Goal: Task Accomplishment & Management: Manage account settings

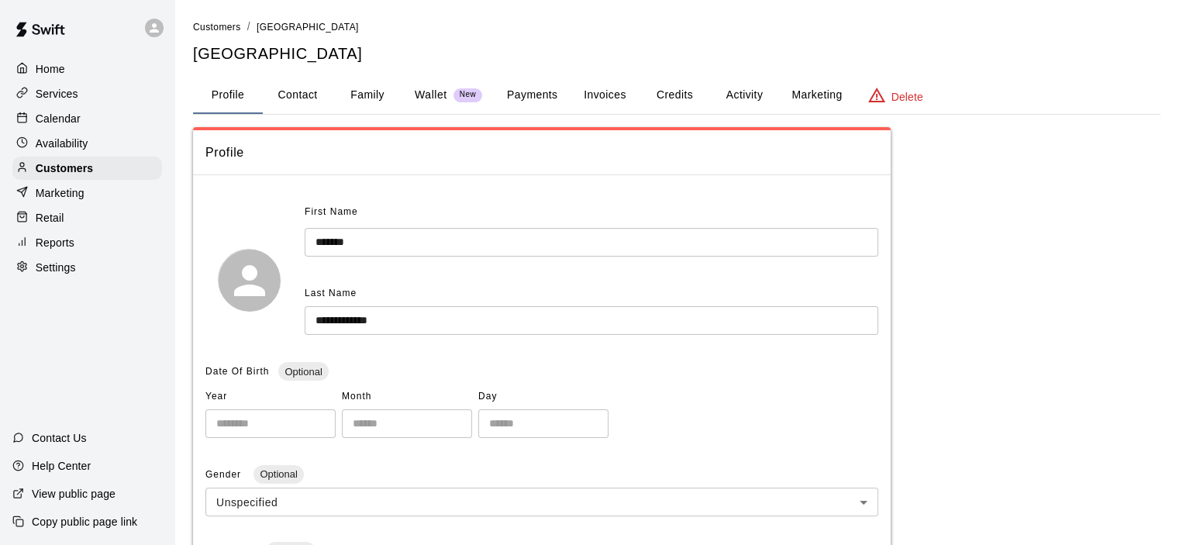
click at [599, 95] on button "Invoices" at bounding box center [605, 95] width 70 height 37
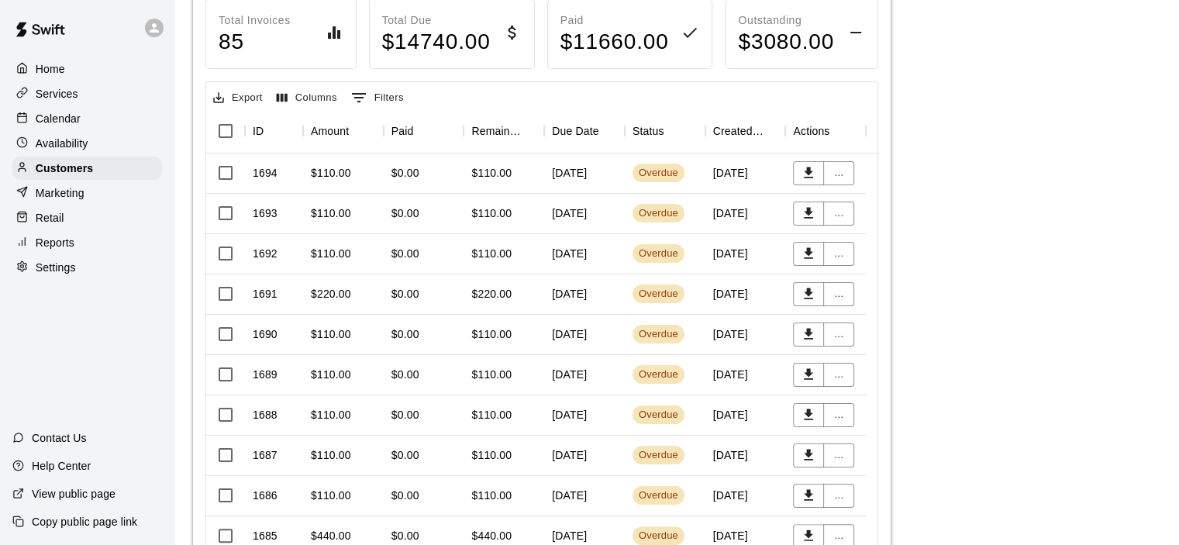
scroll to position [155, 0]
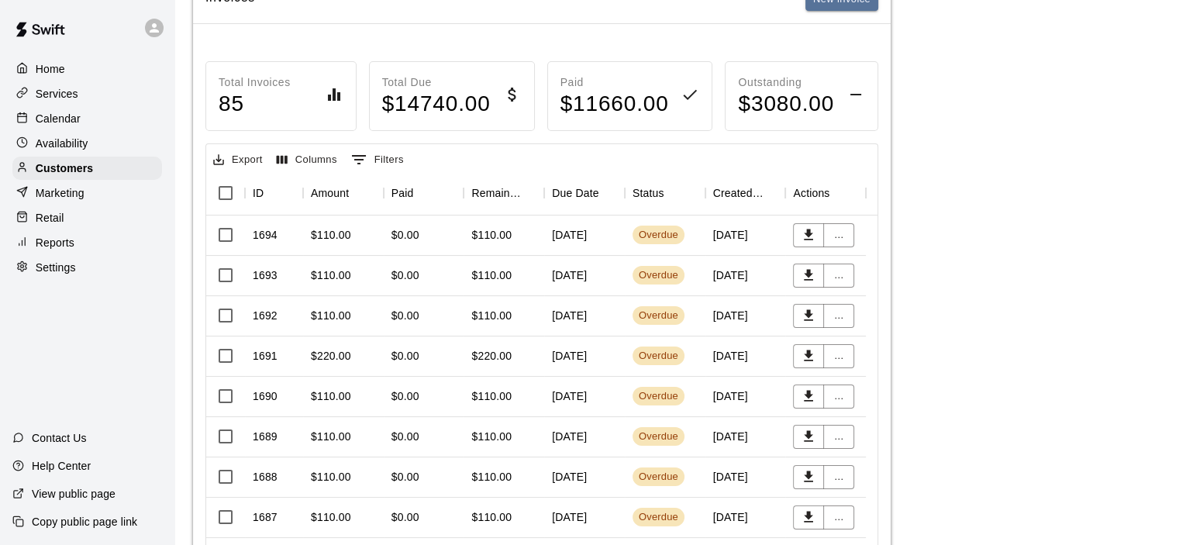
click at [429, 234] on div "$0.00" at bounding box center [424, 236] width 81 height 40
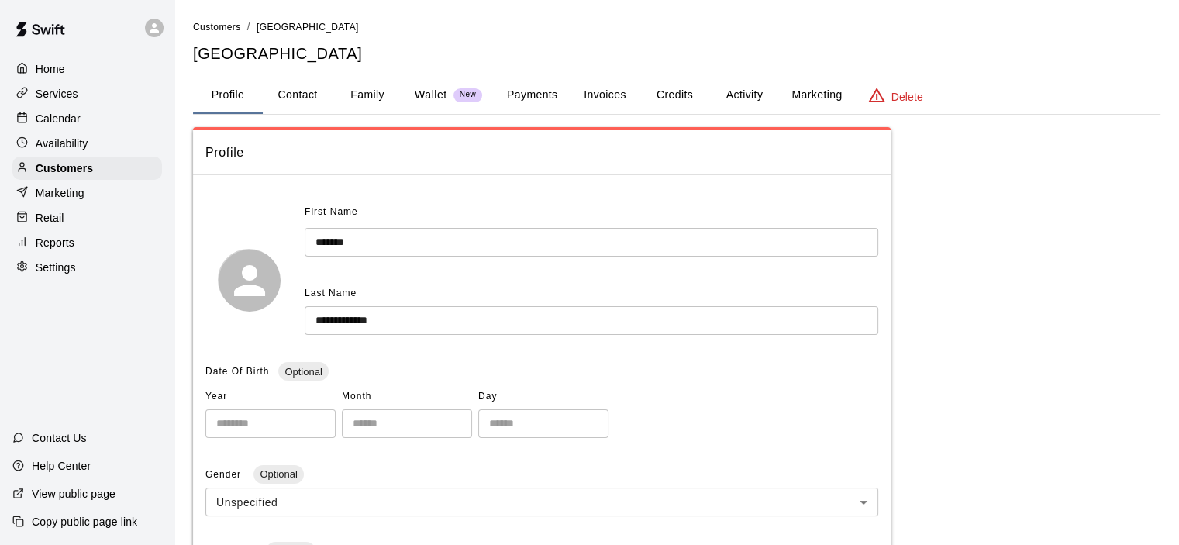
click at [613, 98] on button "Invoices" at bounding box center [605, 95] width 70 height 37
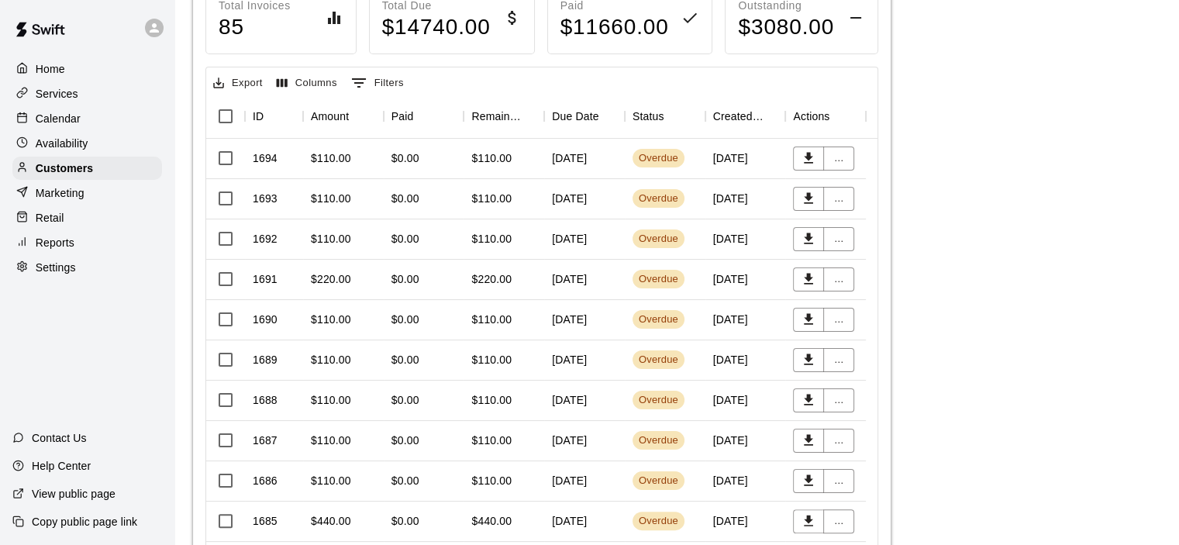
scroll to position [233, 0]
click at [501, 201] on div "$110.00" at bounding box center [491, 198] width 40 height 16
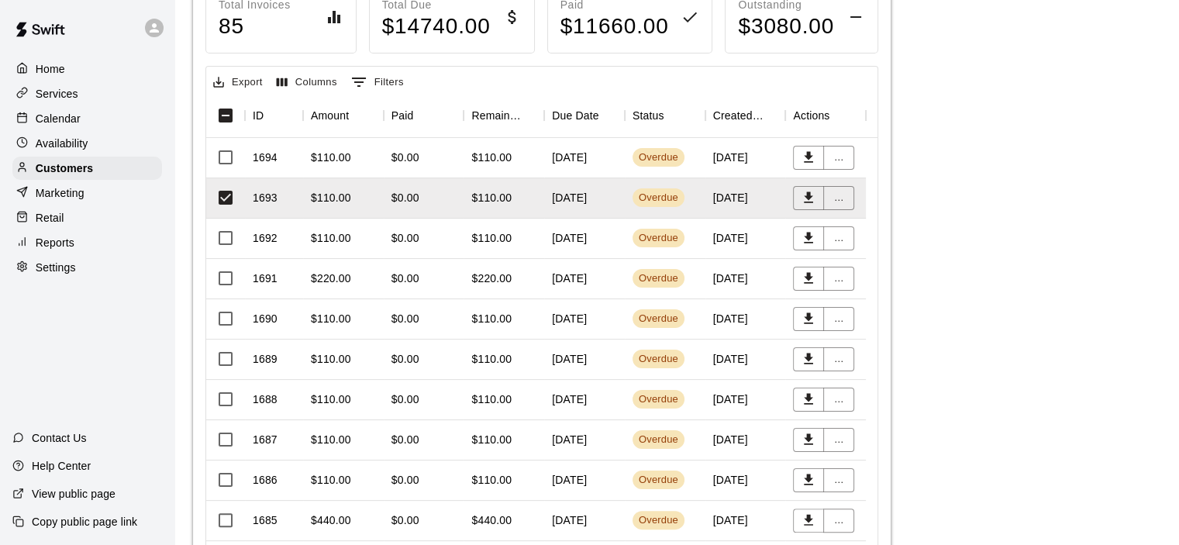
click at [489, 236] on div "$110.00" at bounding box center [491, 238] width 40 height 16
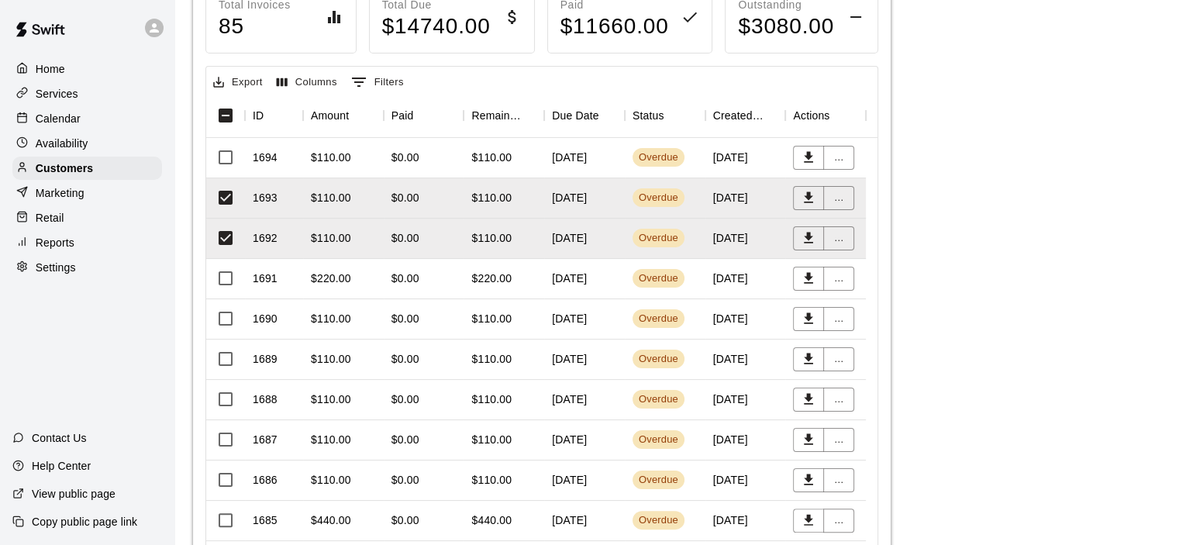
click at [488, 276] on div "$220.00" at bounding box center [491, 279] width 40 height 16
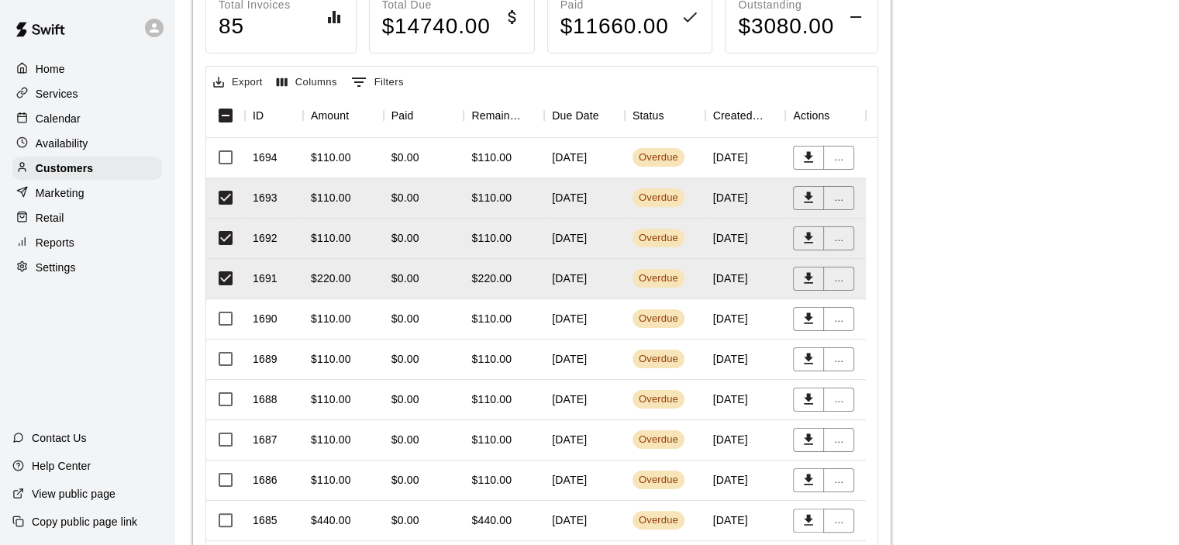
click at [501, 318] on div "$110.00" at bounding box center [491, 319] width 40 height 16
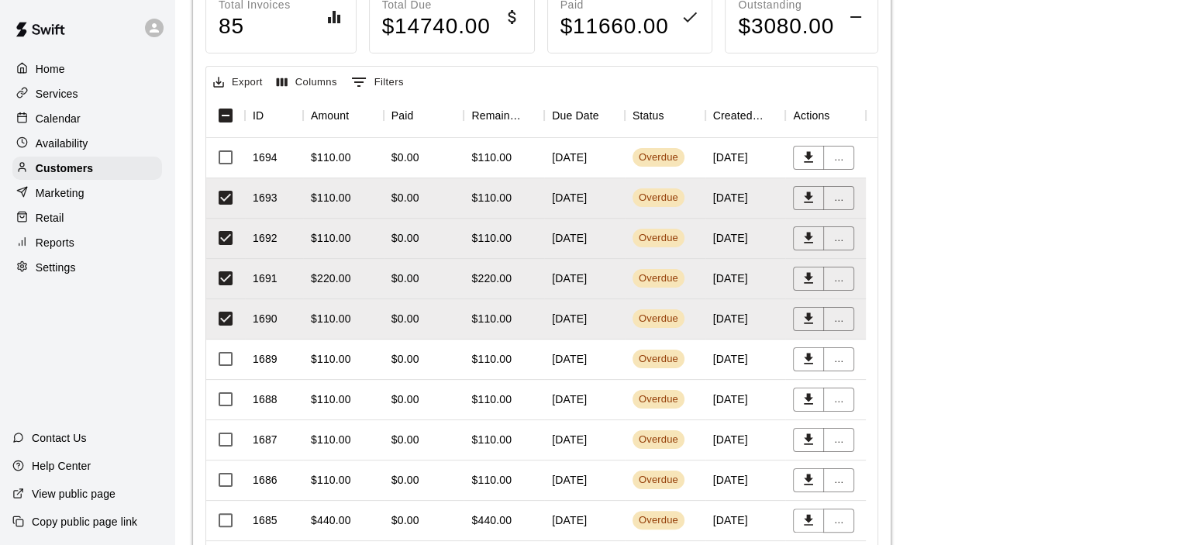
click at [499, 356] on div "$110.00" at bounding box center [491, 359] width 40 height 16
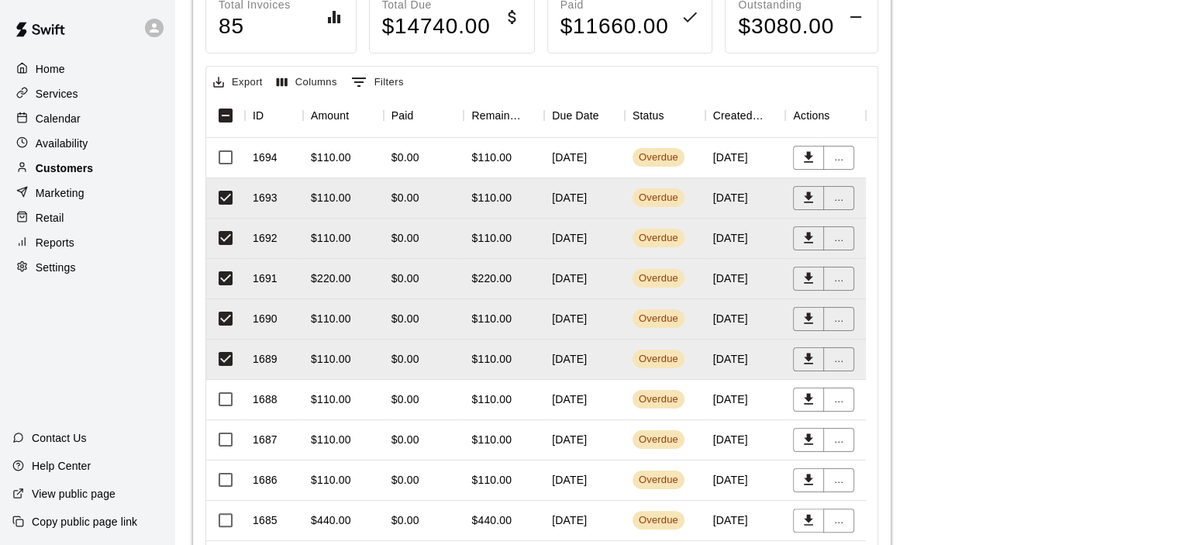
click at [65, 170] on p "Customers" at bounding box center [64, 169] width 57 height 16
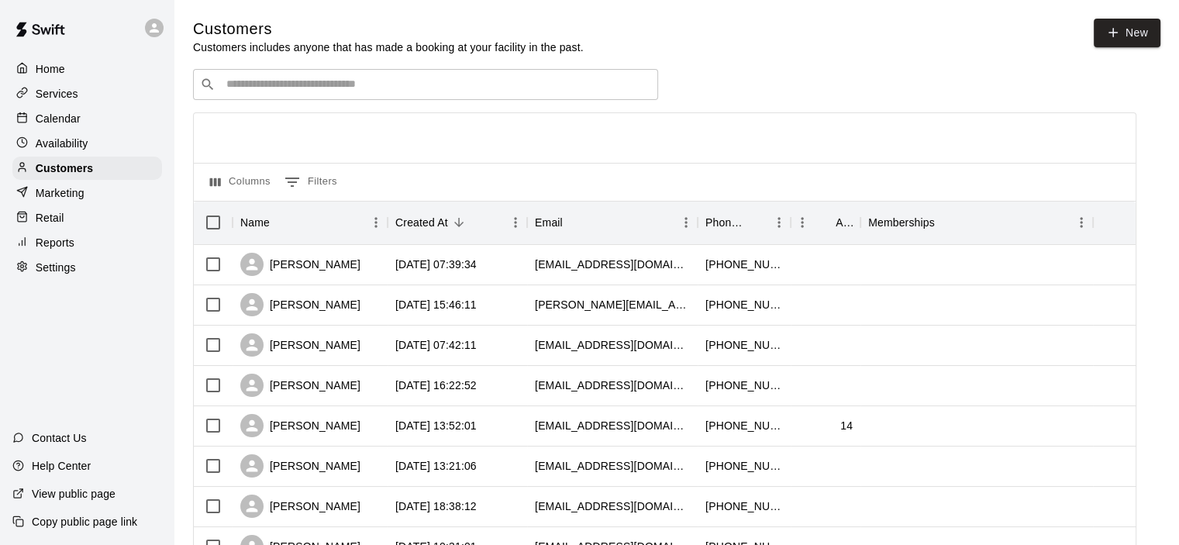
click at [274, 98] on div "​ ​" at bounding box center [425, 84] width 465 height 31
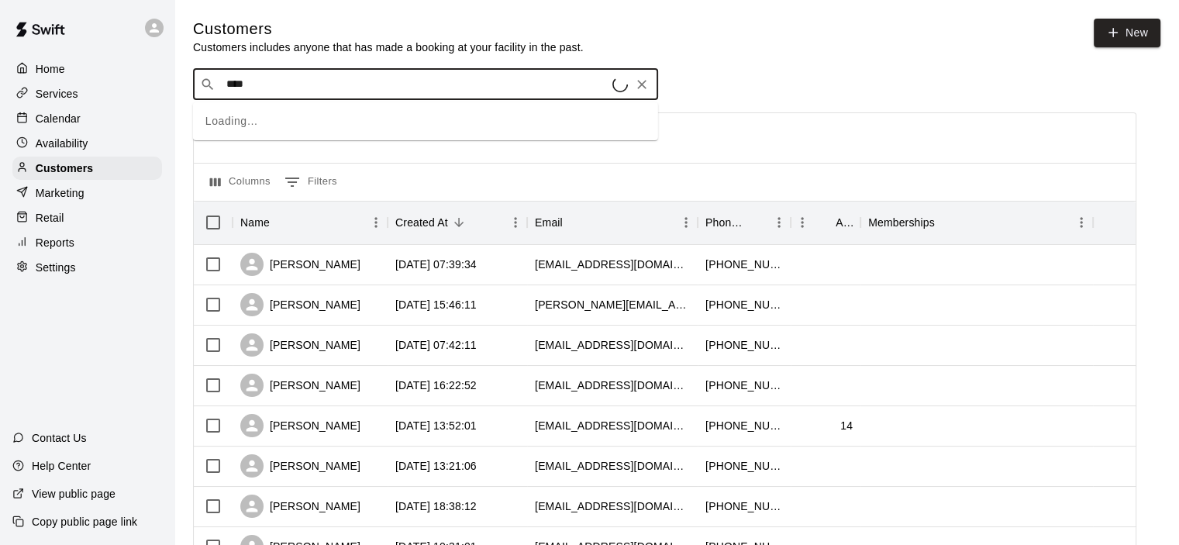
type input "*****"
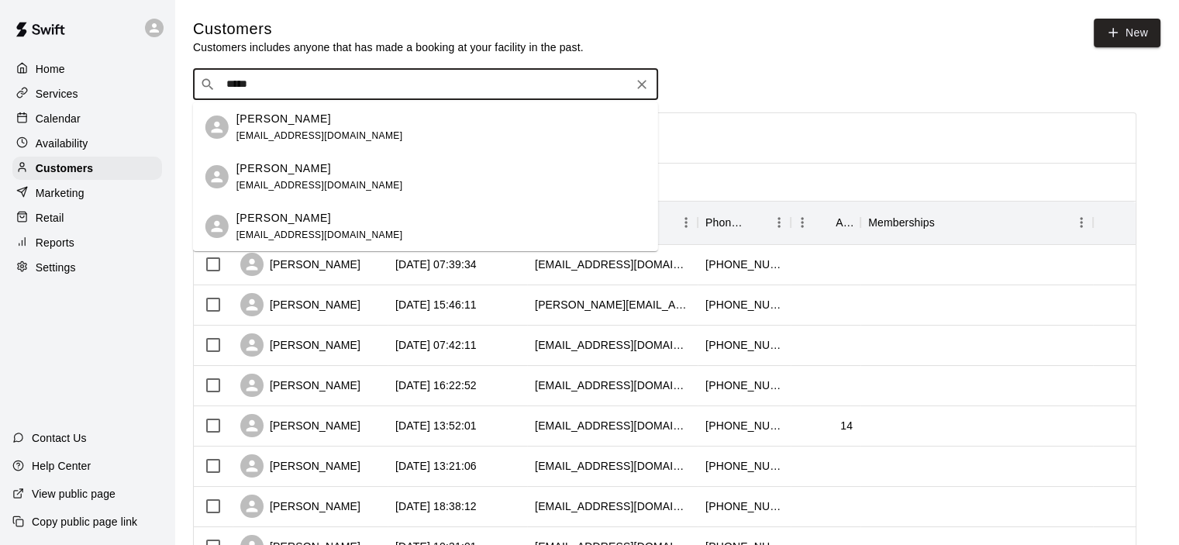
click at [315, 123] on div "Alicia Yanez" at bounding box center [320, 119] width 167 height 16
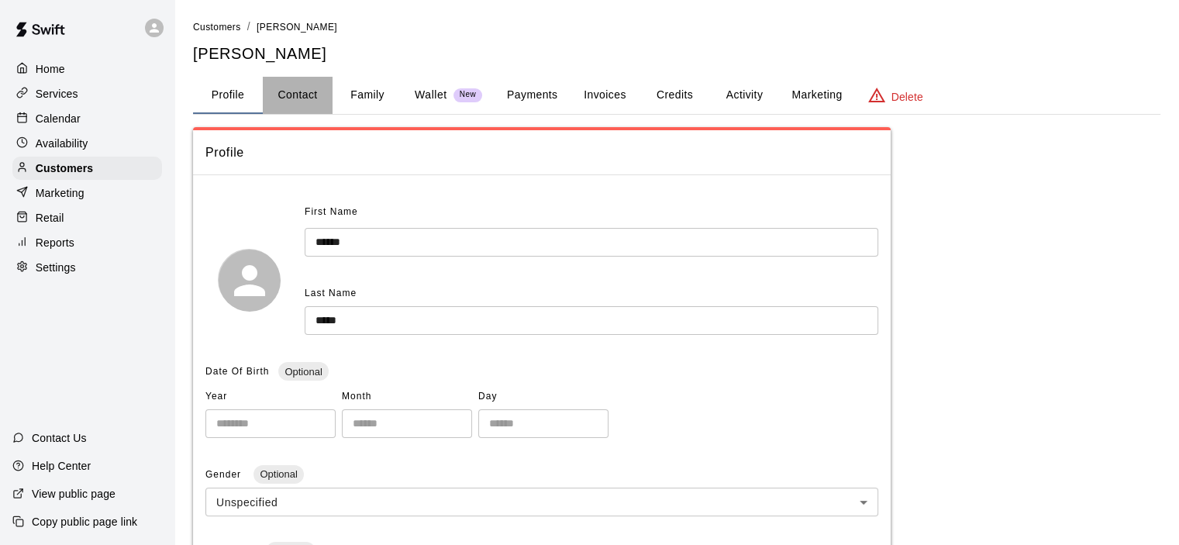
click at [309, 91] on button "Contact" at bounding box center [298, 95] width 70 height 37
select select "**"
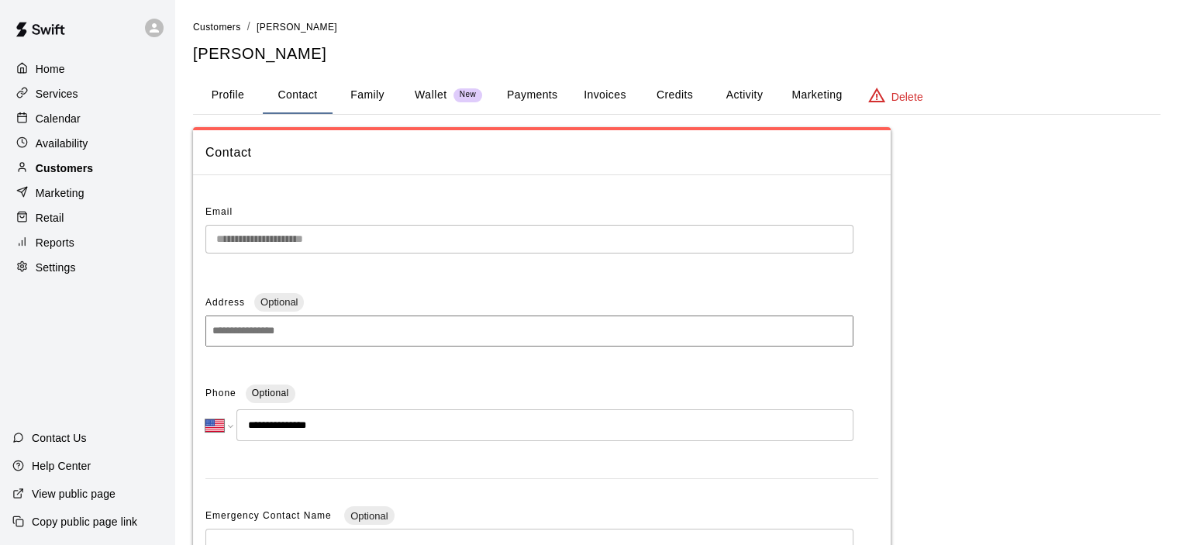
click at [72, 168] on p "Customers" at bounding box center [64, 169] width 57 height 16
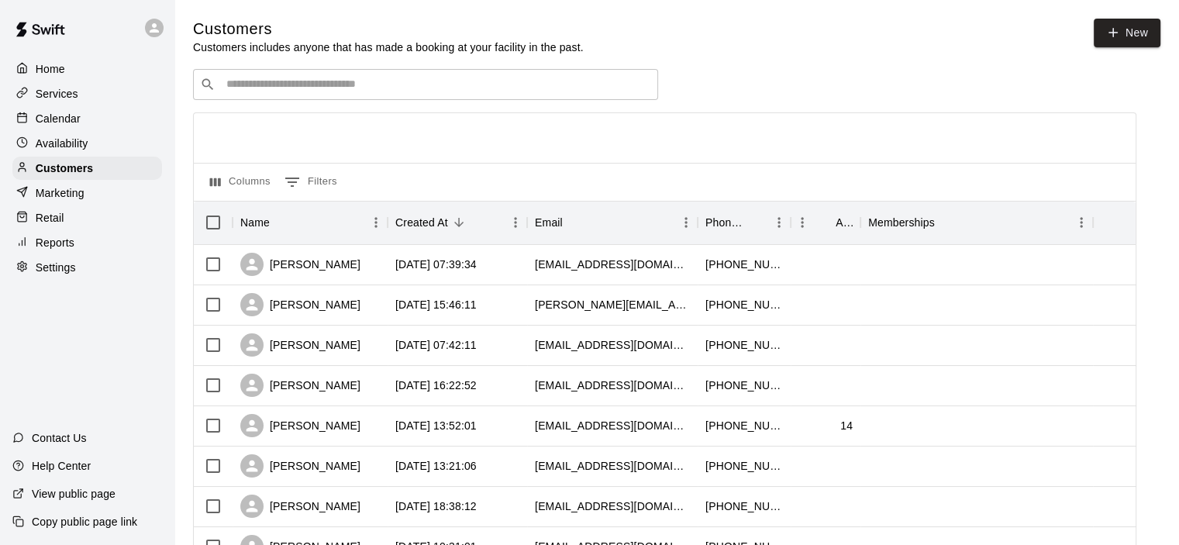
click at [311, 97] on div "​ ​" at bounding box center [425, 84] width 465 height 31
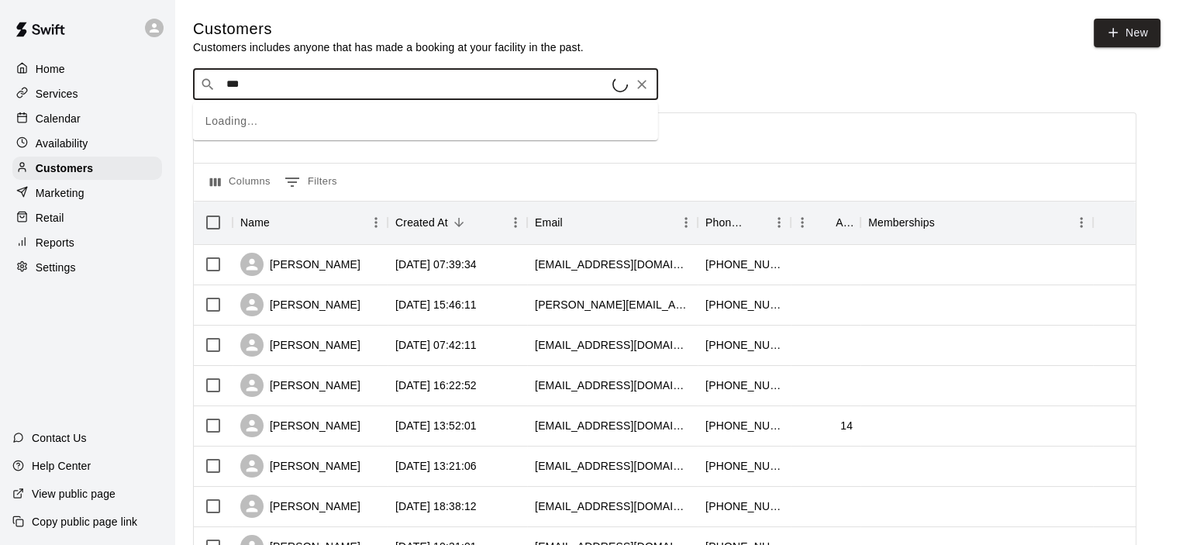
type input "****"
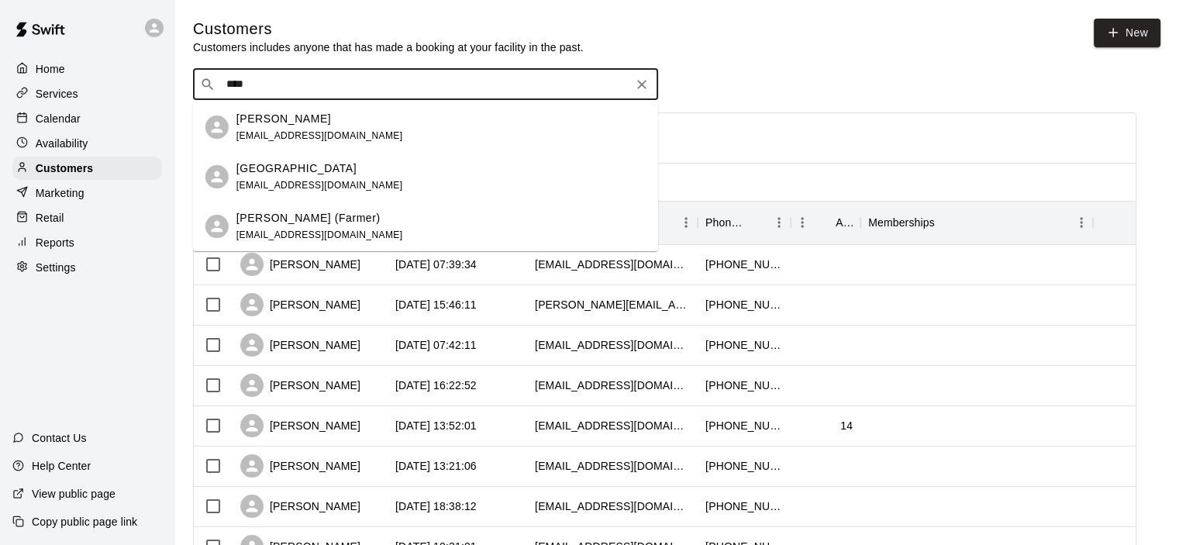
click at [309, 171] on p "[GEOGRAPHIC_DATA]" at bounding box center [297, 169] width 120 height 16
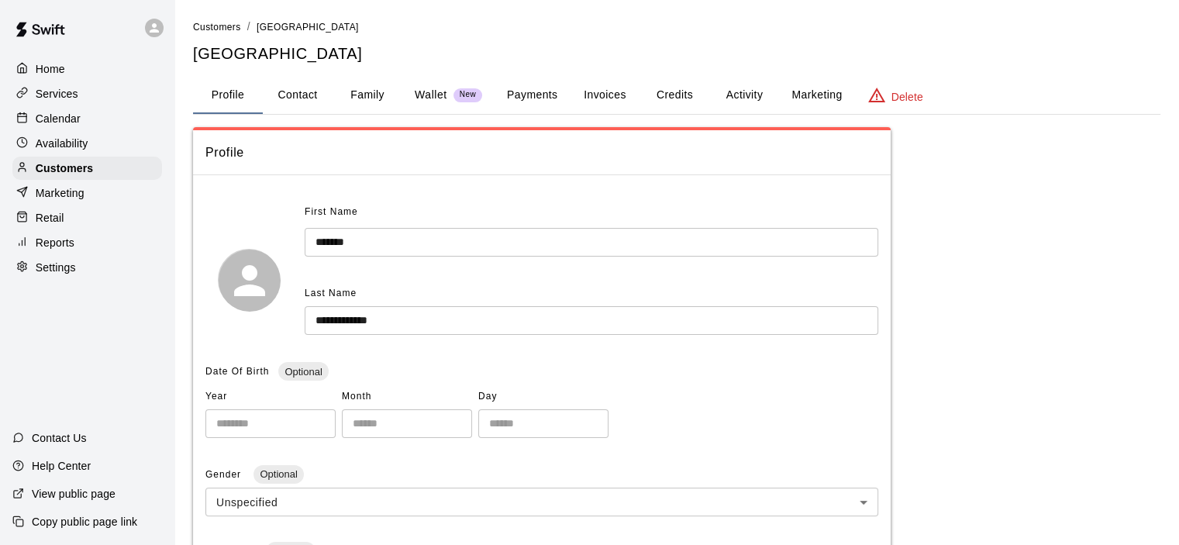
click at [620, 94] on button "Invoices" at bounding box center [605, 95] width 70 height 37
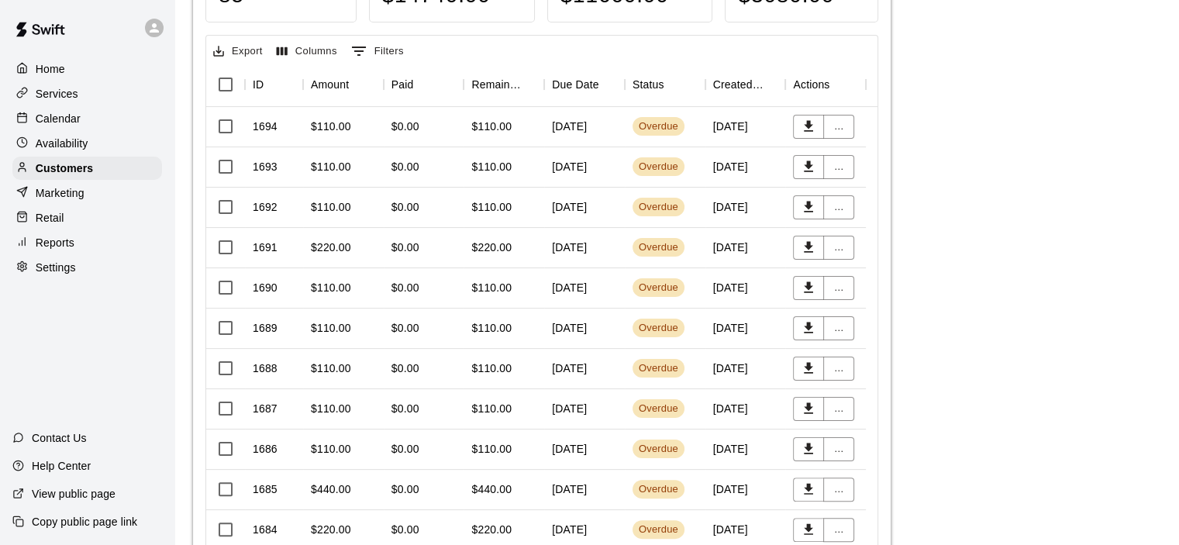
scroll to position [388, 0]
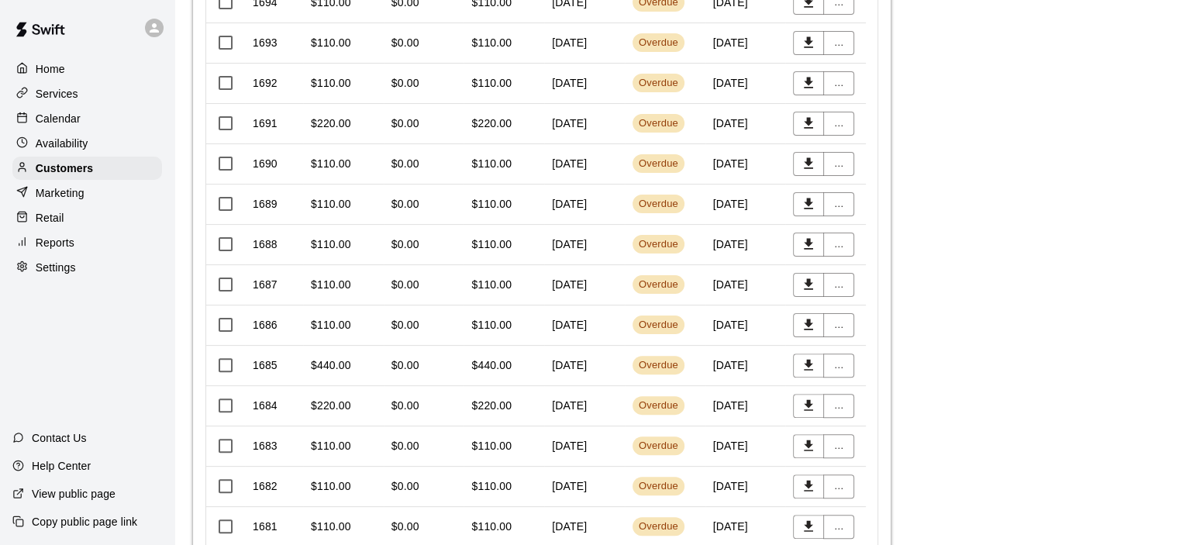
click at [492, 281] on div "$110.00" at bounding box center [491, 285] width 40 height 16
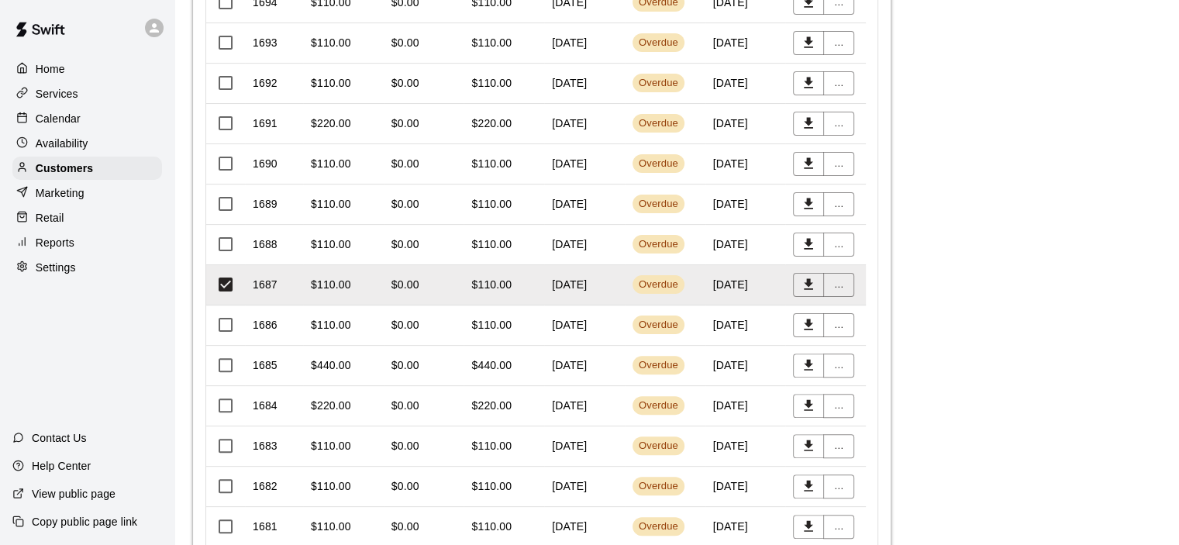
click at [420, 320] on div "$0.00" at bounding box center [424, 326] width 81 height 40
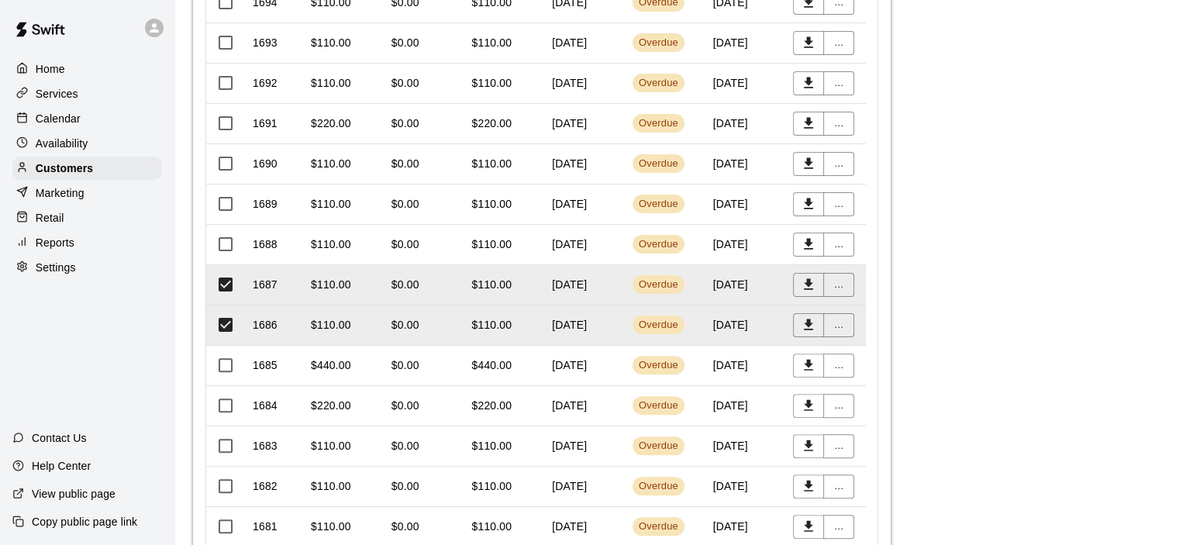
click at [502, 361] on div "$440.00" at bounding box center [491, 365] width 40 height 16
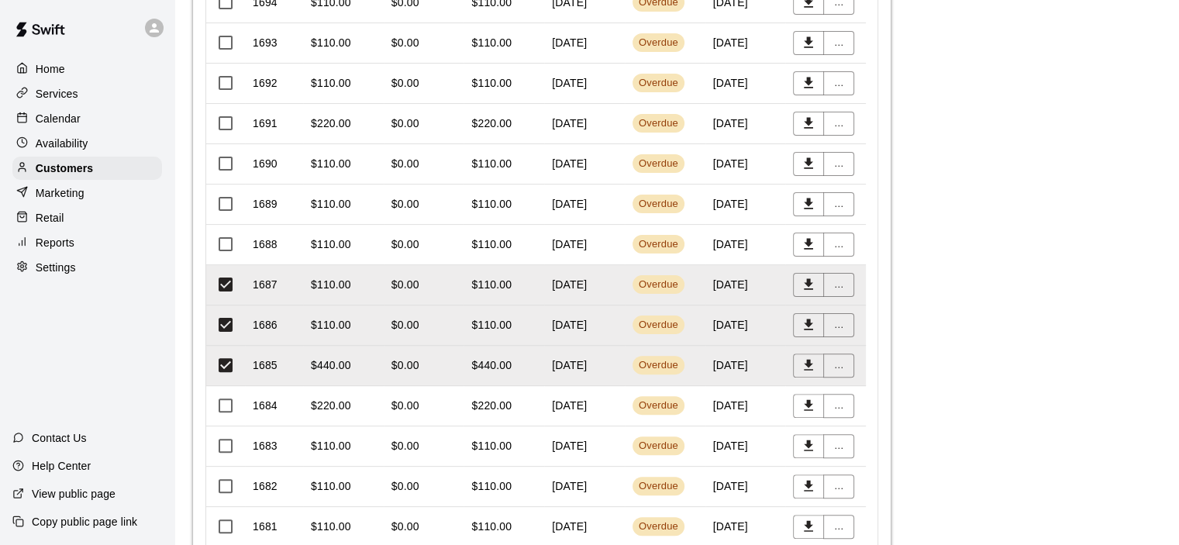
click at [506, 404] on div "$220.00" at bounding box center [491, 406] width 40 height 16
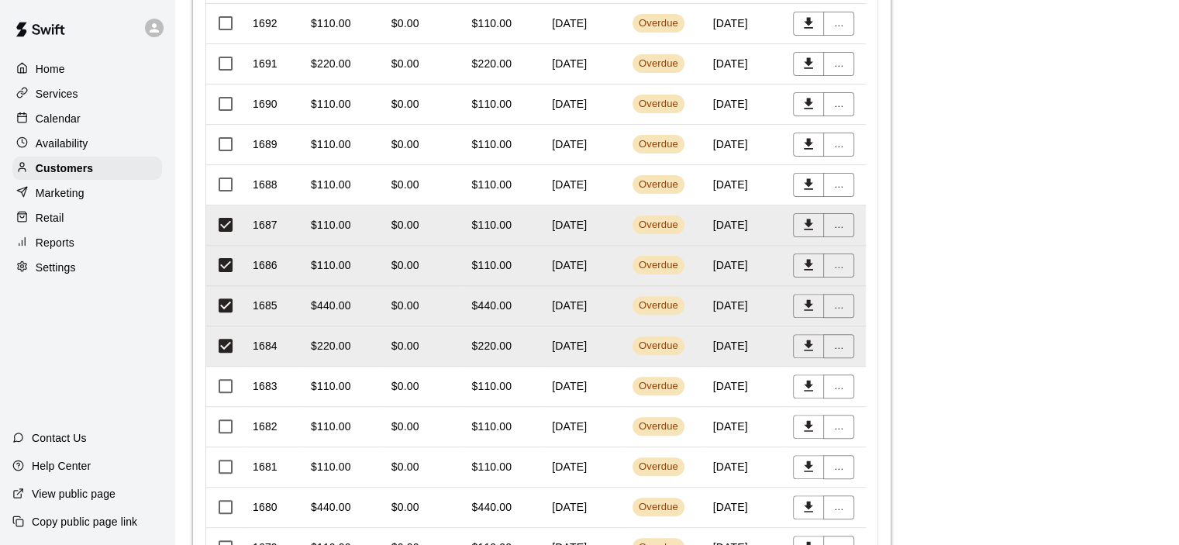
scroll to position [543, 0]
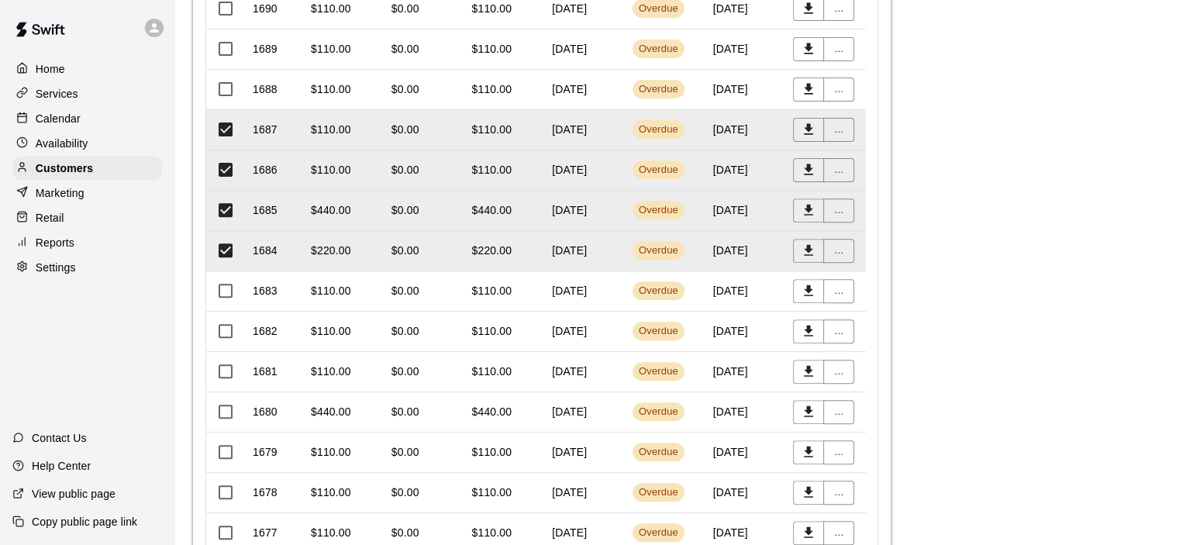
click at [482, 288] on div "$110.00" at bounding box center [491, 291] width 40 height 16
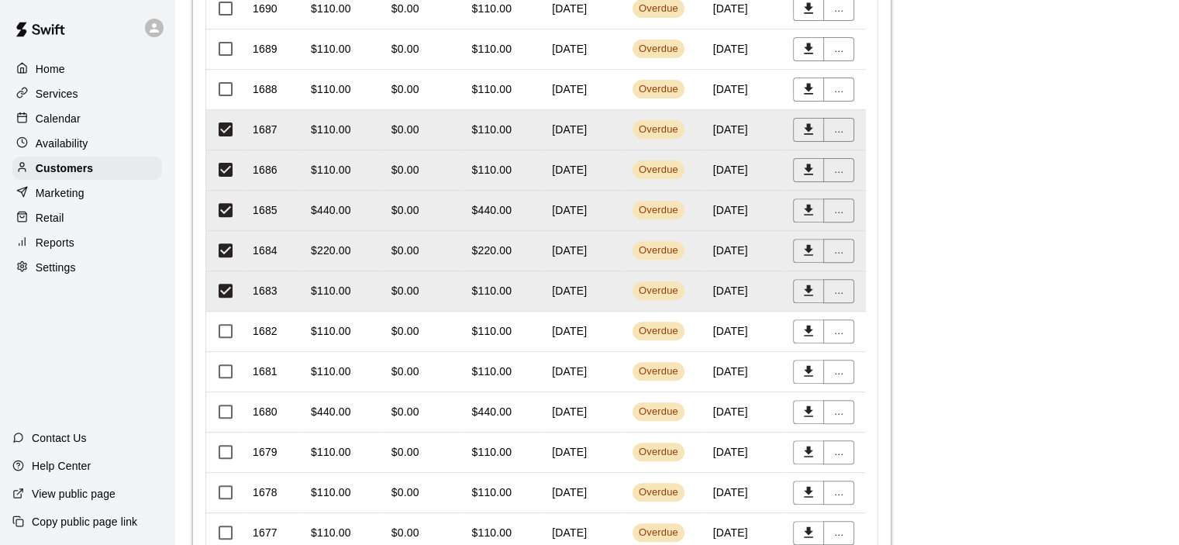
click at [455, 335] on div "$0.00" at bounding box center [424, 332] width 81 height 40
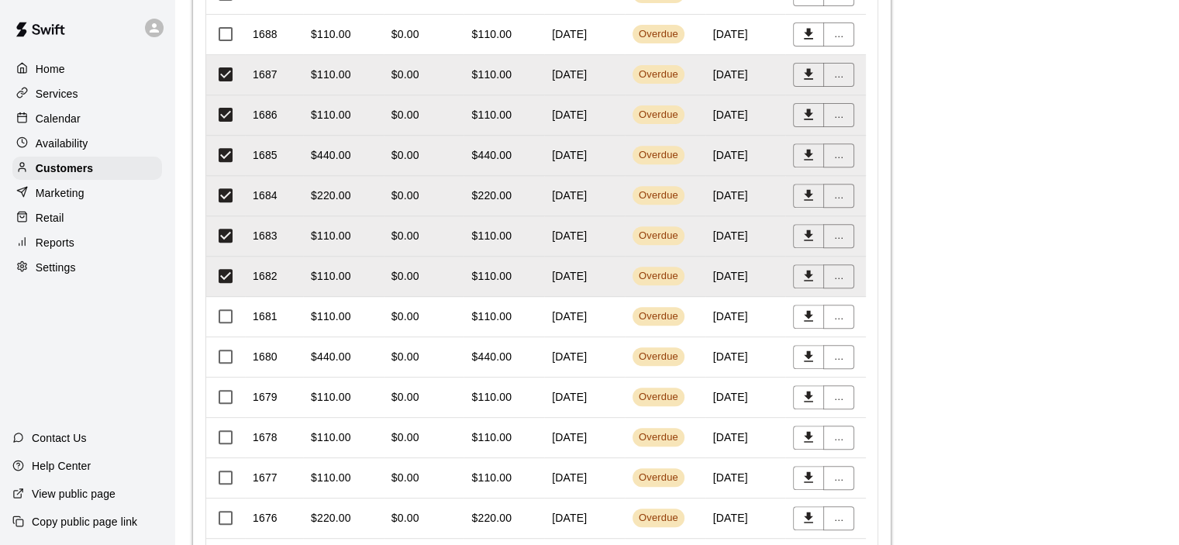
scroll to position [698, 0]
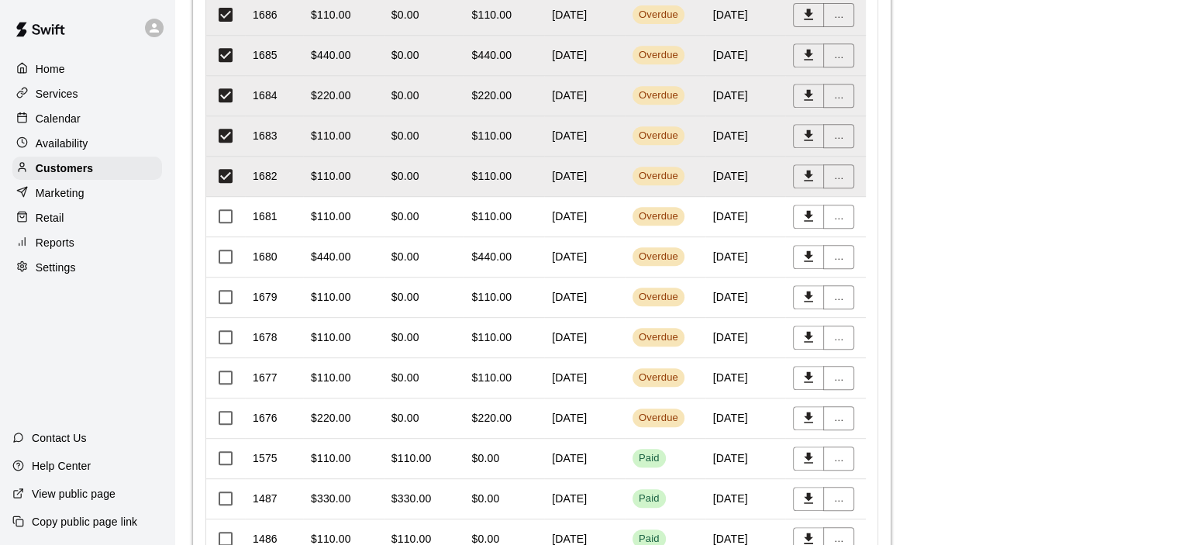
click at [489, 254] on div "$440.00" at bounding box center [491, 257] width 40 height 16
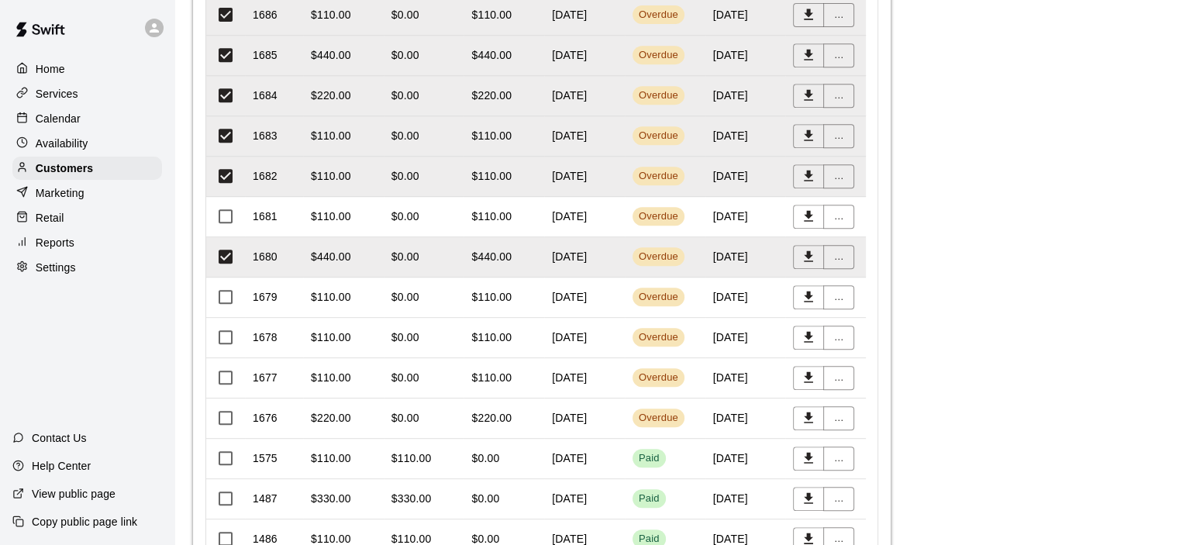
click at [500, 287] on div "$110.00" at bounding box center [504, 298] width 81 height 40
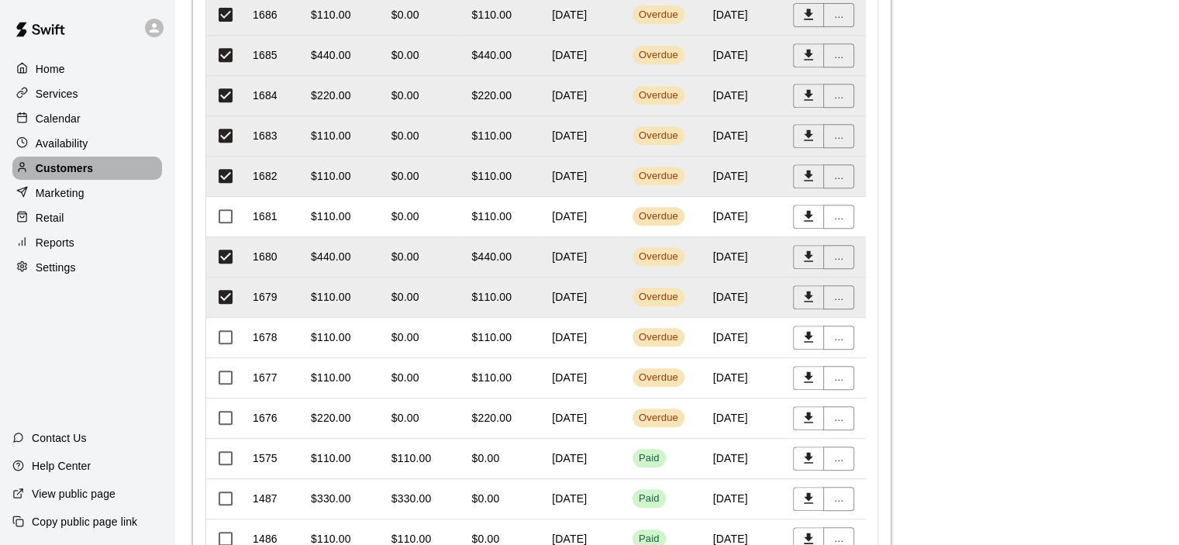
click at [78, 174] on p "Customers" at bounding box center [64, 169] width 57 height 16
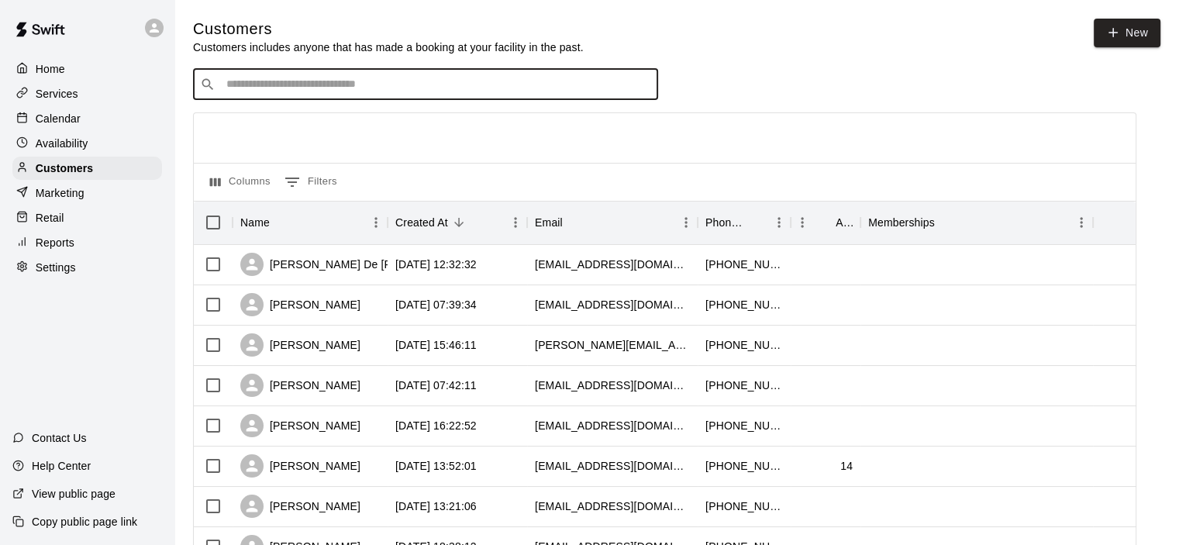
click at [281, 82] on input "Search customers by name or email" at bounding box center [437, 85] width 430 height 16
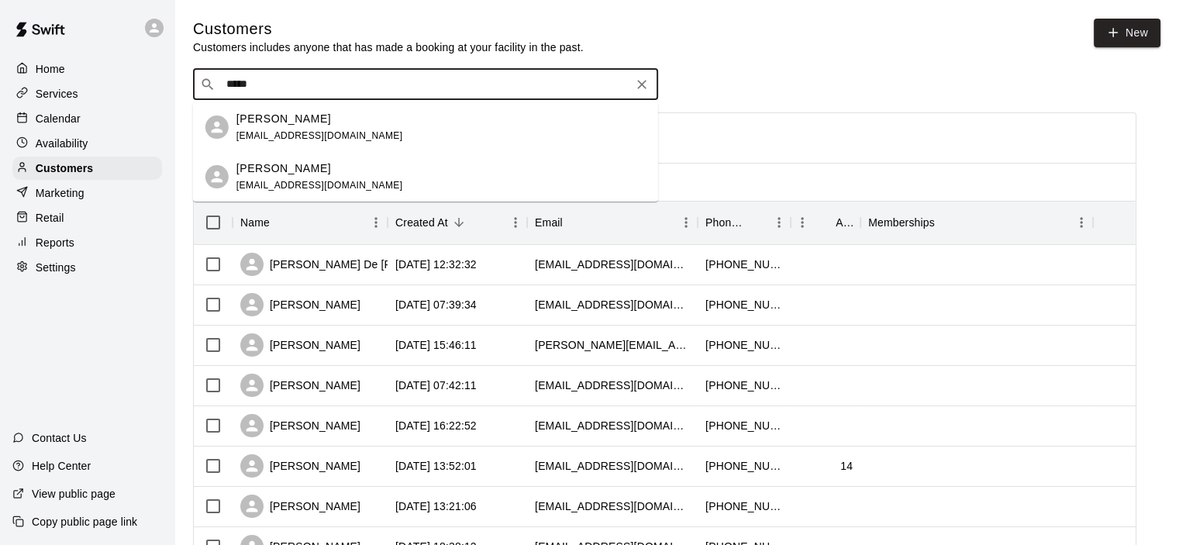
type input "******"
click at [306, 126] on div "Tom Velasquez tvelasquezjr@hotmail.com" at bounding box center [320, 127] width 167 height 33
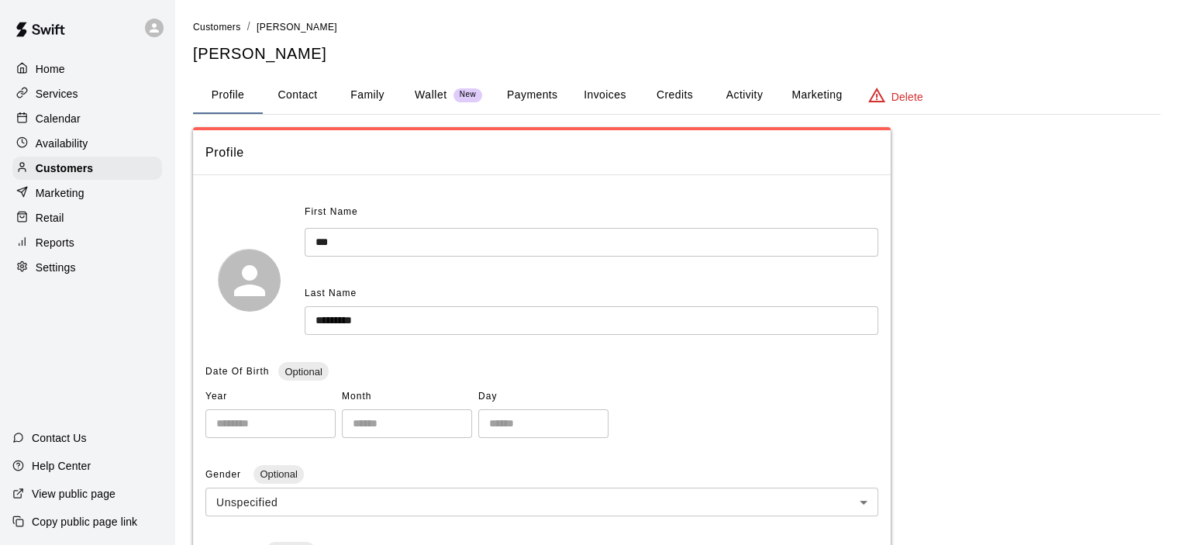
click at [292, 94] on button "Contact" at bounding box center [298, 95] width 70 height 37
select select "**"
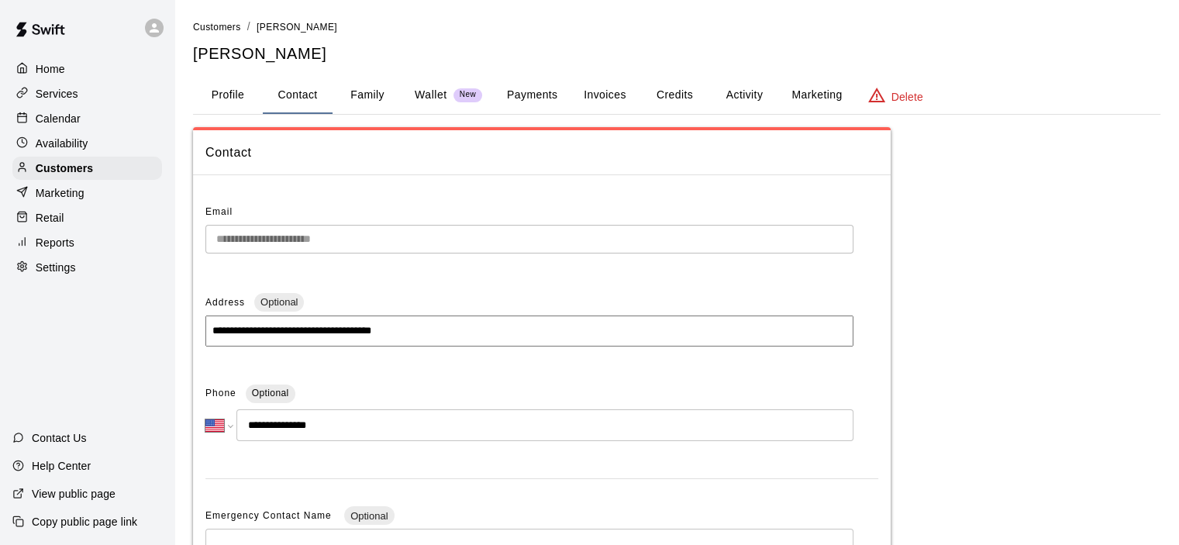
click at [88, 121] on div "Calendar" at bounding box center [87, 118] width 150 height 23
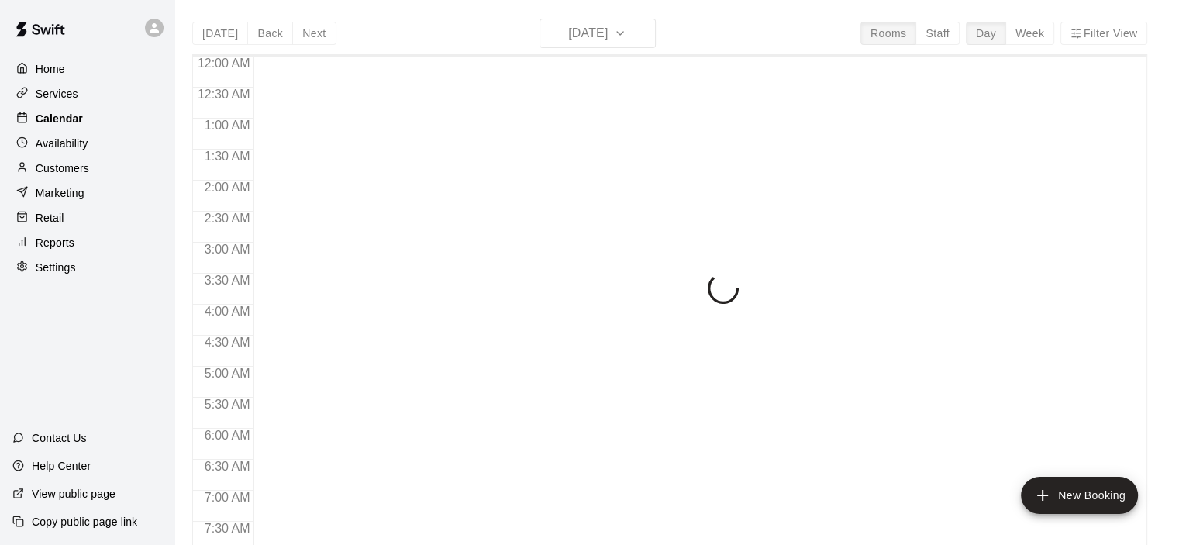
scroll to position [797, 0]
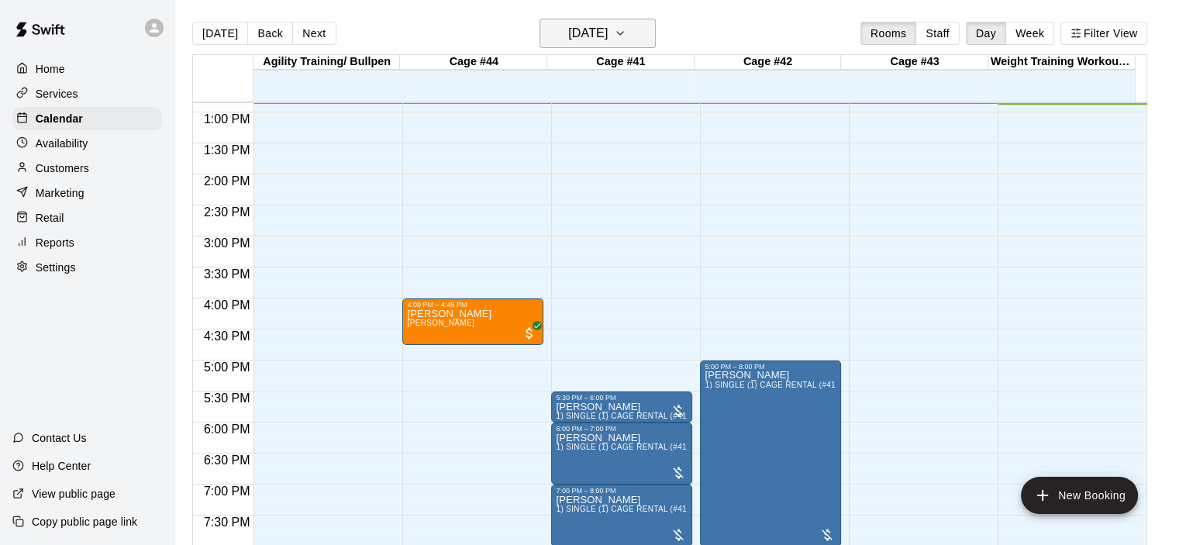
click at [656, 35] on button "Thursday Sep 11" at bounding box center [598, 33] width 116 height 29
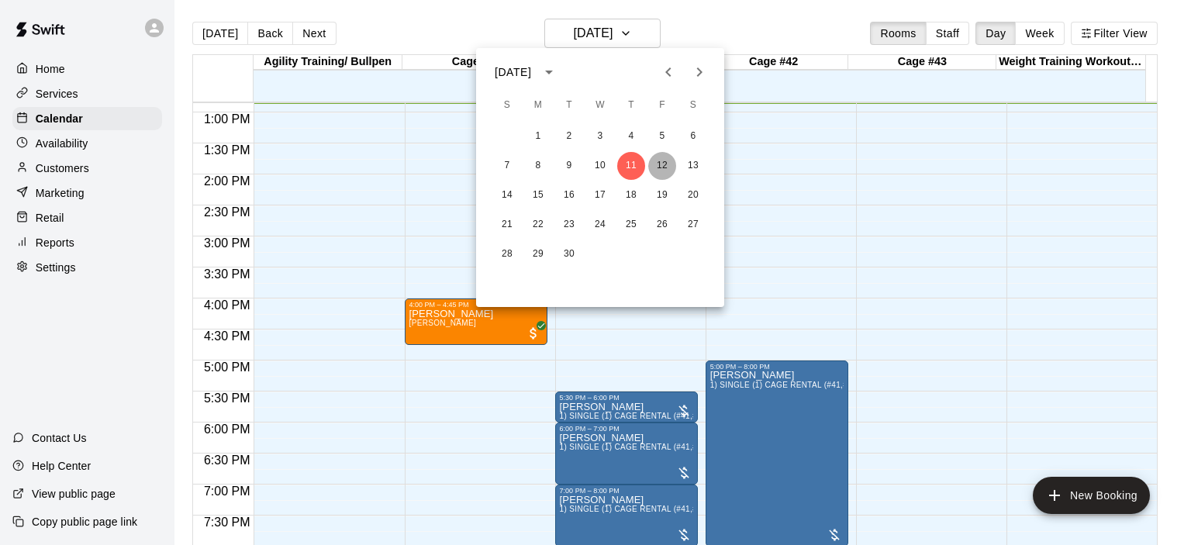
click at [662, 161] on button "12" at bounding box center [662, 166] width 28 height 28
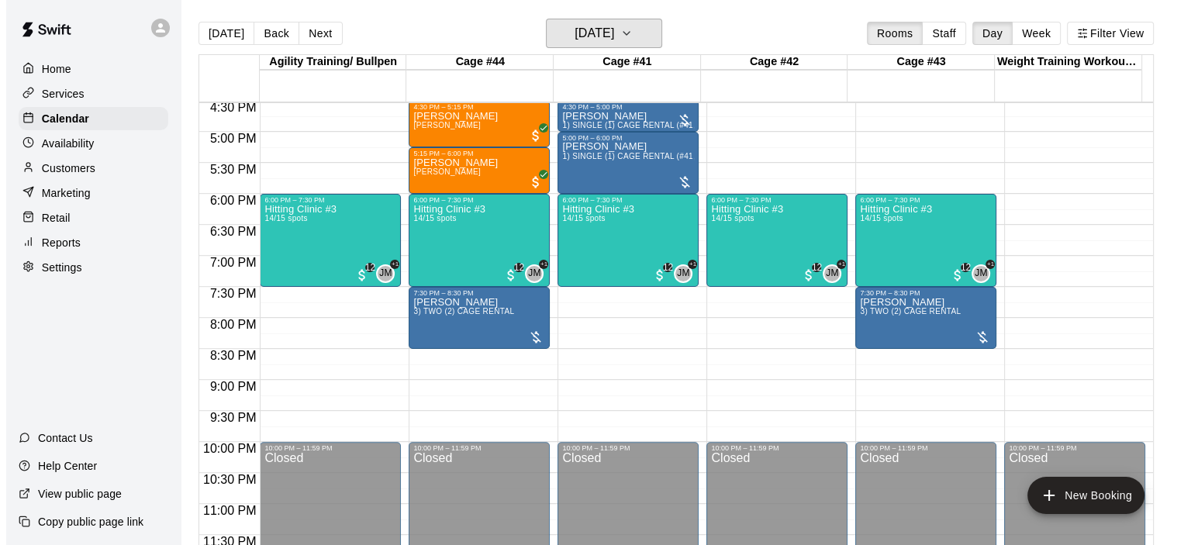
scroll to position [1028, 0]
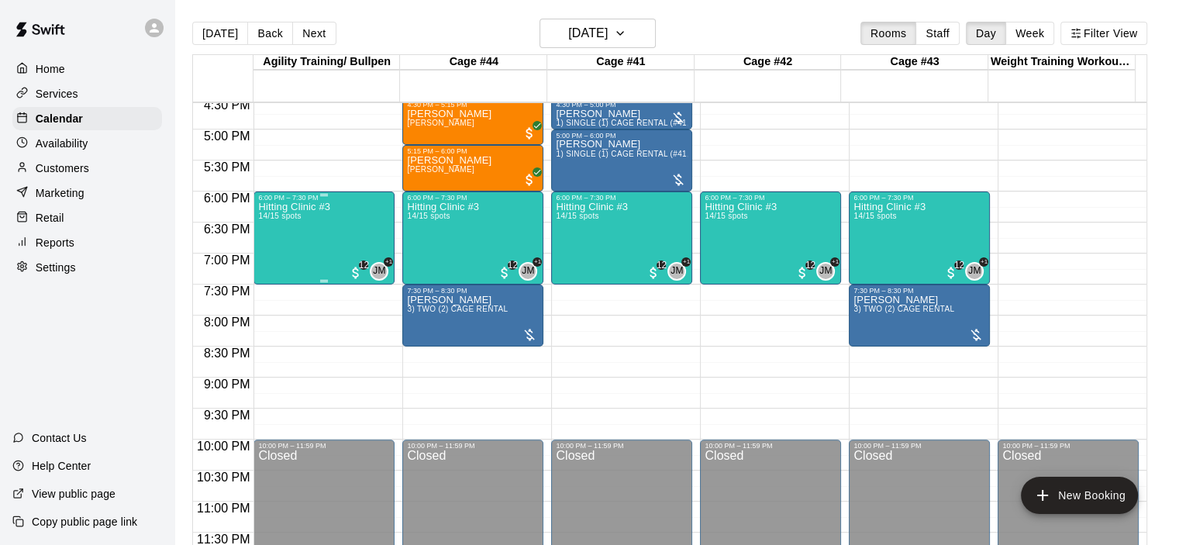
click at [345, 226] on div "Hitting Clinic #3 14/15 spots JM +1 12" at bounding box center [324, 474] width 132 height 545
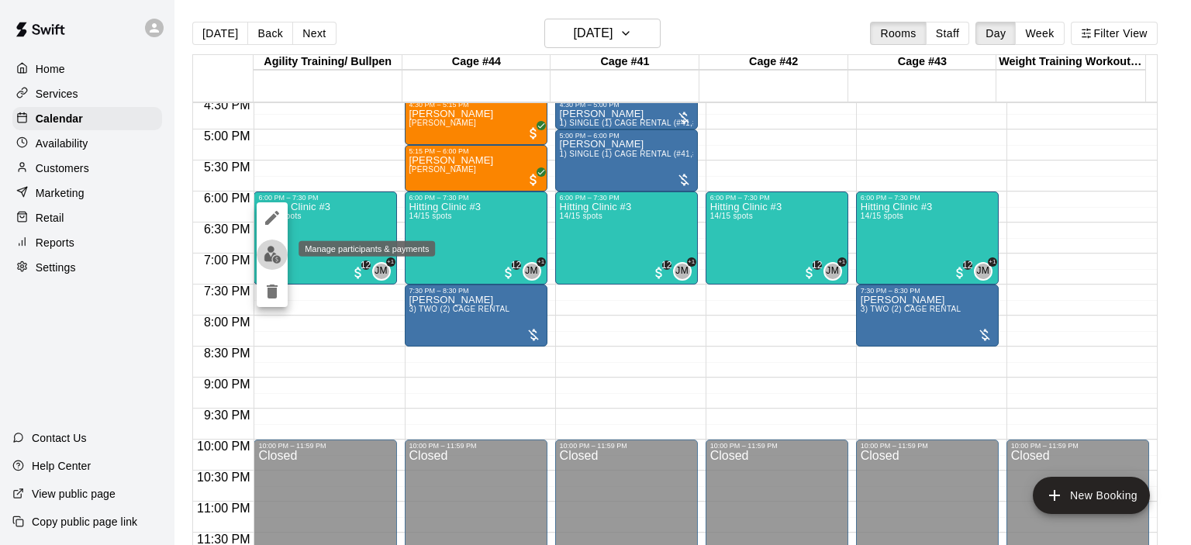
click at [261, 254] on button "edit" at bounding box center [272, 255] width 31 height 30
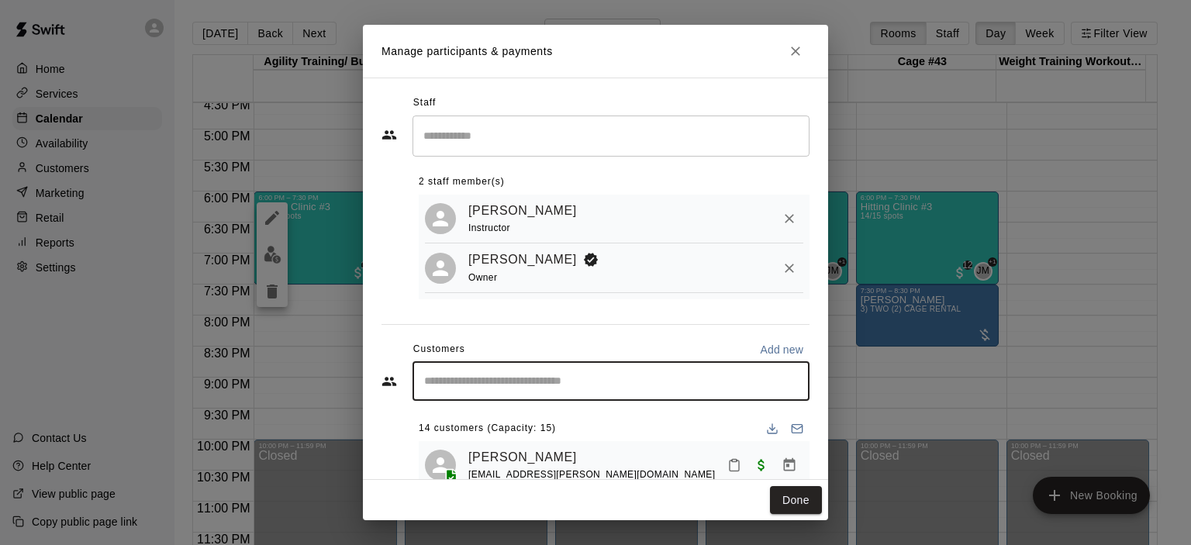
click at [514, 385] on input "Start typing to search customers..." at bounding box center [611, 382] width 383 height 16
type input "*"
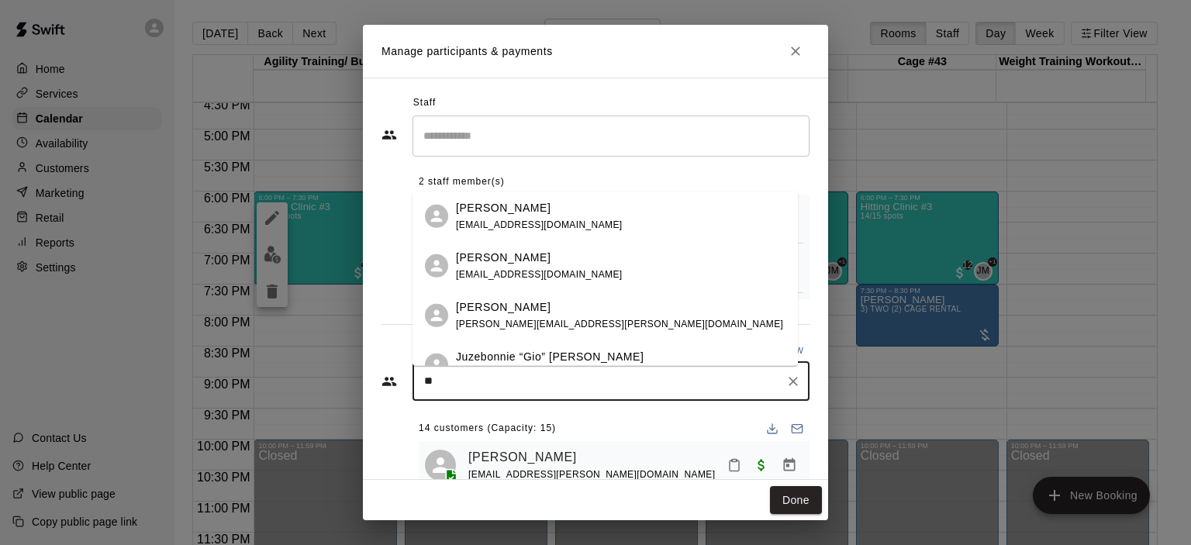
type input "**"
click at [78, 373] on div "Manage participants & payments Staff ​ 2 staff member(s) Jorge Murillo Instruct…" at bounding box center [595, 272] width 1191 height 545
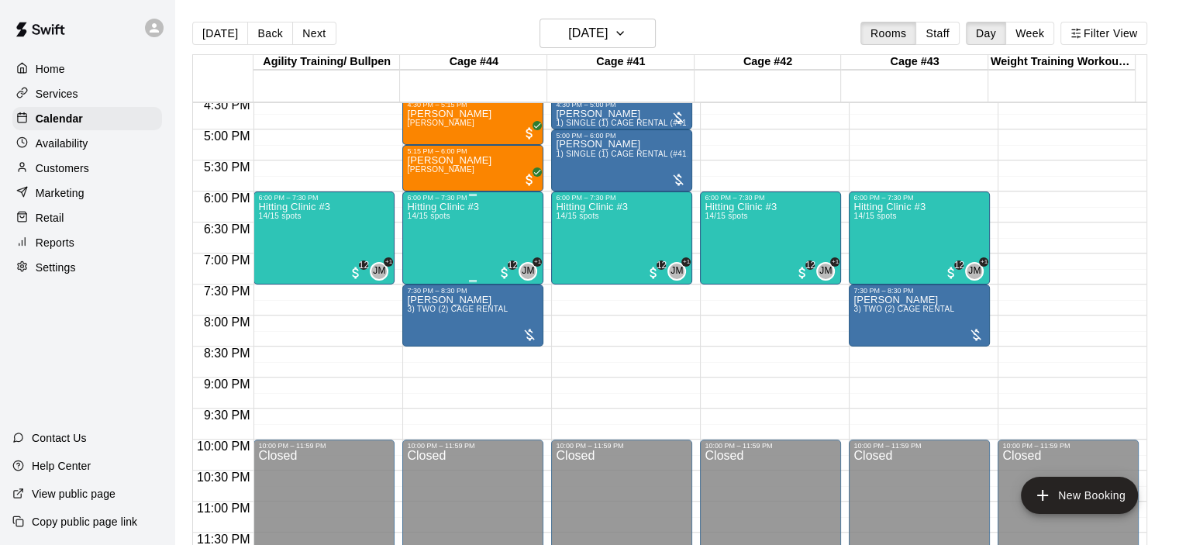
click at [468, 247] on div "Hitting Clinic #3 14/15 spots" at bounding box center [443, 474] width 72 height 545
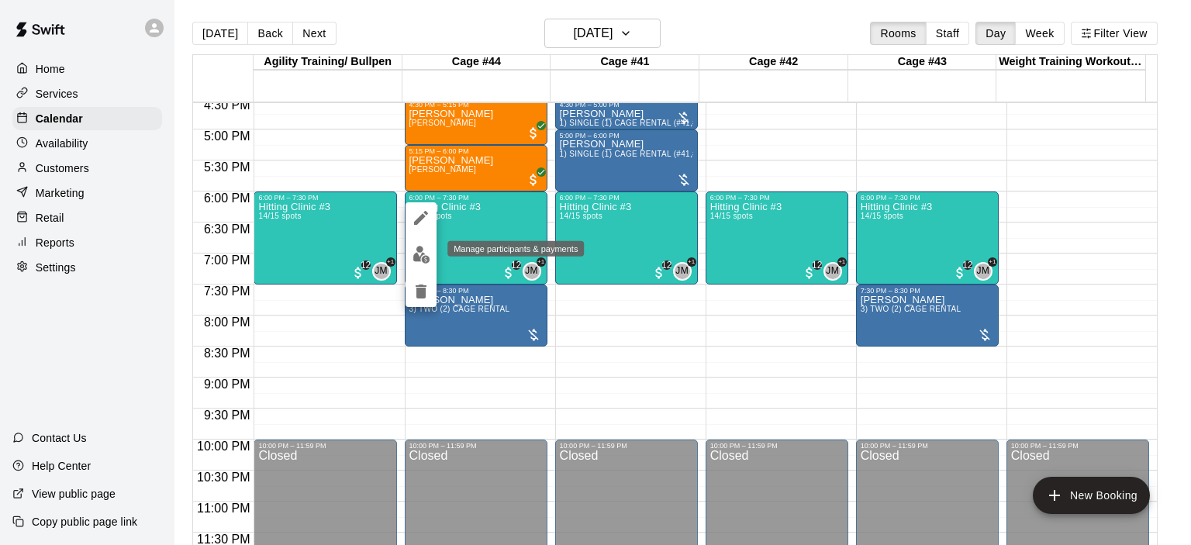
click at [425, 254] on img "edit" at bounding box center [422, 255] width 18 height 18
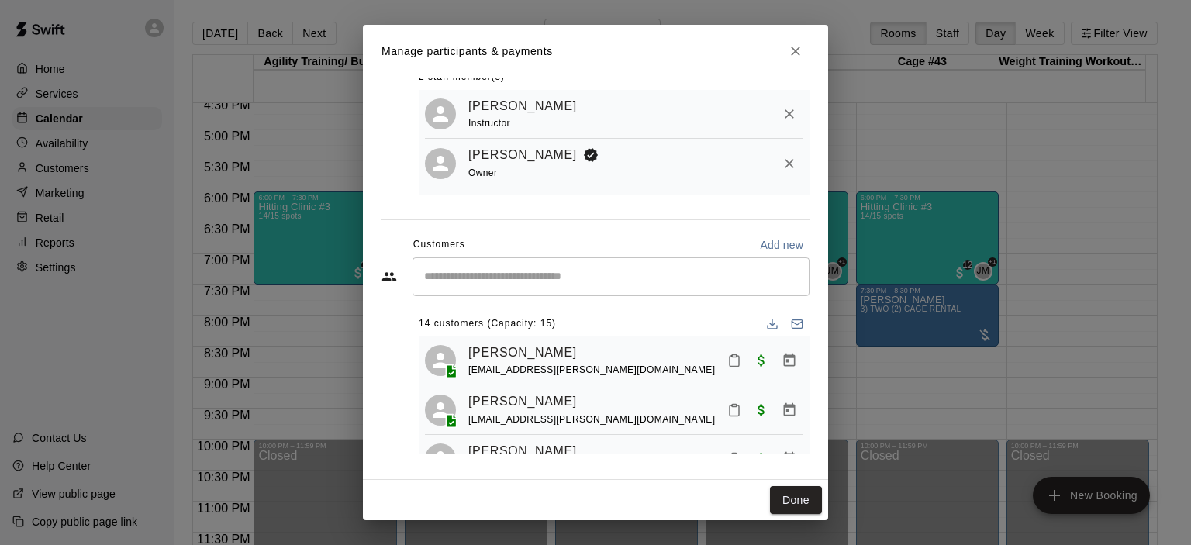
scroll to position [31, 0]
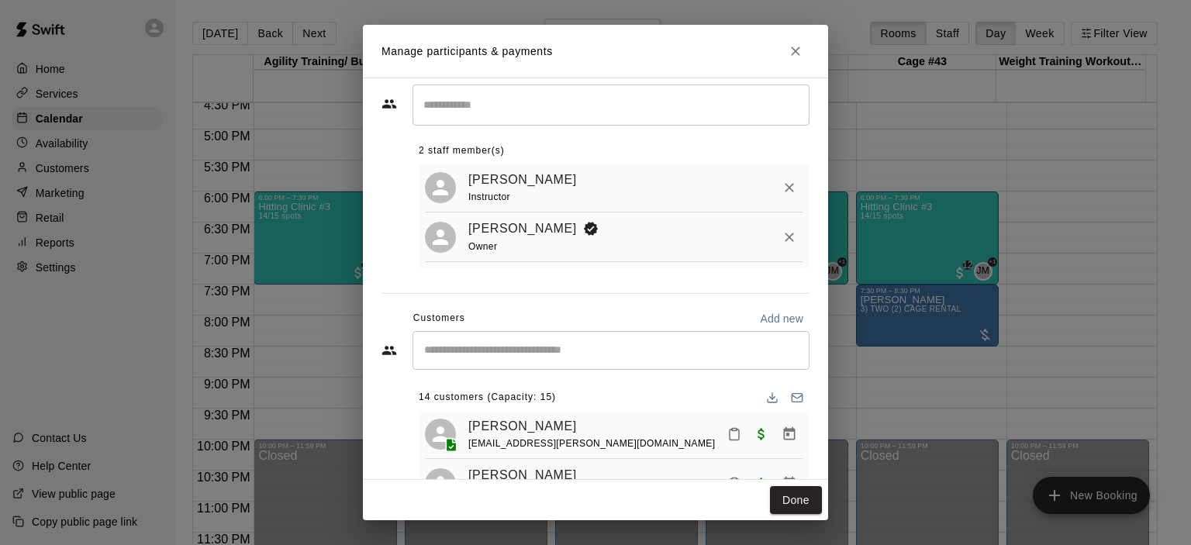
click at [485, 350] on input "Start typing to search customers..." at bounding box center [611, 351] width 383 height 16
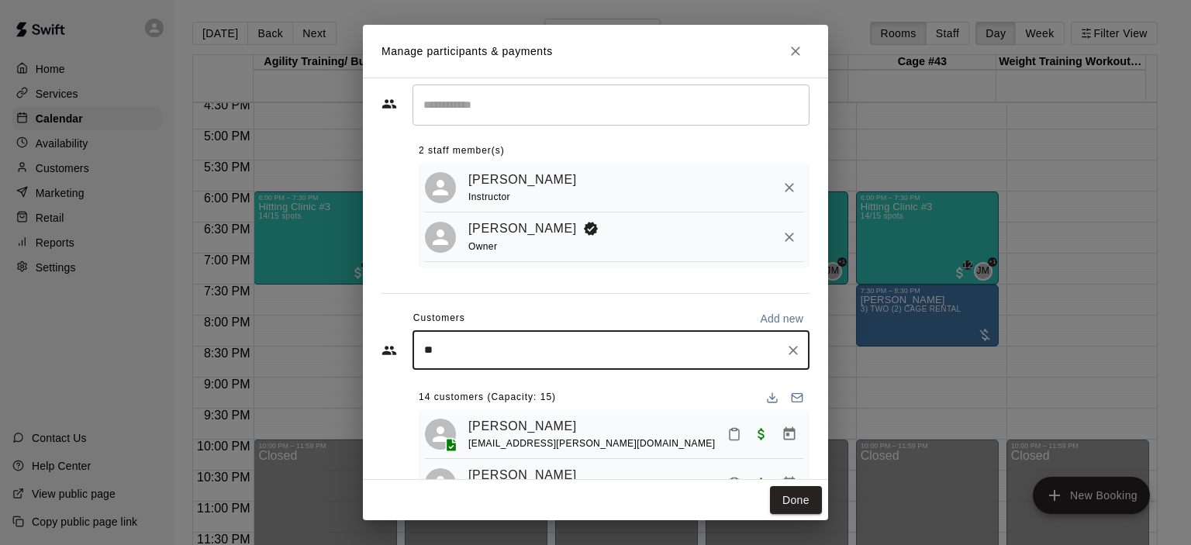
type input "***"
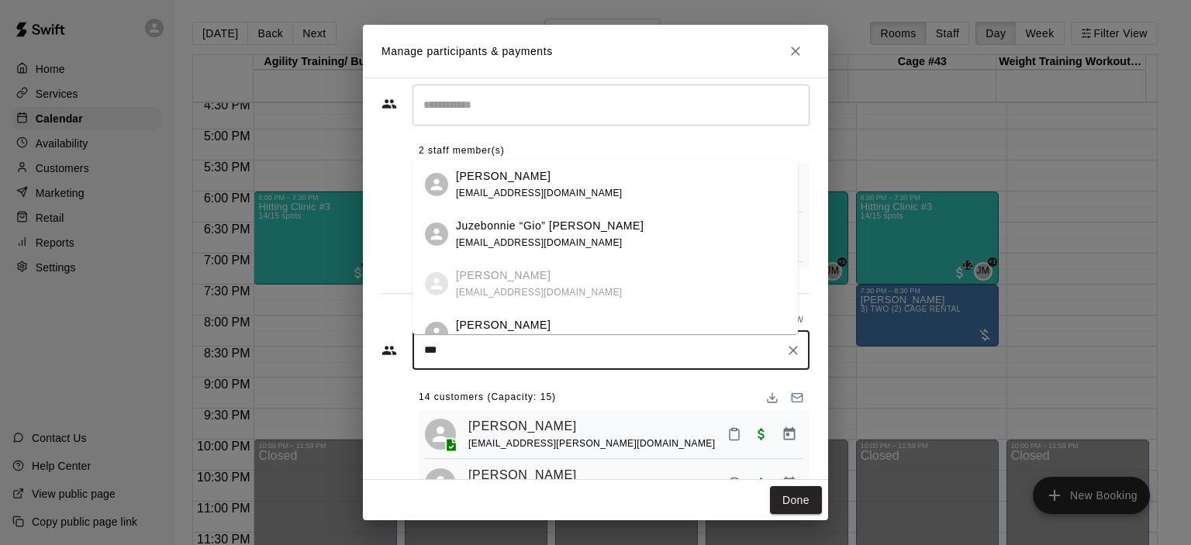
click at [533, 229] on p "Juzebonnie “Gio” Mendoza" at bounding box center [550, 226] width 188 height 16
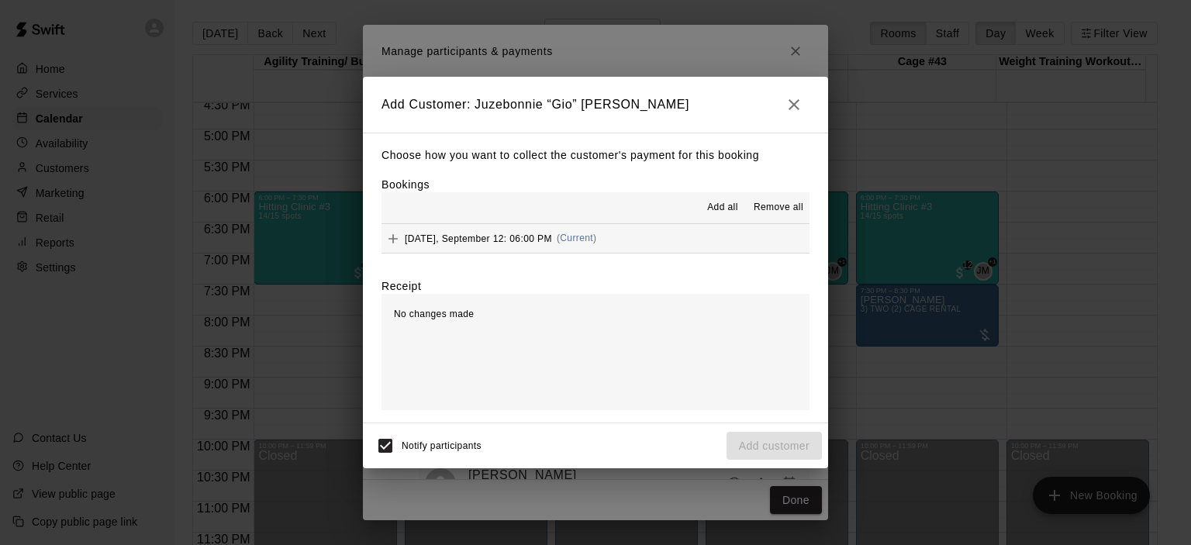
click at [578, 243] on span "(Current)" at bounding box center [577, 238] width 40 height 11
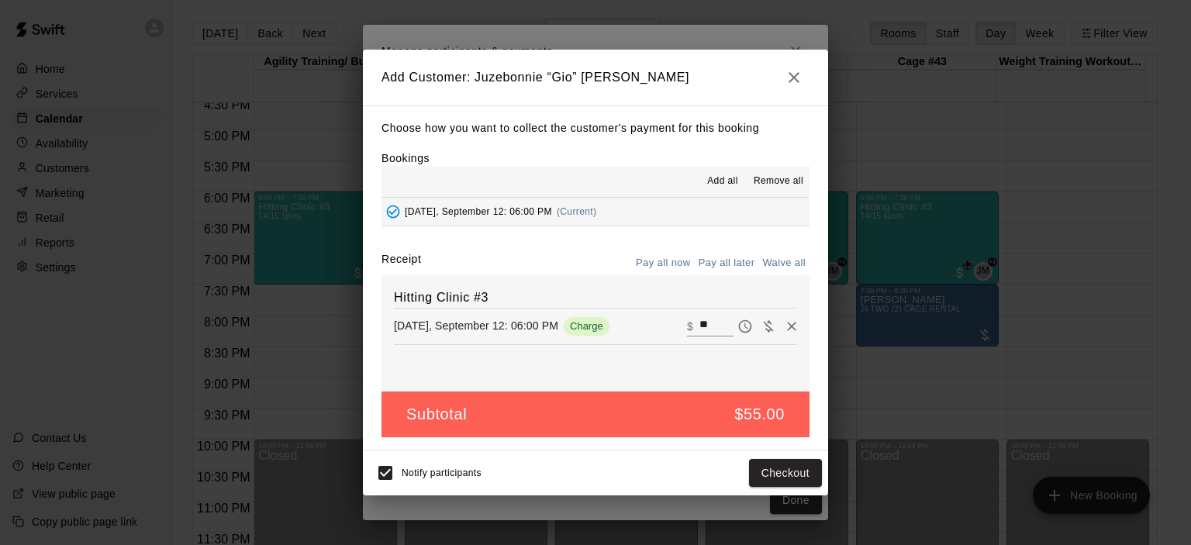
click at [741, 263] on button "Pay all later" at bounding box center [727, 263] width 64 height 24
click at [775, 467] on button "Add customer" at bounding box center [774, 473] width 95 height 29
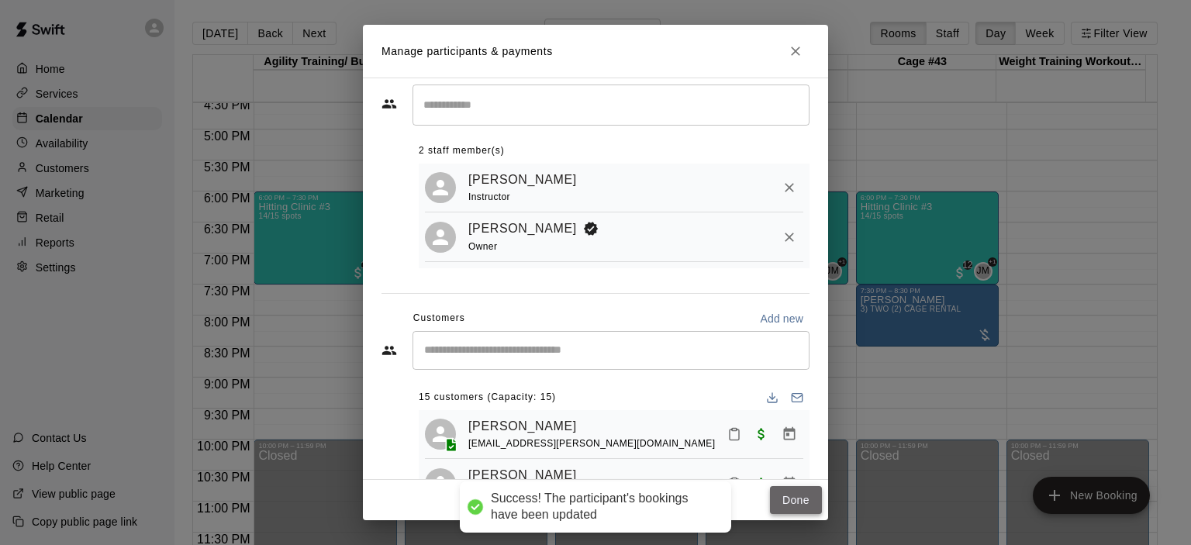
click at [798, 499] on button "Done" at bounding box center [796, 500] width 52 height 29
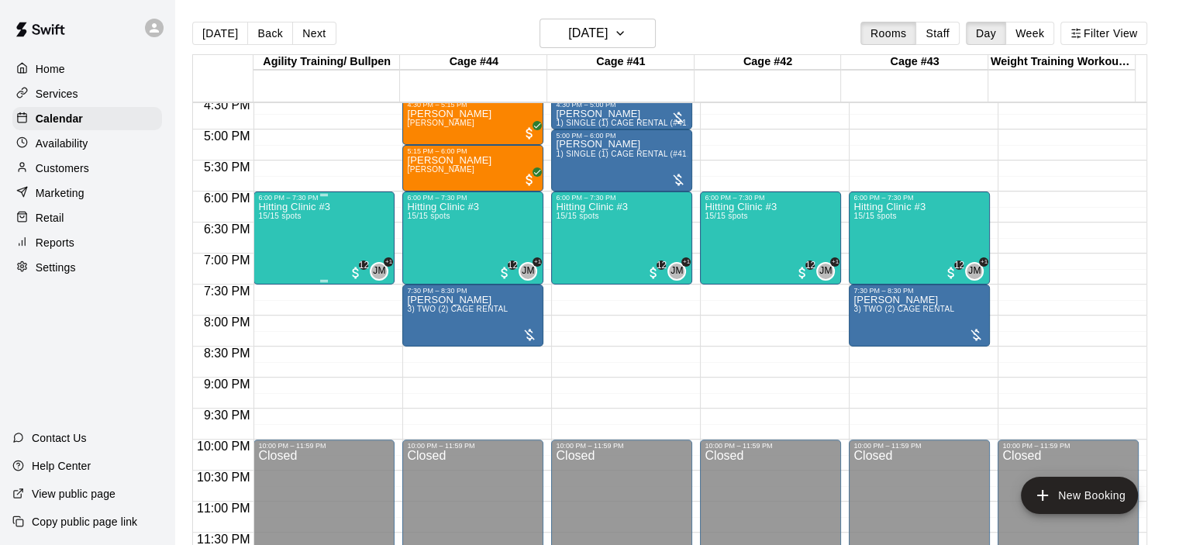
click at [333, 250] on div "Hitting Clinic #3 15/15 spots JM +1 12" at bounding box center [324, 474] width 132 height 545
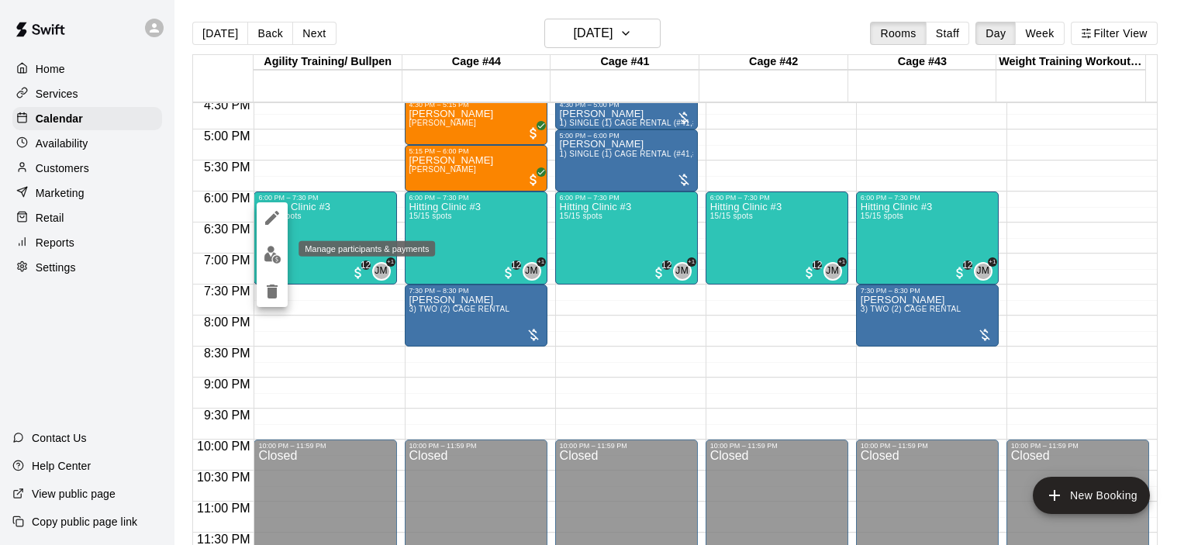
click at [269, 247] on img "edit" at bounding box center [273, 255] width 18 height 18
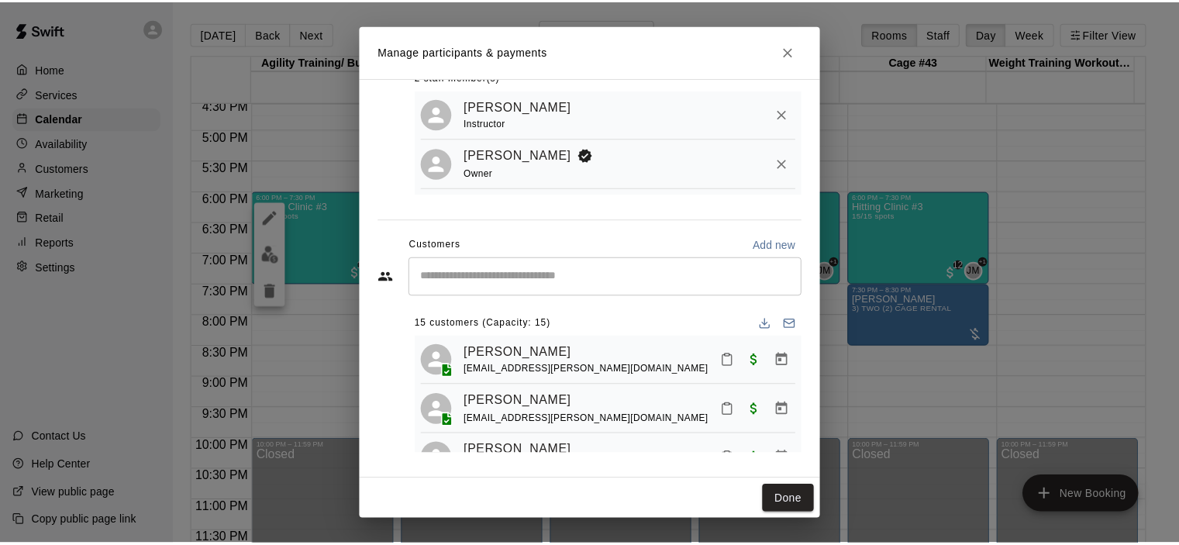
scroll to position [0, 0]
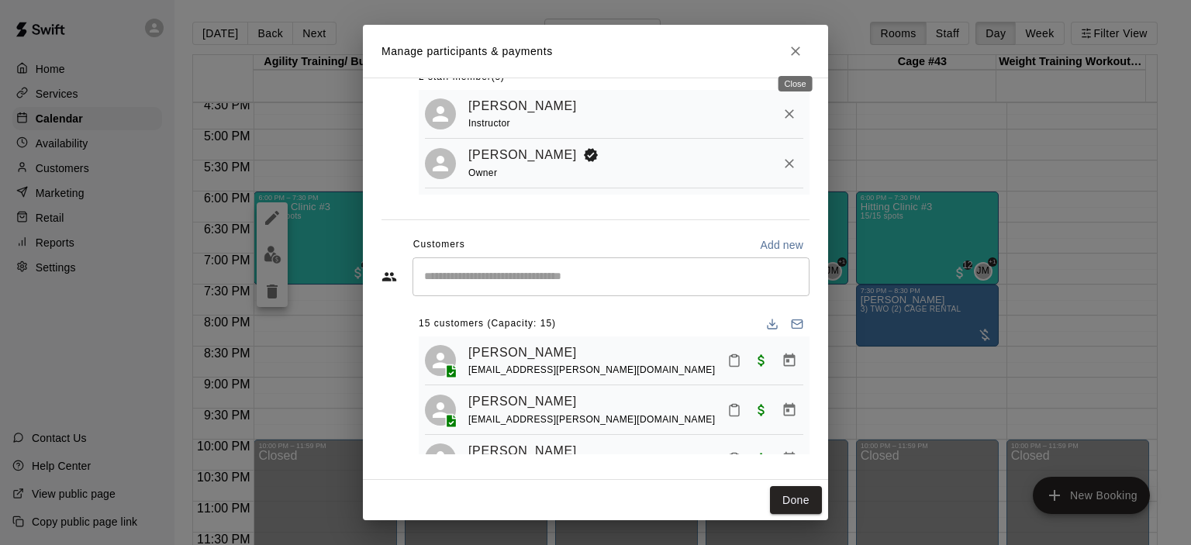
click at [794, 55] on icon "Close" at bounding box center [796, 51] width 16 height 16
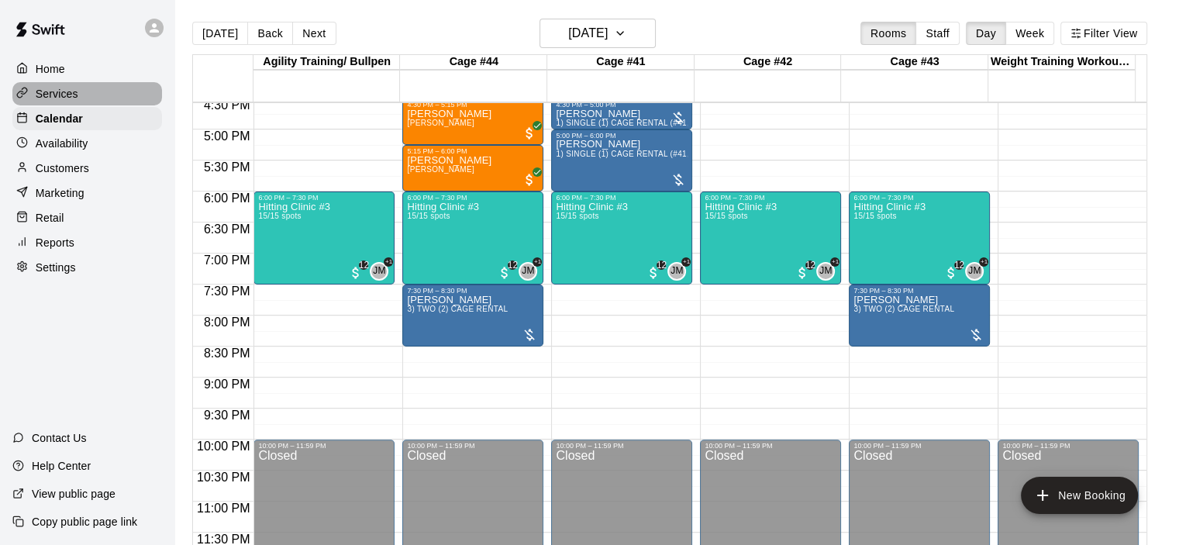
click at [66, 96] on p "Services" at bounding box center [57, 94] width 43 height 16
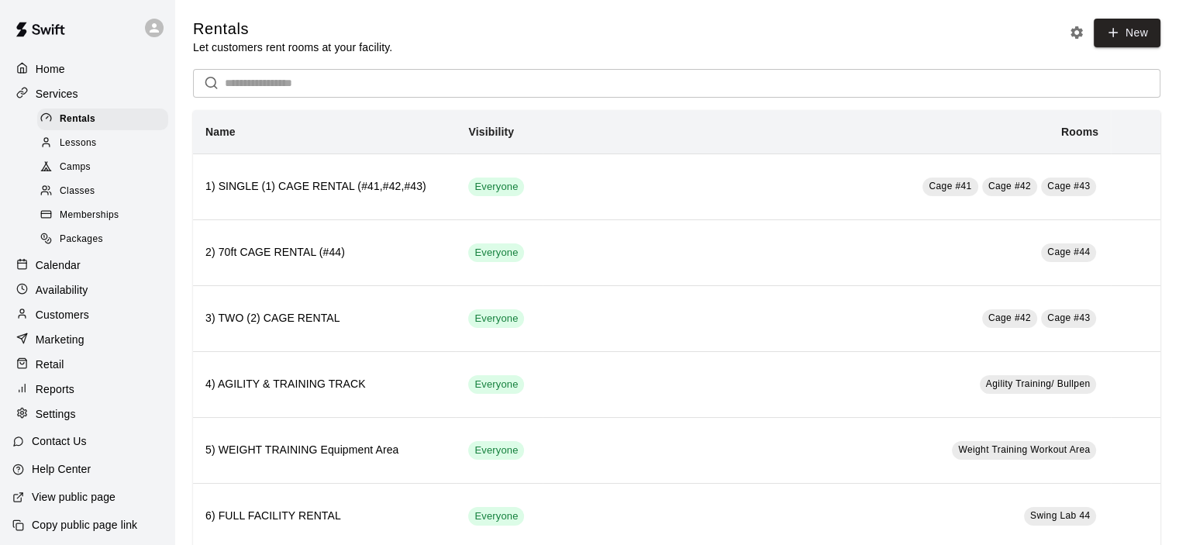
click at [92, 174] on div "Camps" at bounding box center [102, 168] width 131 height 22
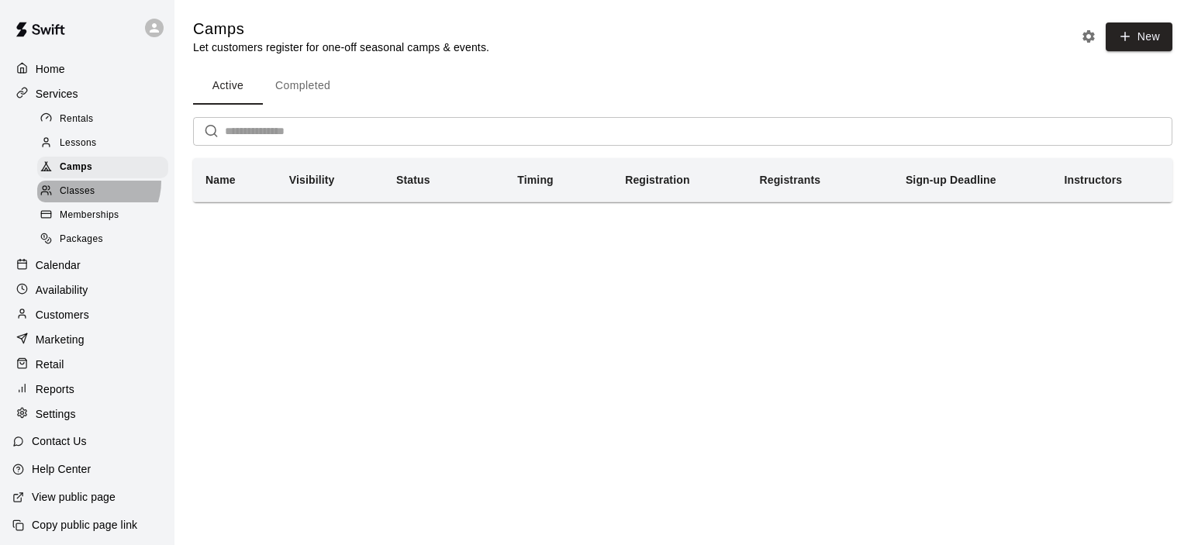
click at [92, 188] on div "Classes" at bounding box center [102, 192] width 131 height 22
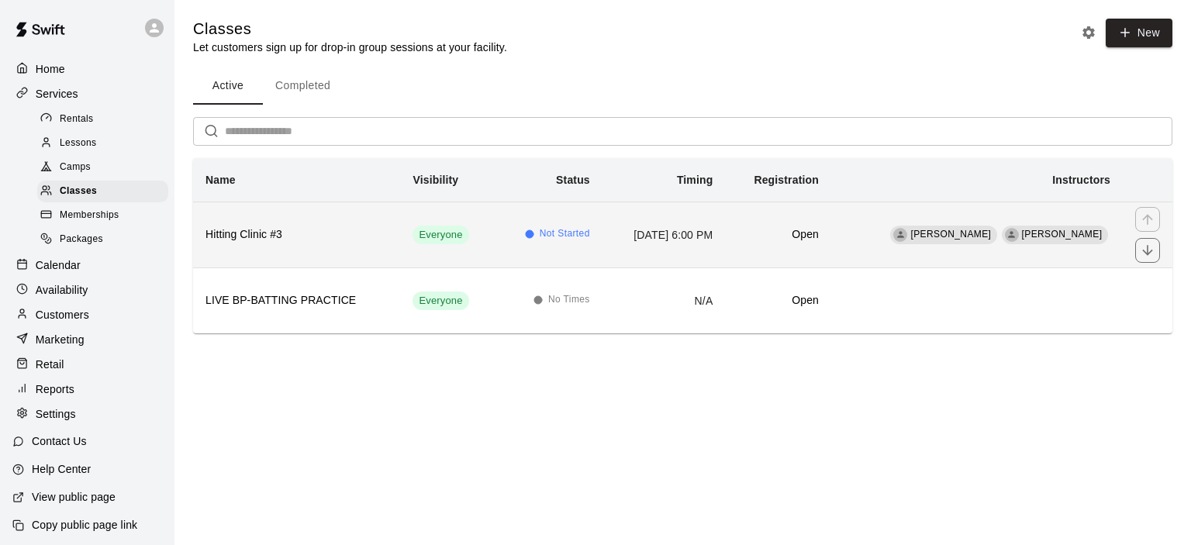
click at [464, 231] on td "Everyone" at bounding box center [447, 235] width 95 height 66
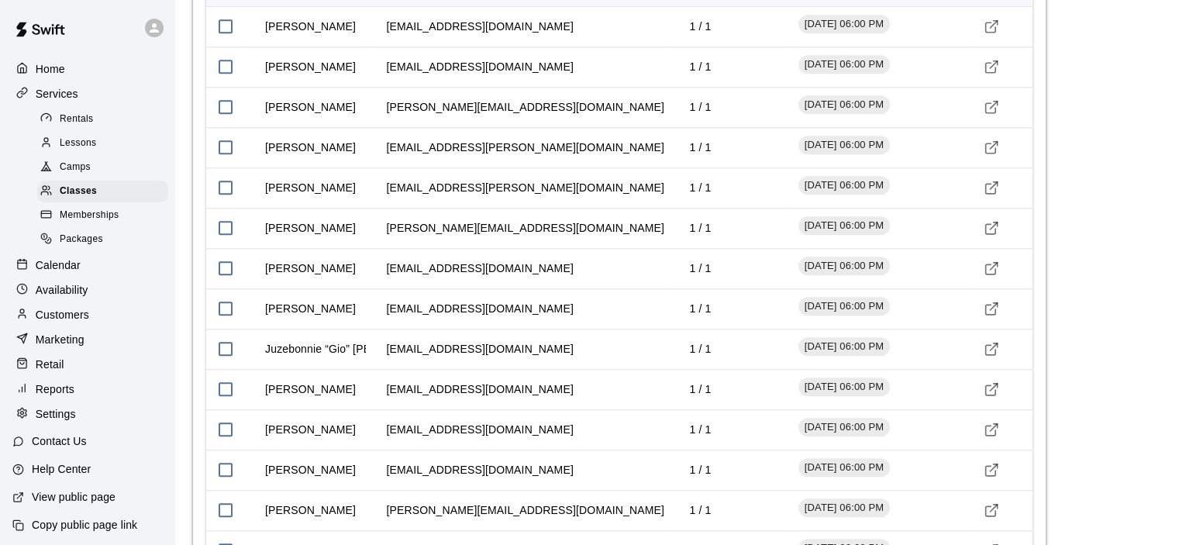
scroll to position [1460, 0]
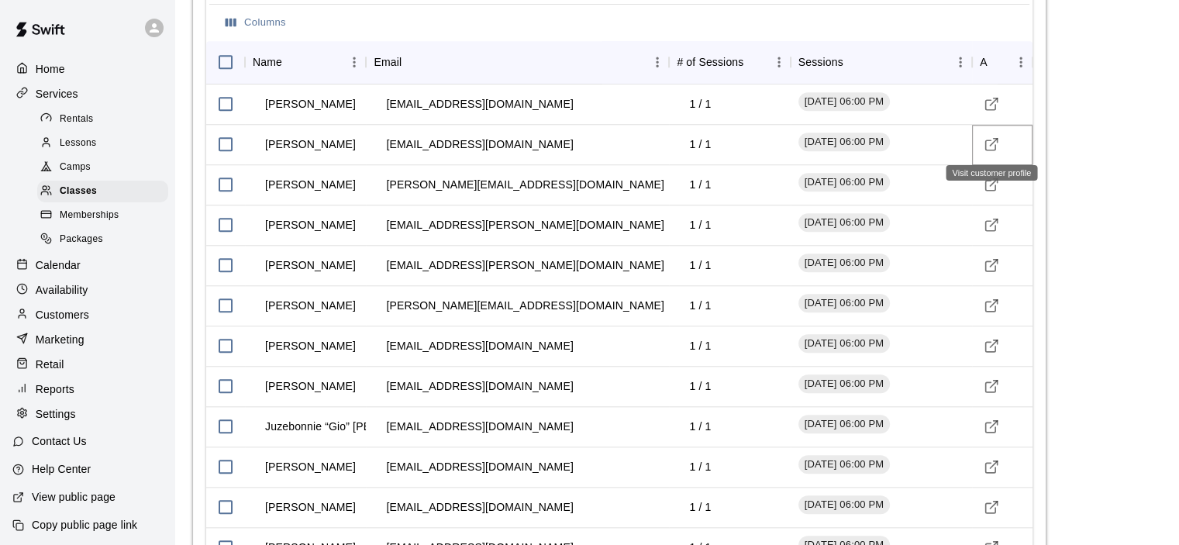
click at [993, 145] on icon "Visit customer profile" at bounding box center [992, 144] width 16 height 16
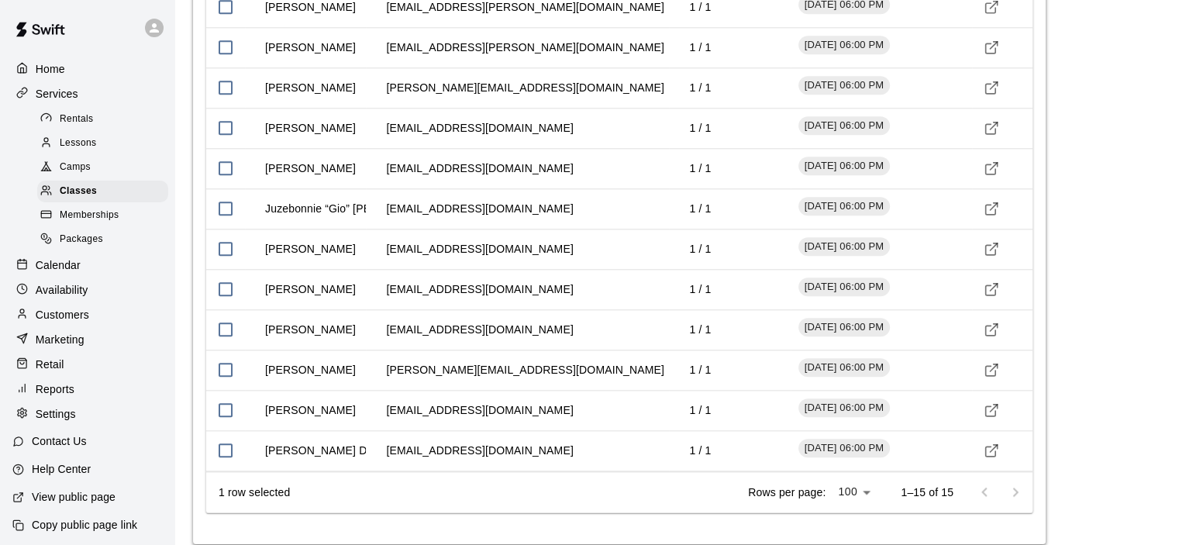
scroll to position [1693, 0]
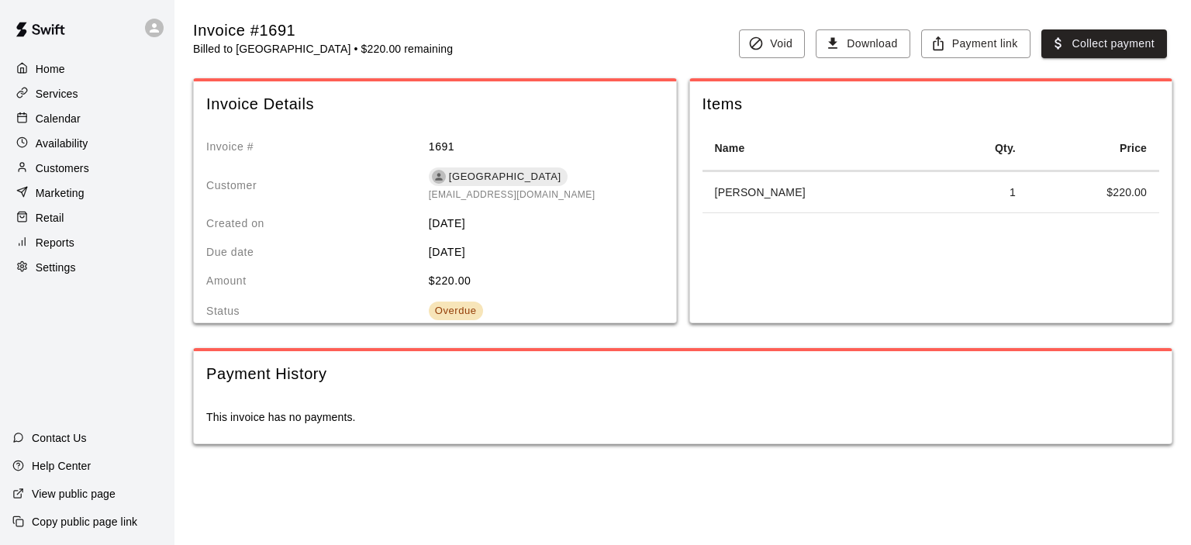
click at [78, 170] on p "Customers" at bounding box center [63, 169] width 54 height 16
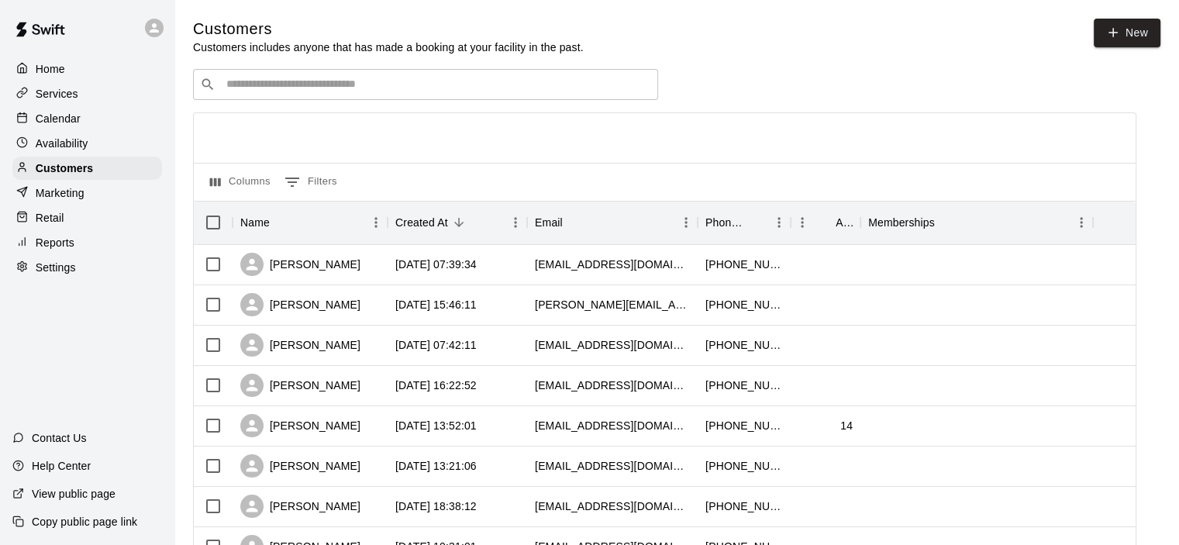
click at [316, 92] on input "Search customers by name or email" at bounding box center [437, 85] width 430 height 16
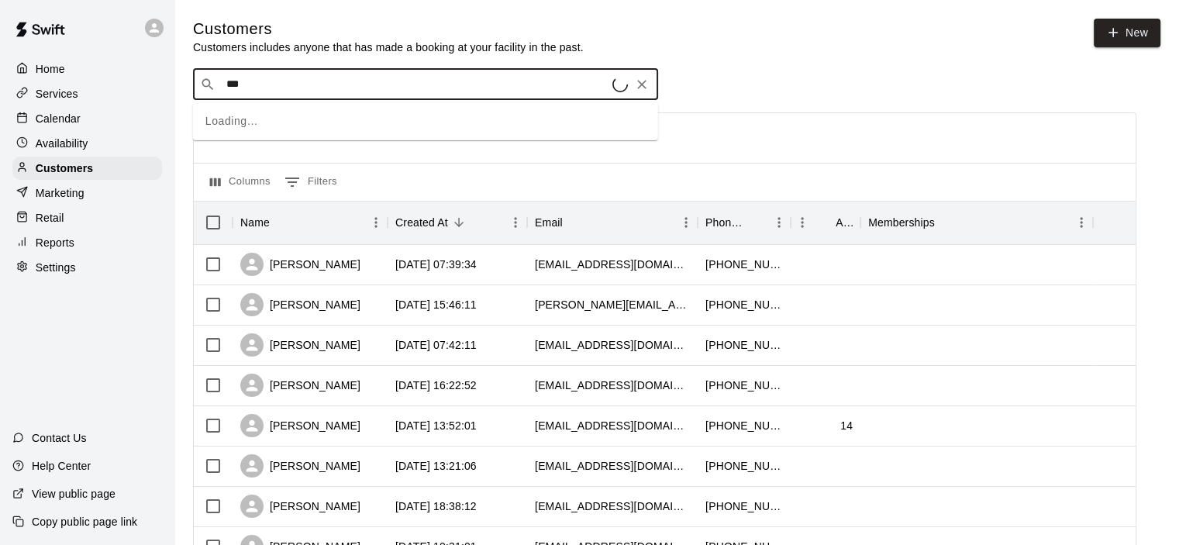
type input "****"
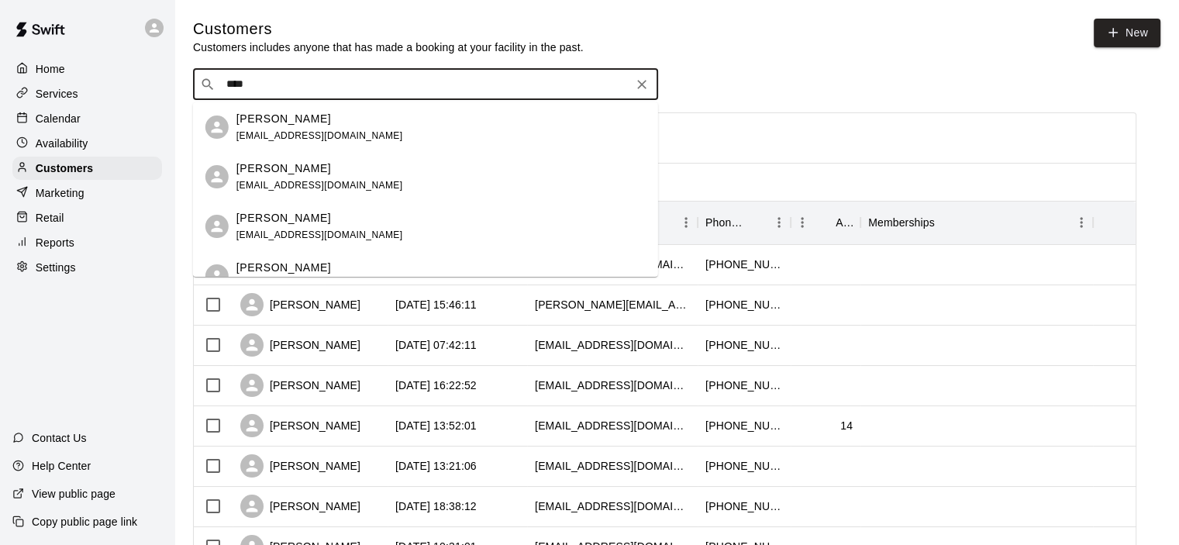
click at [272, 124] on p "[PERSON_NAME]" at bounding box center [284, 119] width 95 height 16
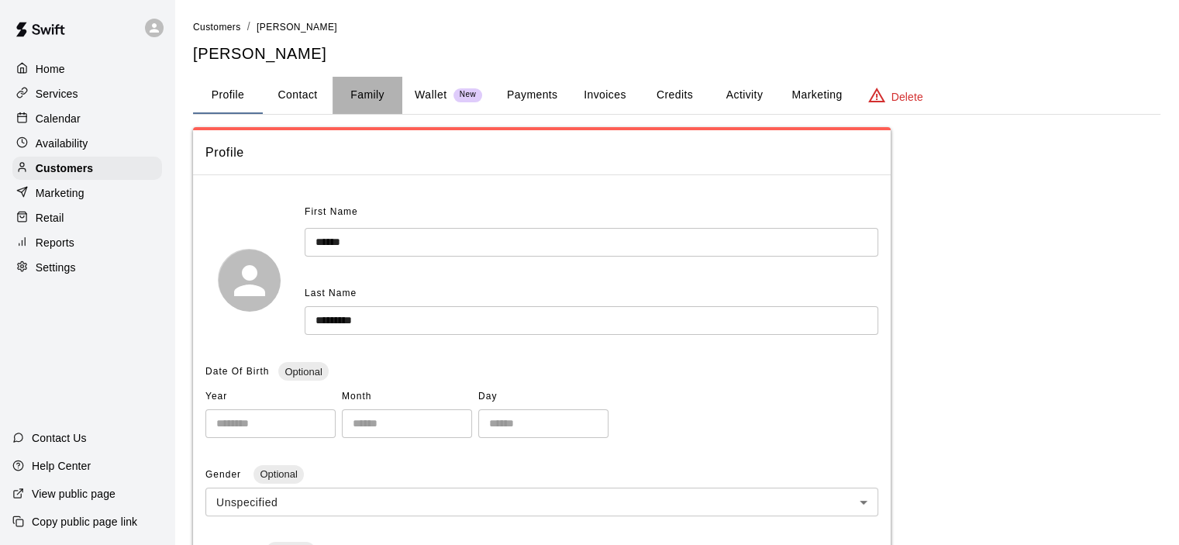
click at [365, 95] on button "Family" at bounding box center [368, 95] width 70 height 37
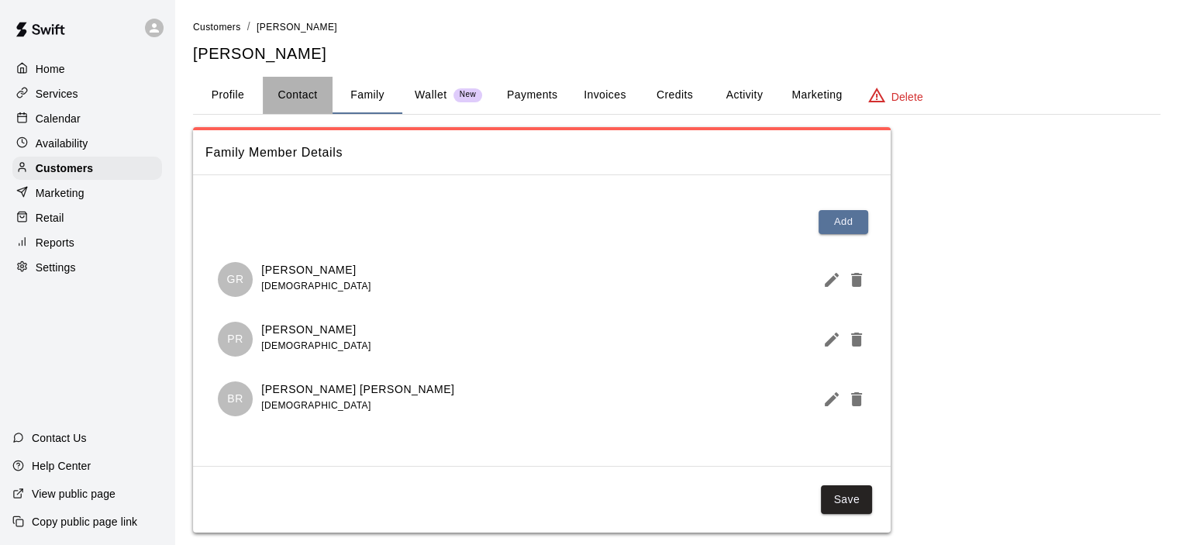
click at [301, 92] on button "Contact" at bounding box center [298, 95] width 70 height 37
select select "**"
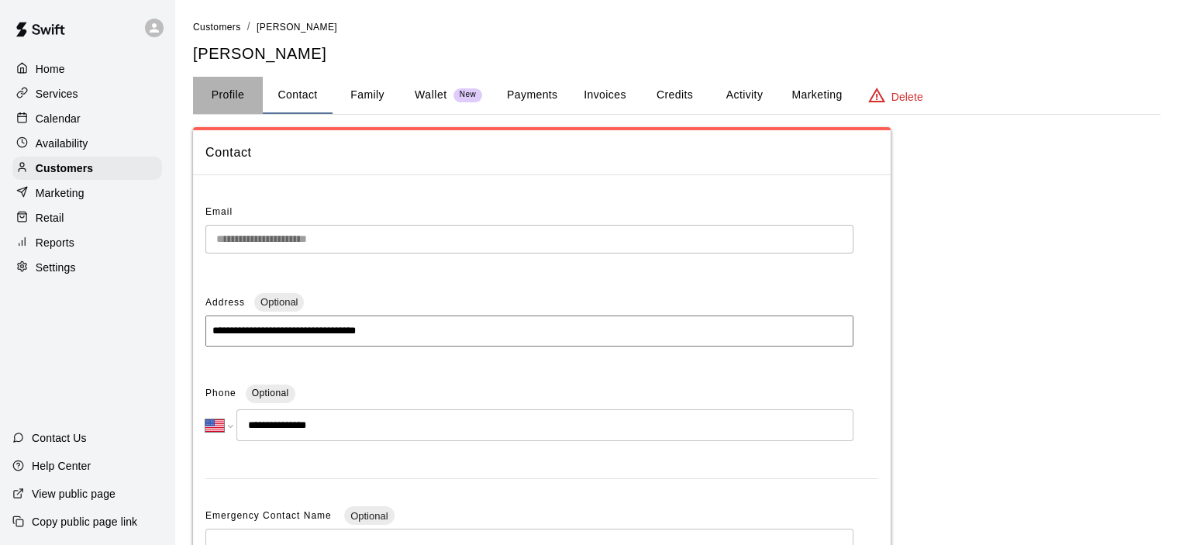
click at [219, 94] on button "Profile" at bounding box center [228, 95] width 70 height 37
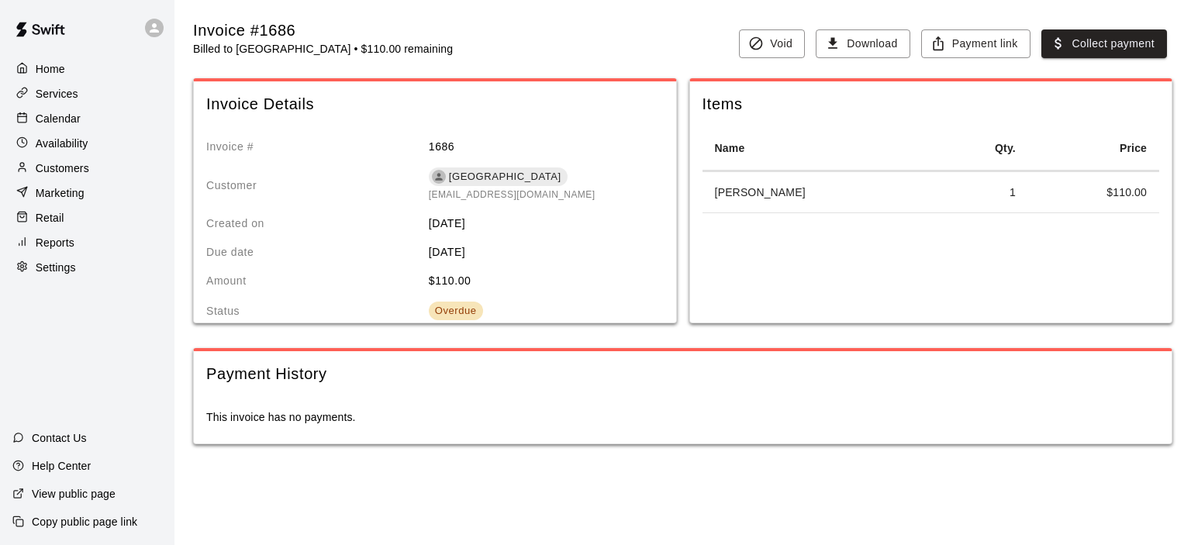
click at [80, 163] on div "Customers" at bounding box center [87, 168] width 150 height 23
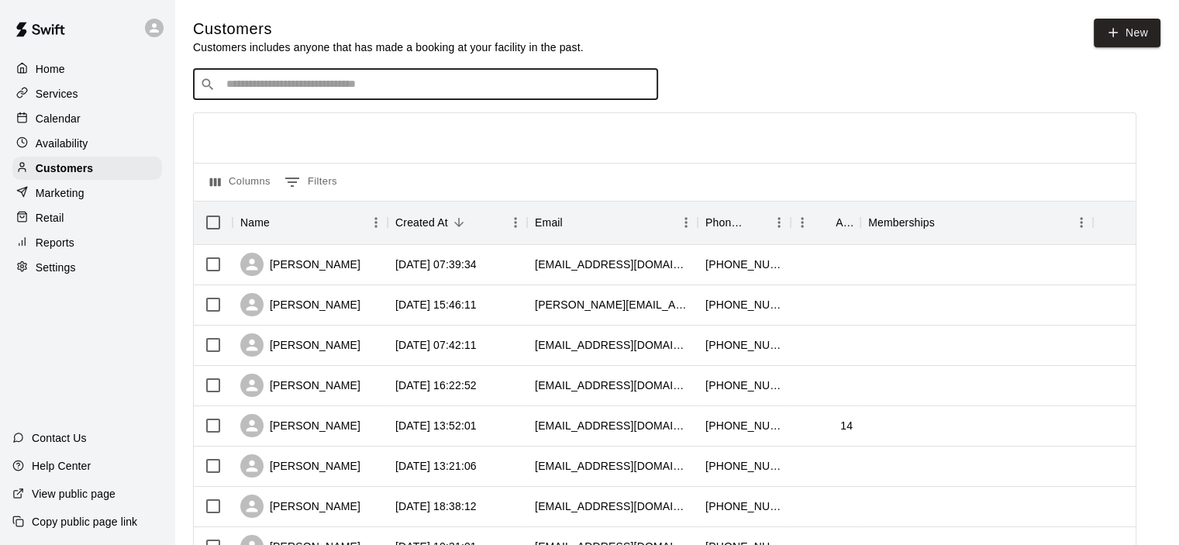
click at [296, 92] on input "Search customers by name or email" at bounding box center [437, 85] width 430 height 16
type input "******"
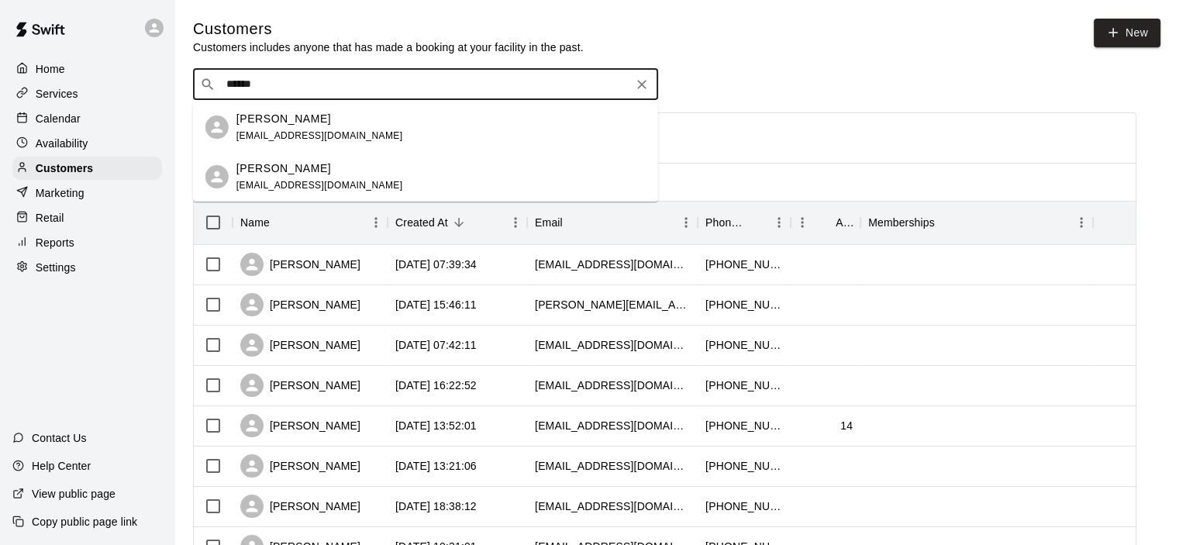
click at [296, 121] on p "Megan Ortega" at bounding box center [284, 119] width 95 height 16
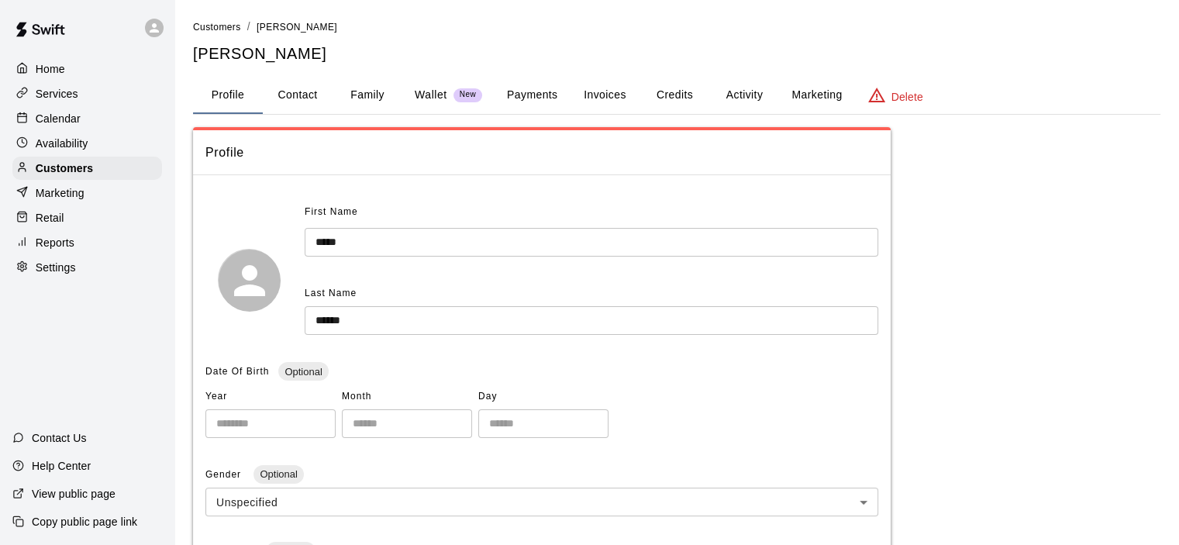
click at [311, 95] on button "Contact" at bounding box center [298, 95] width 70 height 37
select select "**"
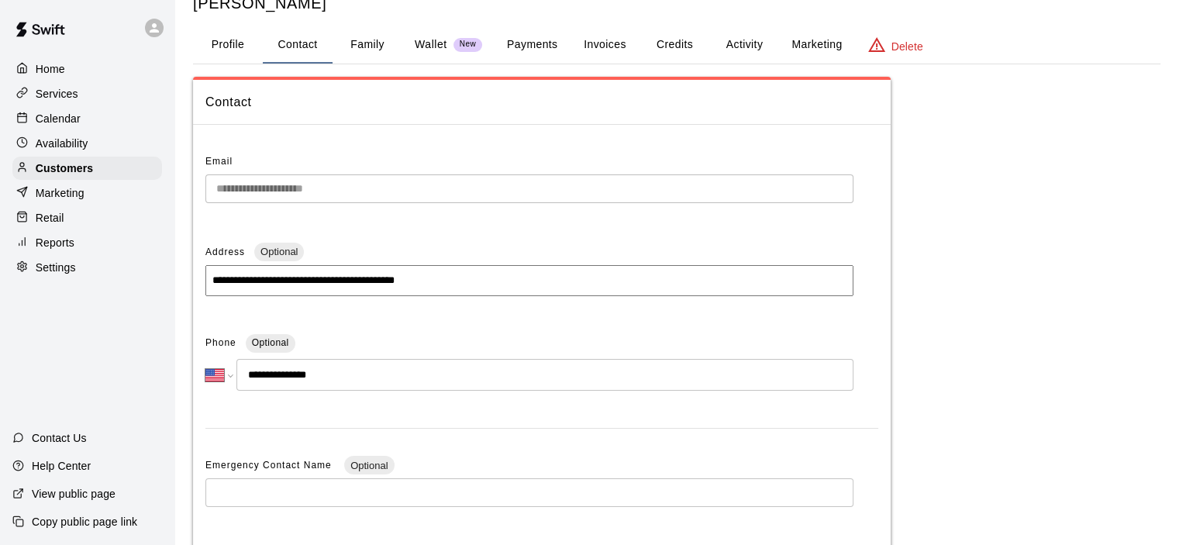
scroll to position [78, 0]
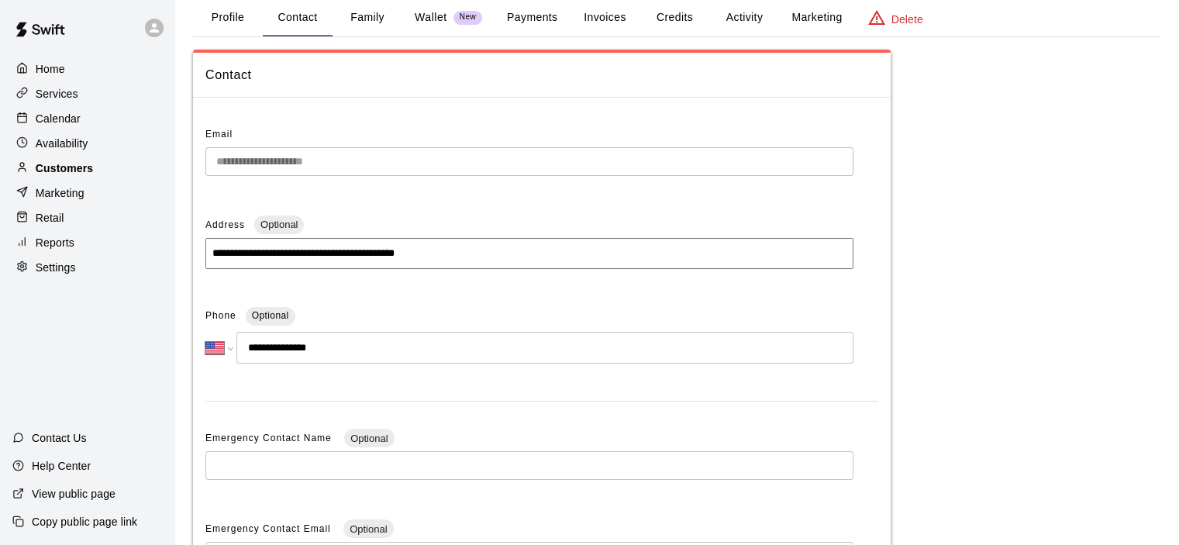
click at [79, 167] on p "Customers" at bounding box center [64, 169] width 57 height 16
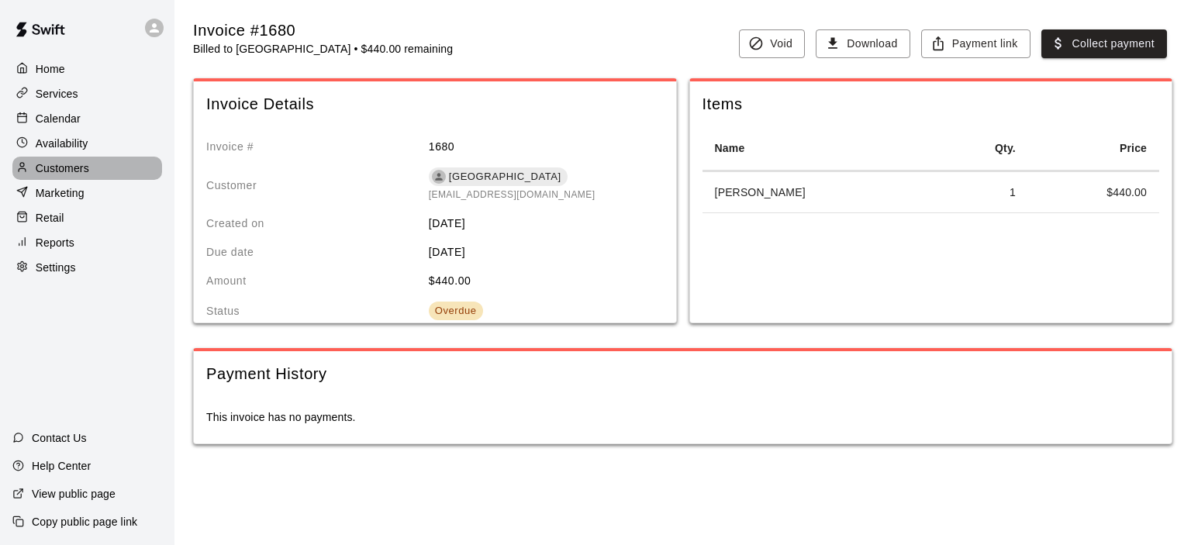
click at [70, 172] on p "Customers" at bounding box center [63, 169] width 54 height 16
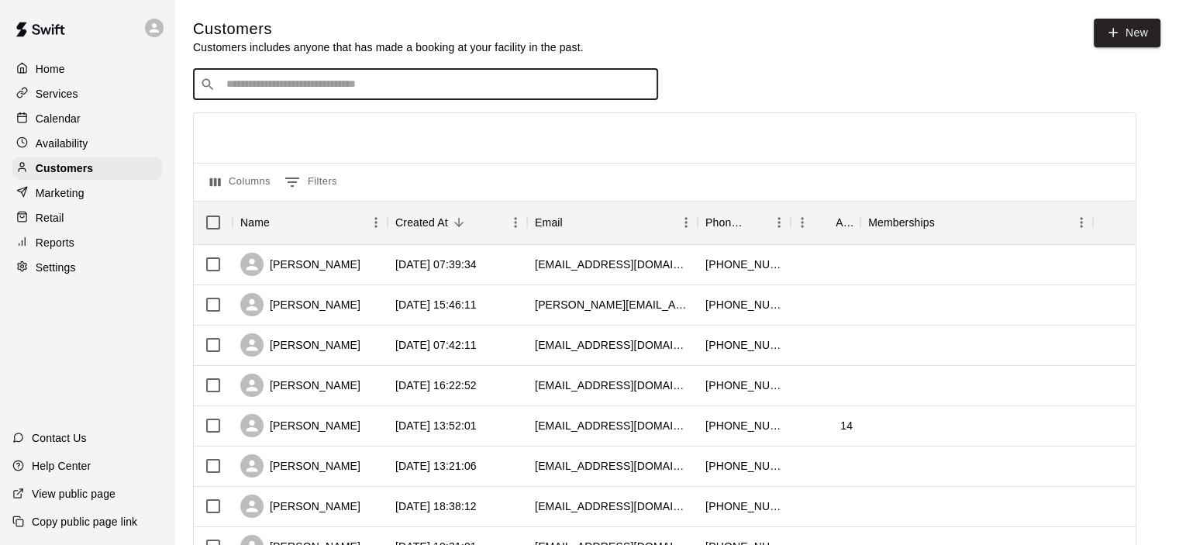
click at [295, 83] on input "Search customers by name or email" at bounding box center [437, 85] width 430 height 16
type input "*****"
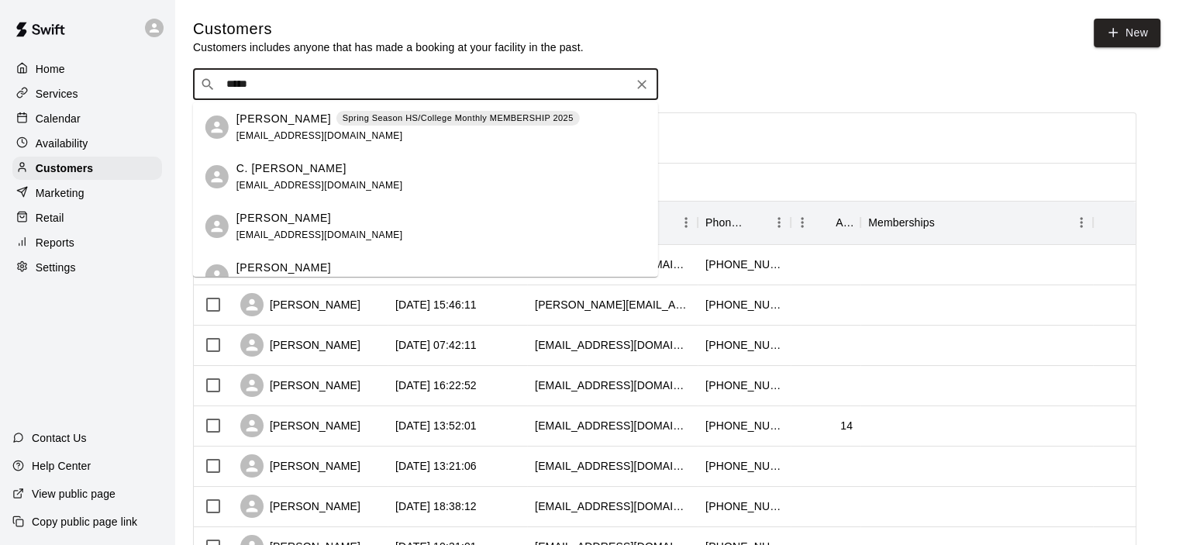
click at [303, 228] on div "Jacob Camiro yverrecchio@gmail.com" at bounding box center [320, 226] width 167 height 33
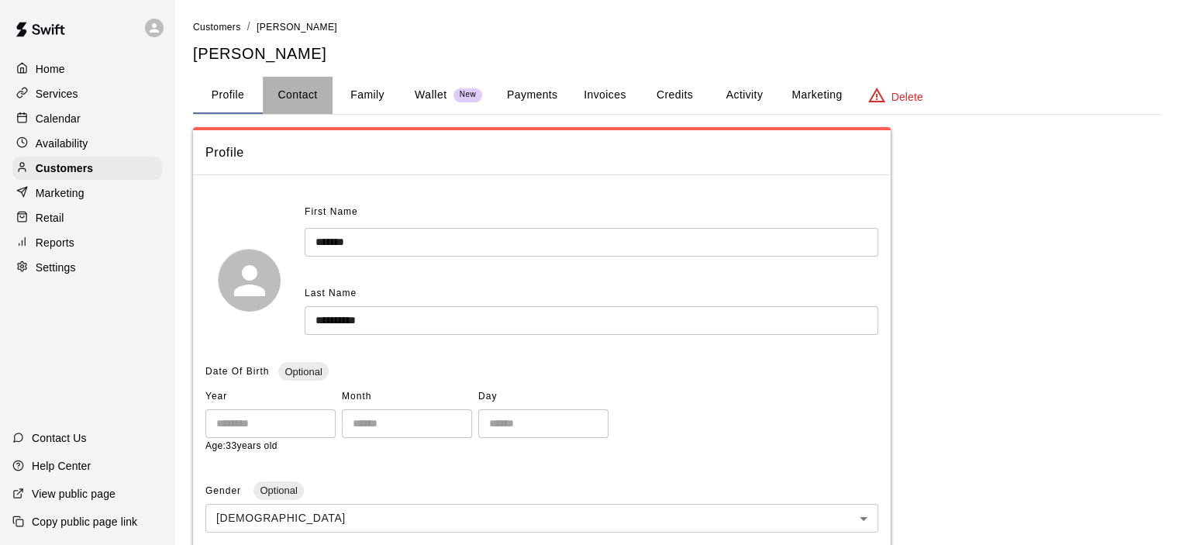
click at [291, 93] on button "Contact" at bounding box center [298, 95] width 70 height 37
select select "**"
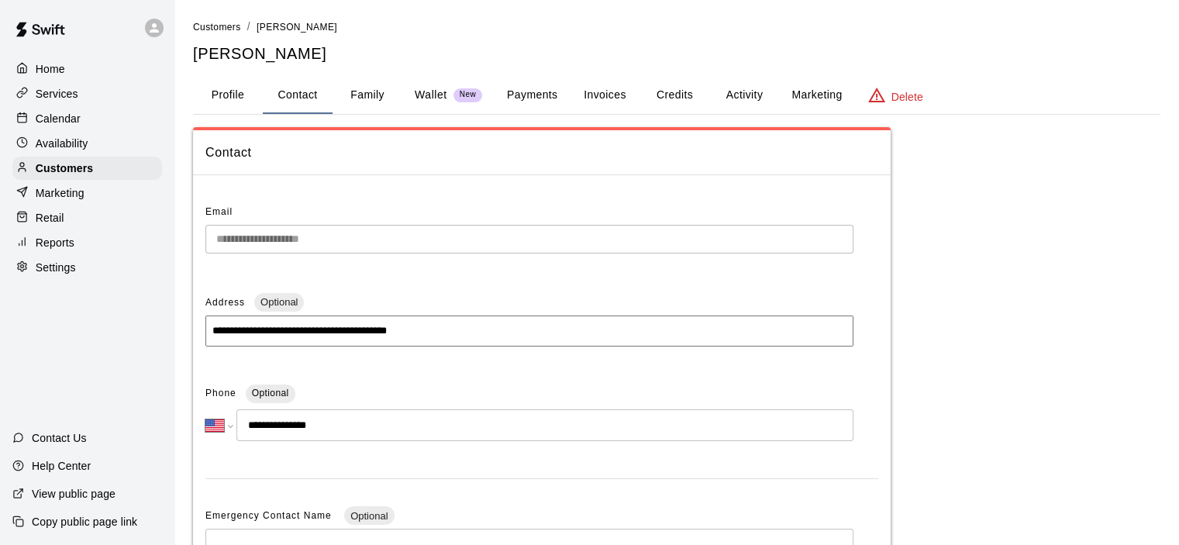
click at [361, 96] on button "Family" at bounding box center [368, 95] width 70 height 37
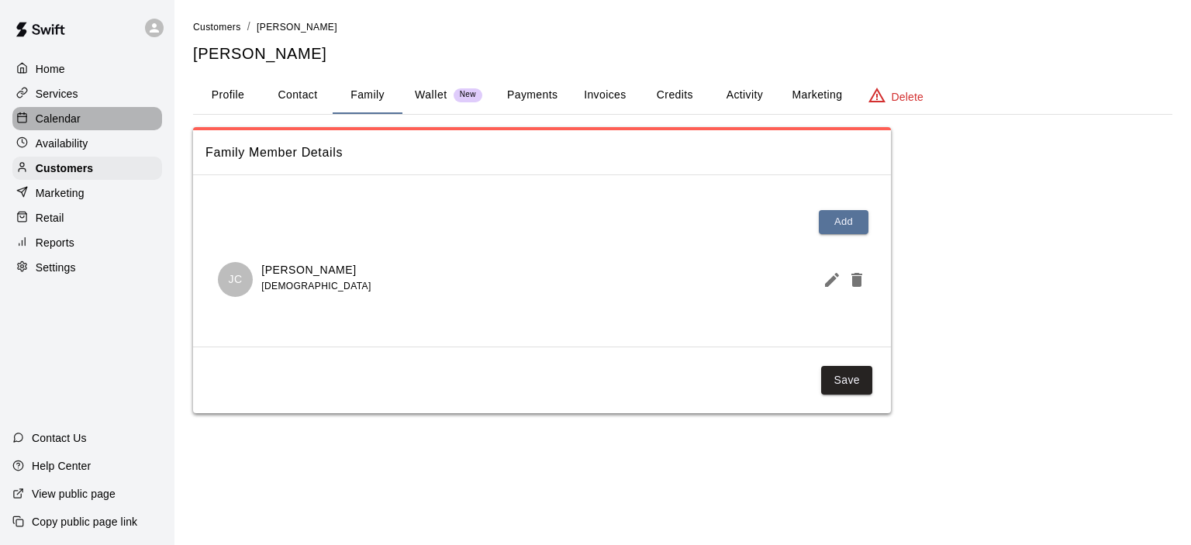
click at [75, 116] on p "Calendar" at bounding box center [58, 119] width 45 height 16
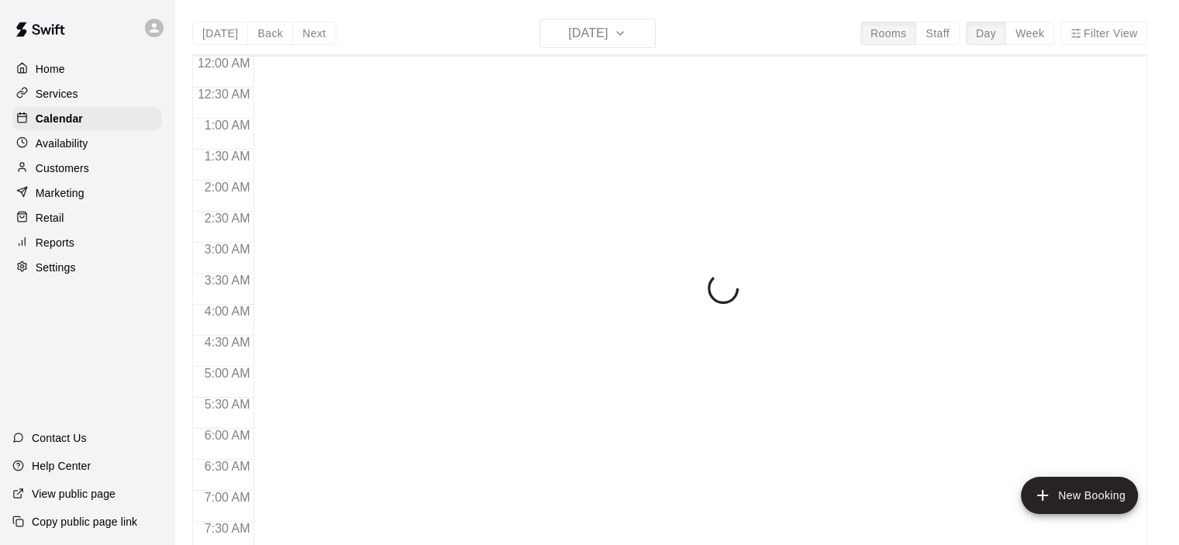
scroll to position [782, 0]
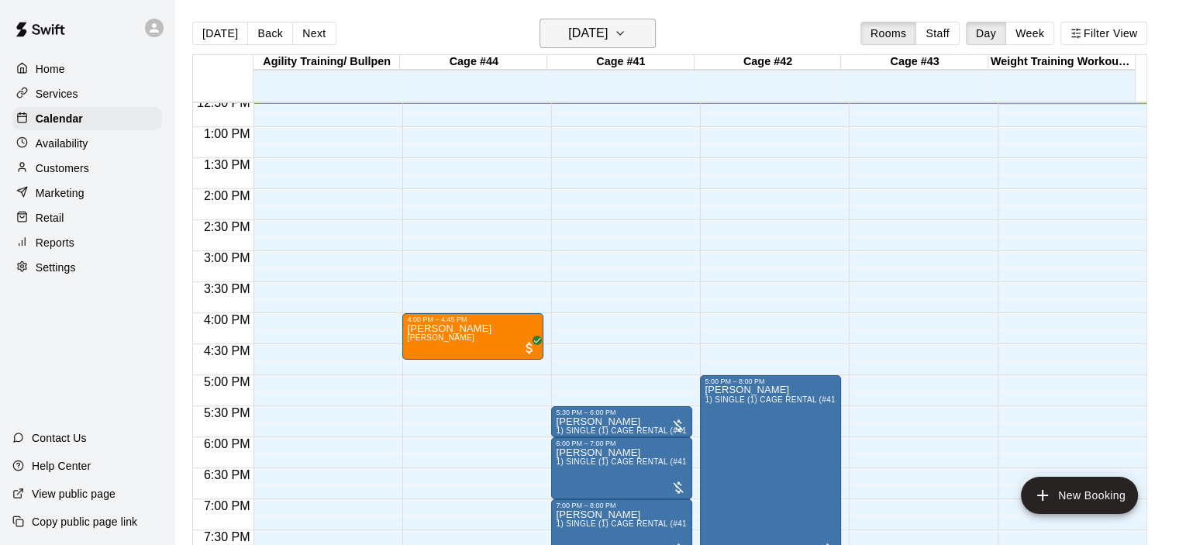
click at [627, 30] on icon "button" at bounding box center [620, 33] width 12 height 19
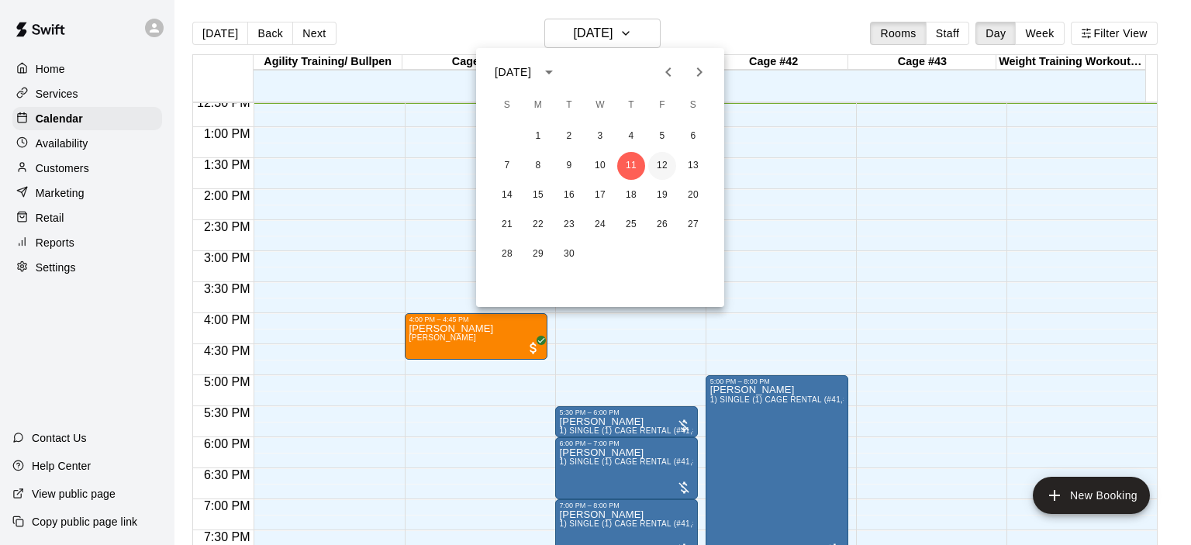
click at [659, 161] on button "12" at bounding box center [662, 166] width 28 height 28
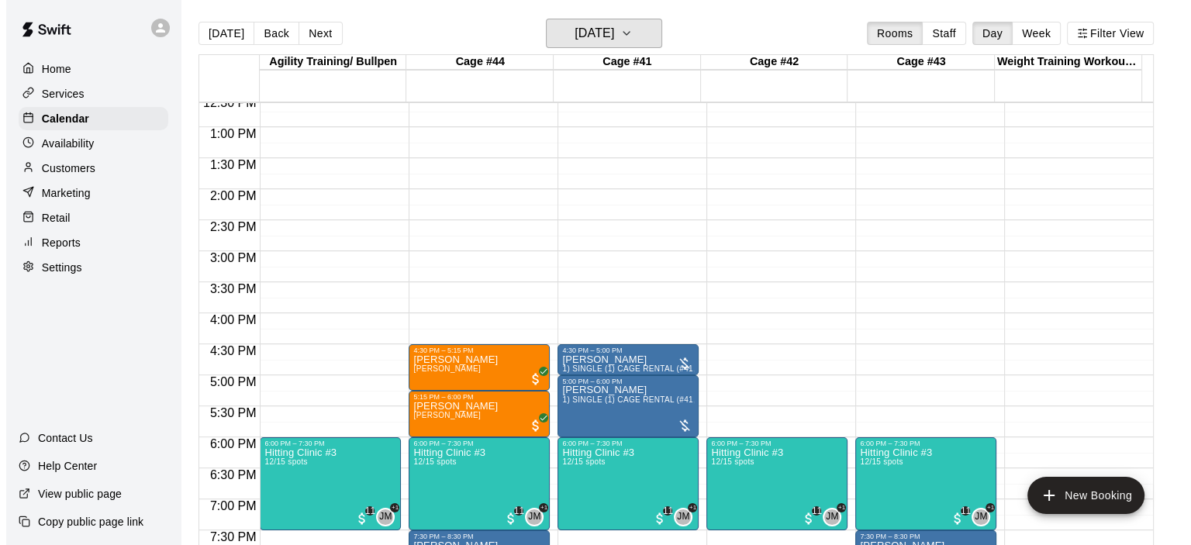
scroll to position [937, 0]
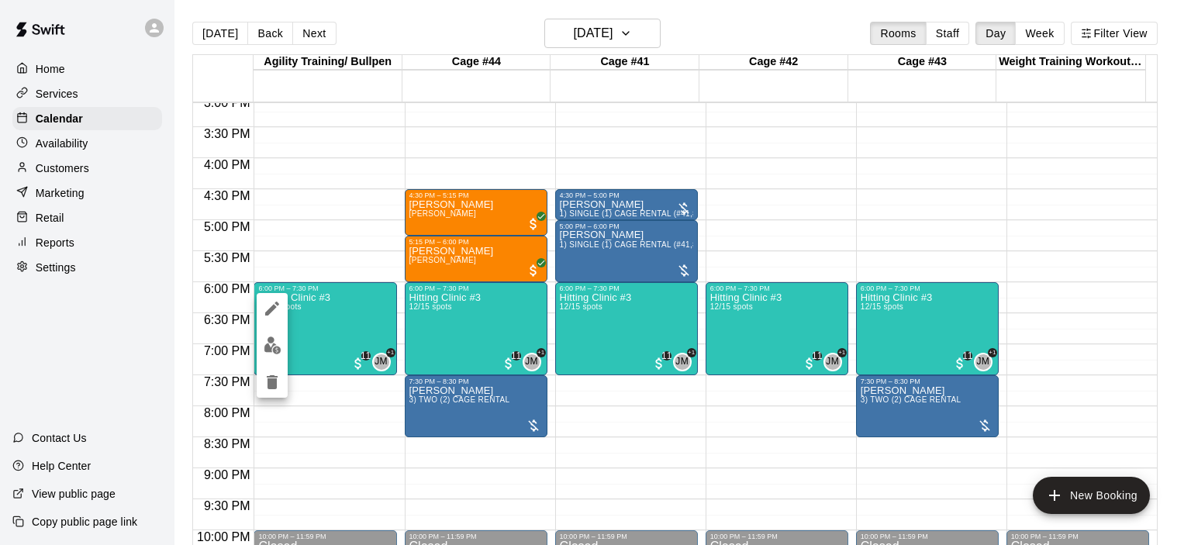
click at [275, 343] on img "edit" at bounding box center [273, 346] width 18 height 18
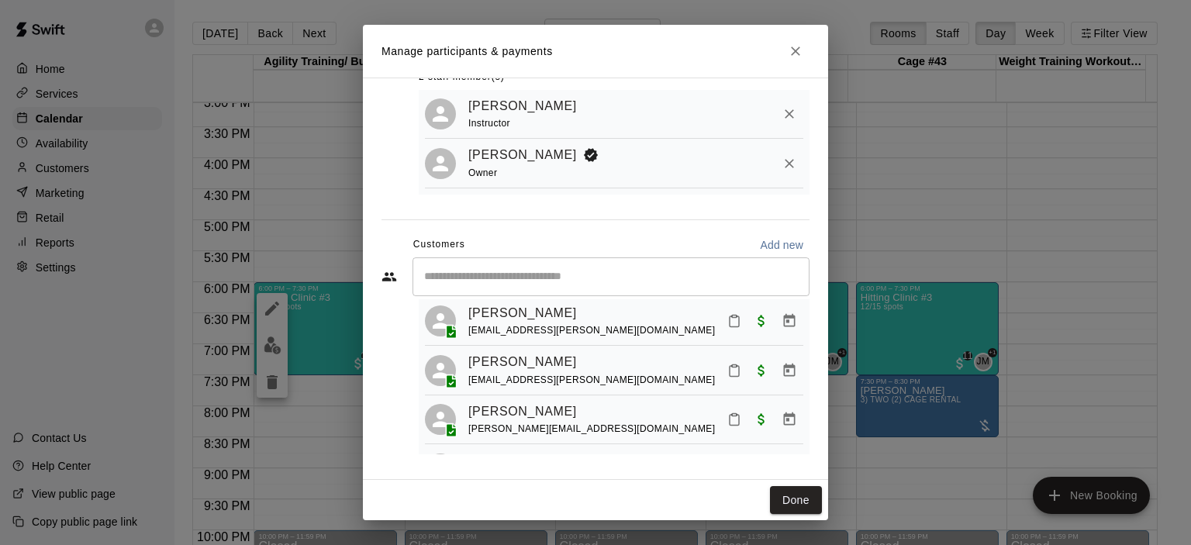
scroll to position [0, 0]
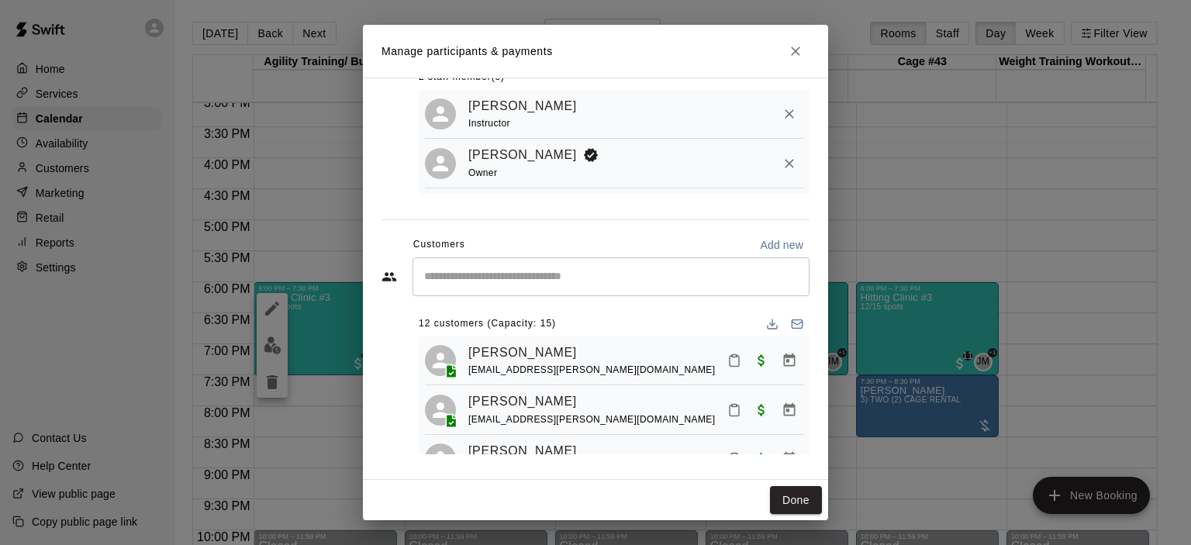
click at [499, 288] on div "​" at bounding box center [611, 276] width 397 height 39
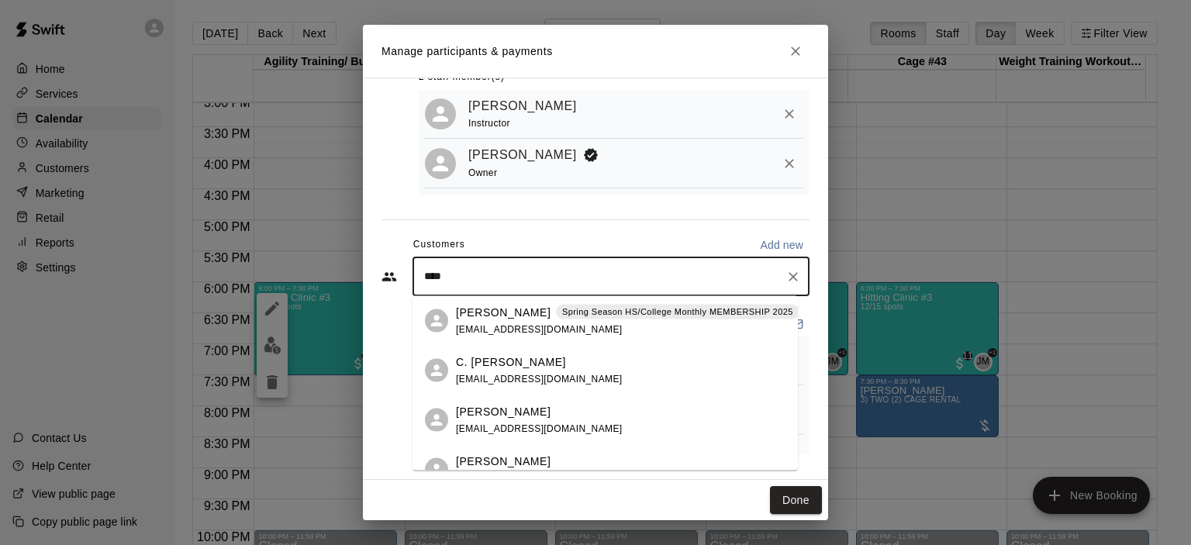
type input "*****"
click at [524, 421] on div "Jacob Camiro yverrecchio@gmail.com" at bounding box center [539, 419] width 167 height 33
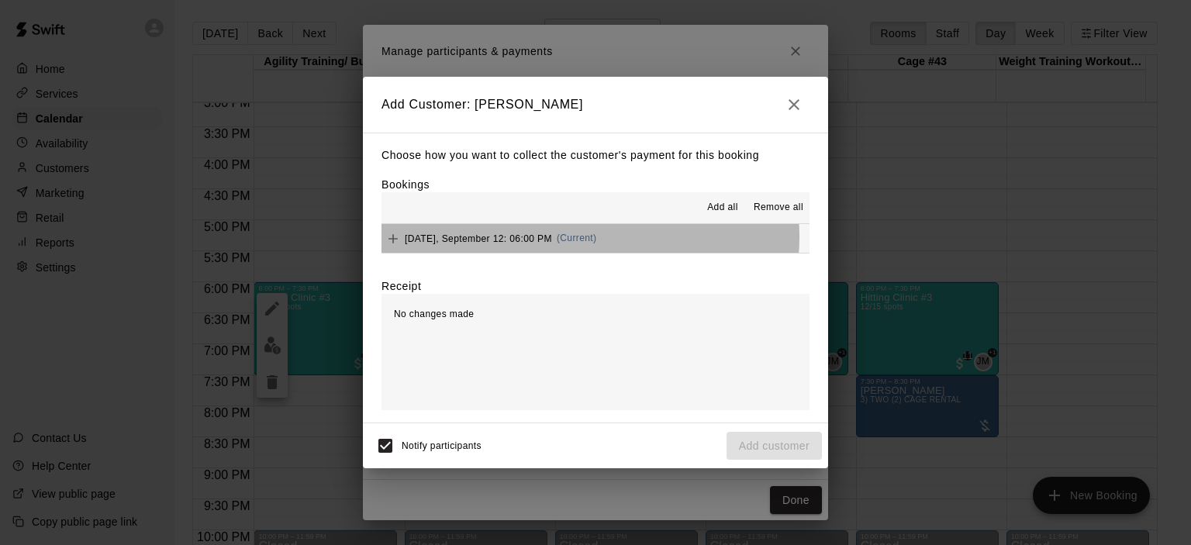
click at [575, 238] on span "(Current)" at bounding box center [577, 238] width 40 height 11
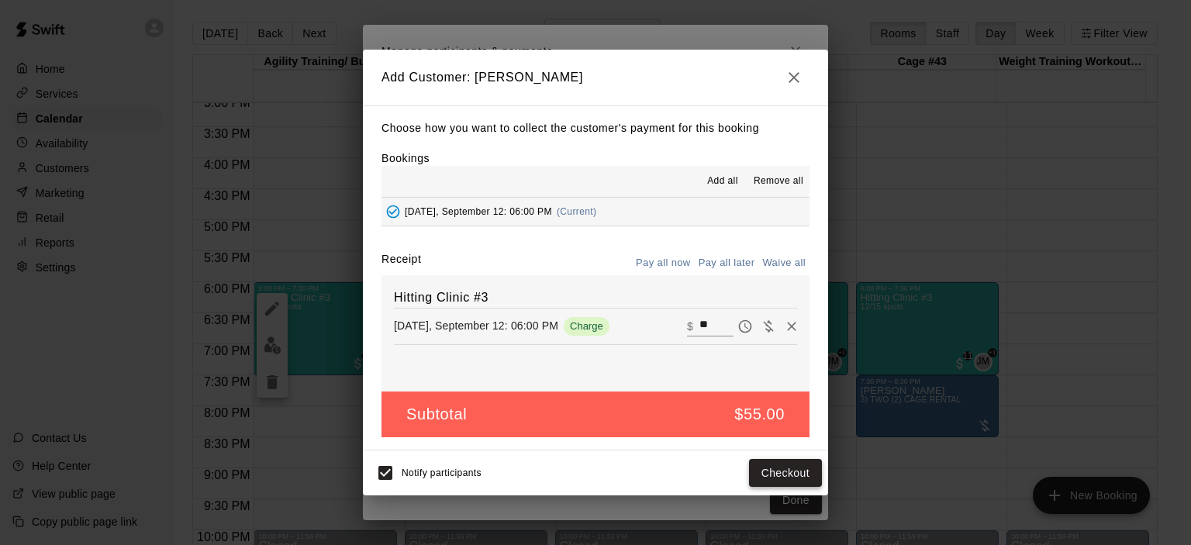
click at [792, 474] on button "Checkout" at bounding box center [785, 473] width 73 height 29
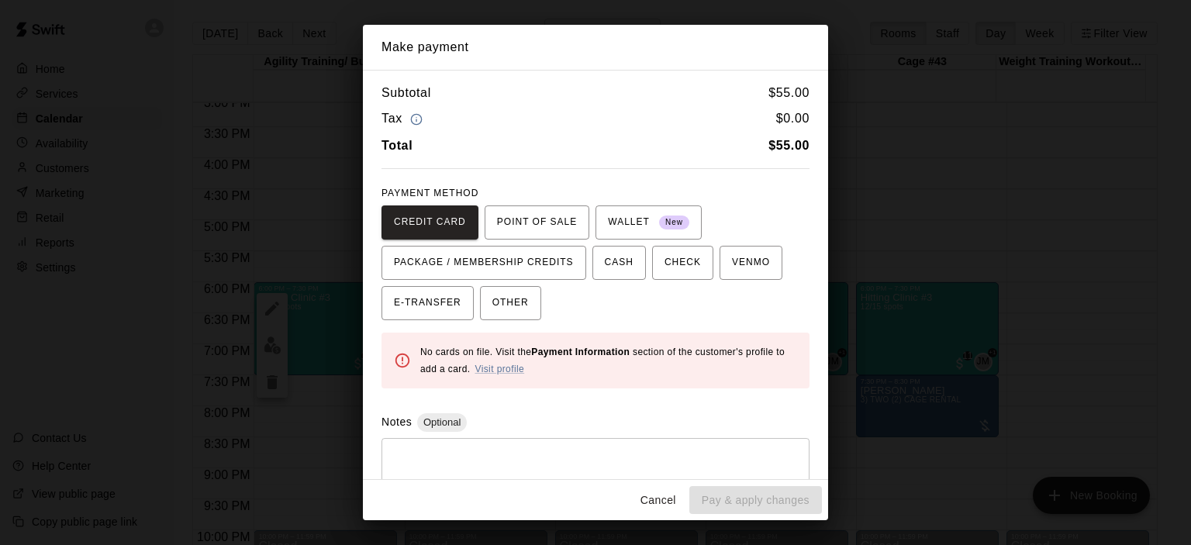
click at [652, 502] on button "Cancel" at bounding box center [659, 500] width 50 height 29
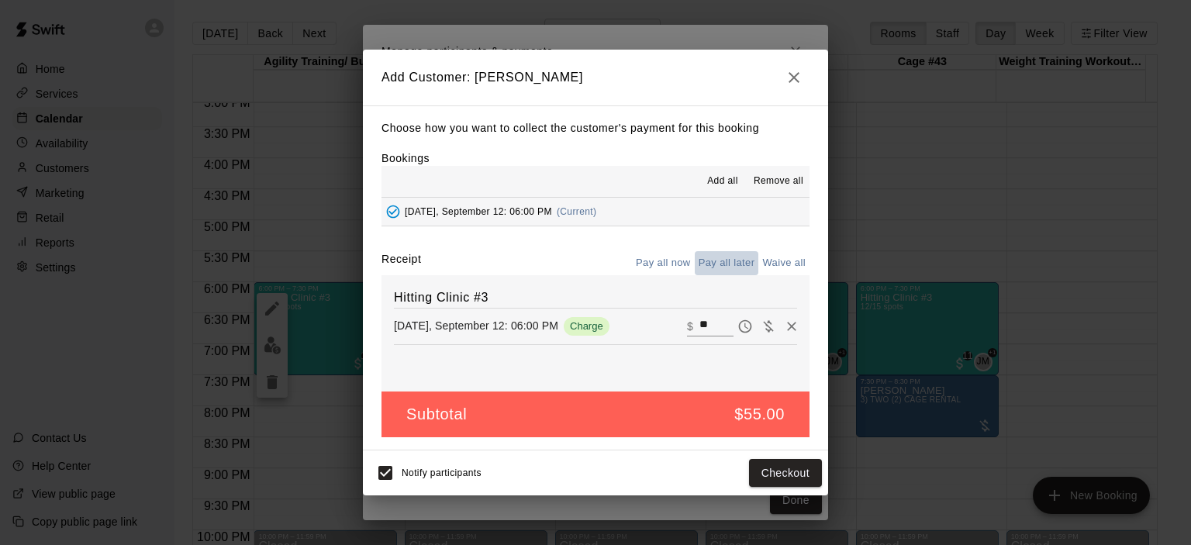
click at [723, 268] on button "Pay all later" at bounding box center [727, 263] width 64 height 24
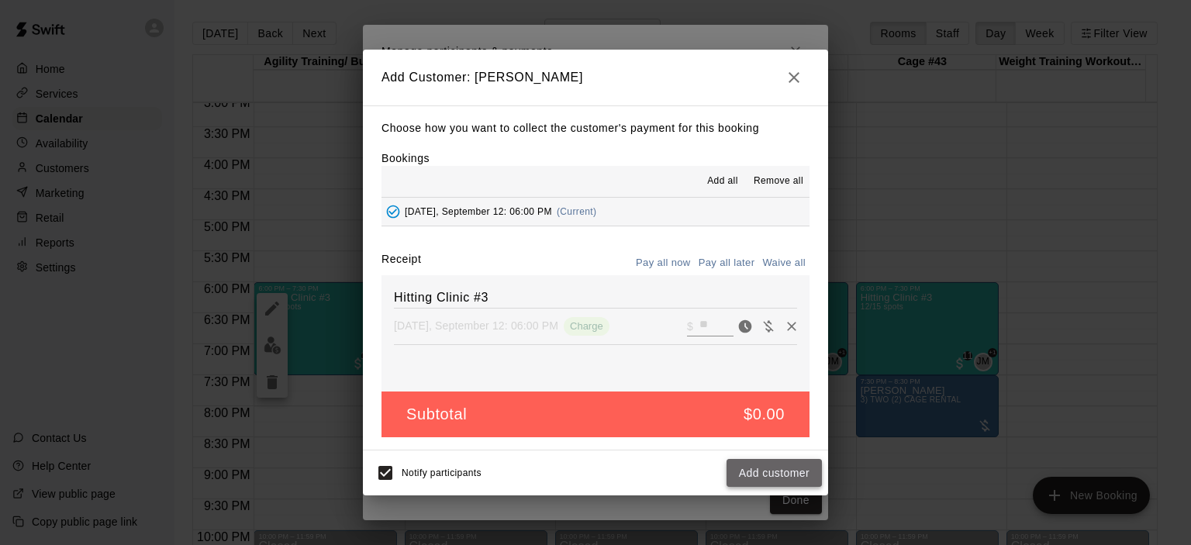
click at [775, 478] on button "Add customer" at bounding box center [774, 473] width 95 height 29
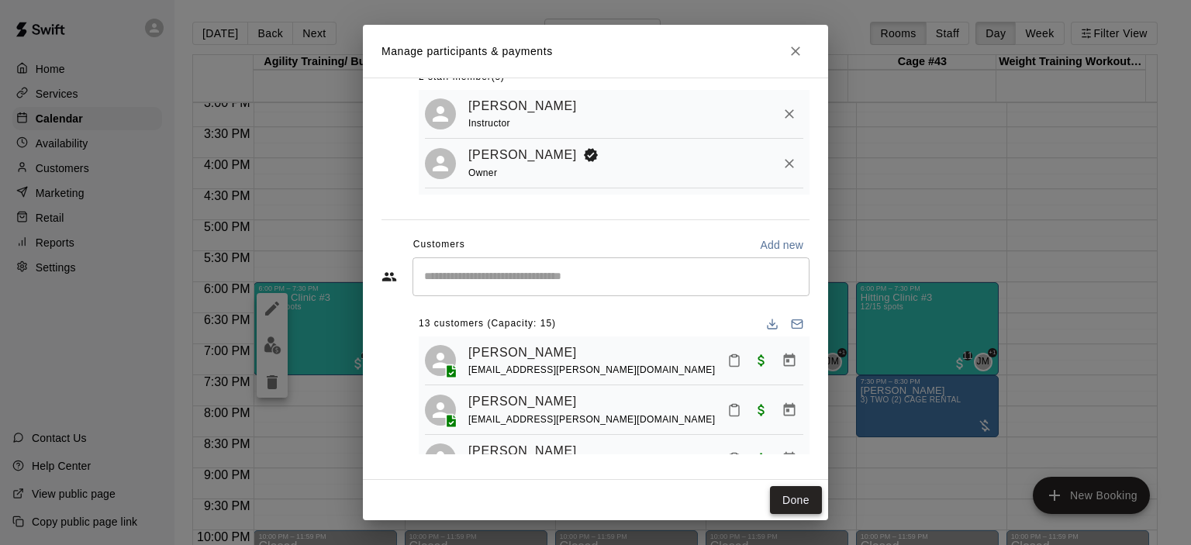
click at [795, 504] on button "Done" at bounding box center [796, 500] width 52 height 29
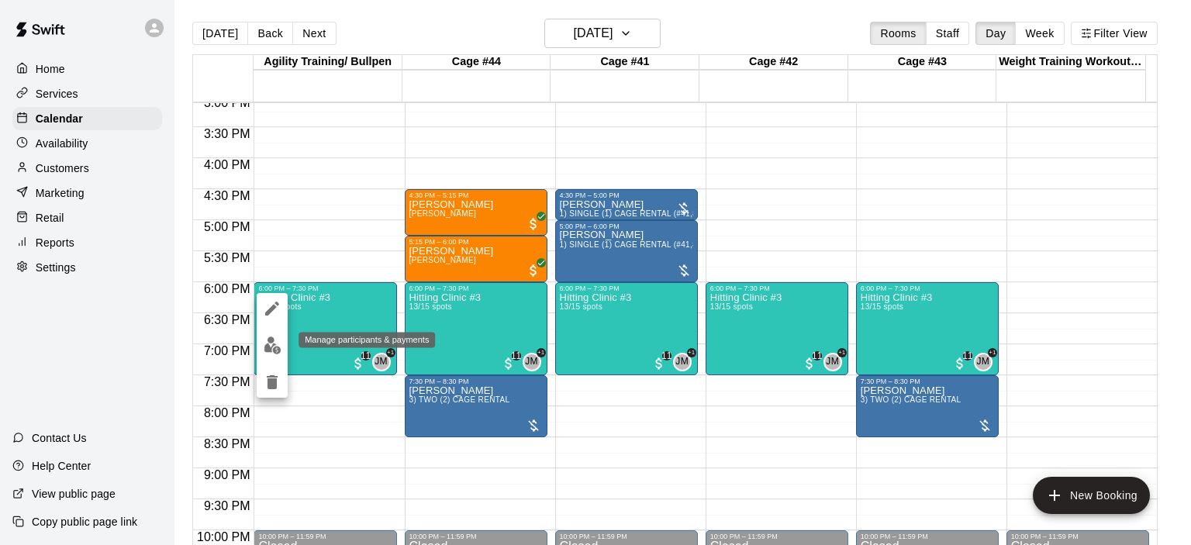
click at [267, 346] on img "edit" at bounding box center [273, 346] width 18 height 18
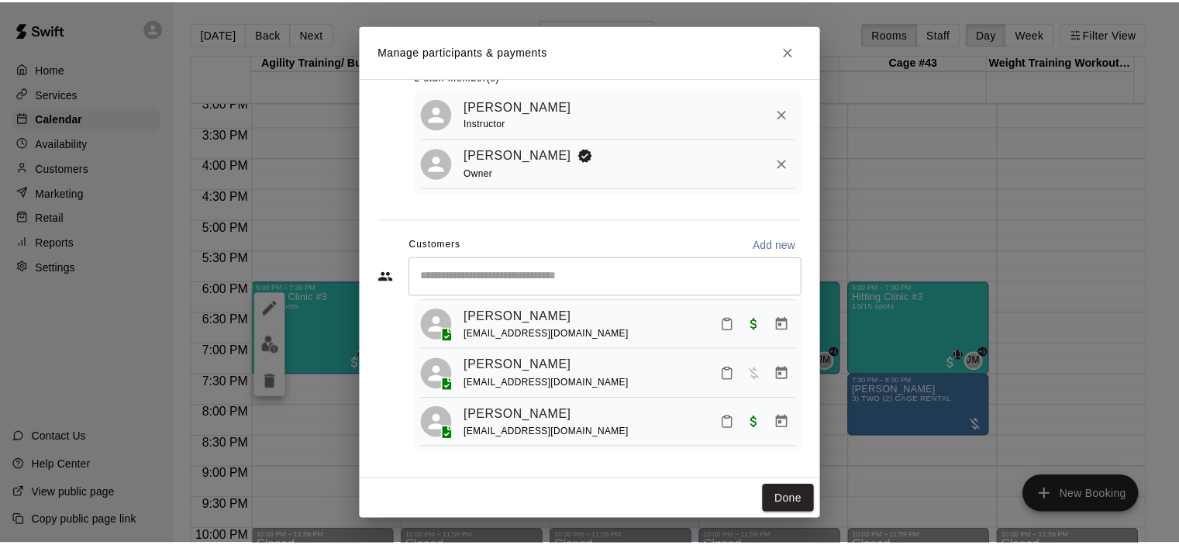
scroll to position [388, 0]
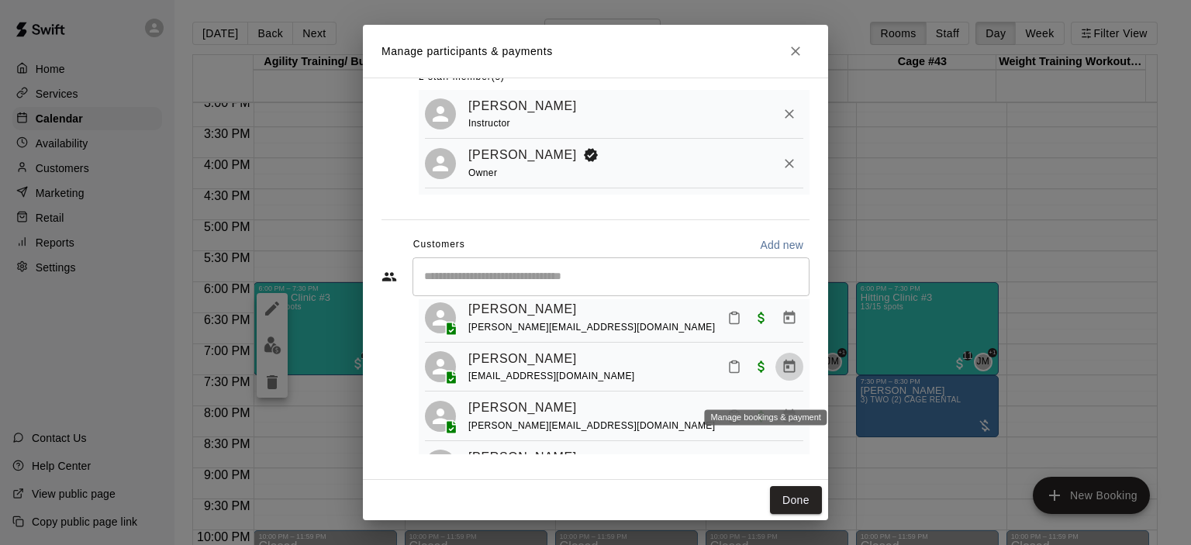
click at [782, 375] on icon "Manage bookings & payment" at bounding box center [790, 367] width 16 height 16
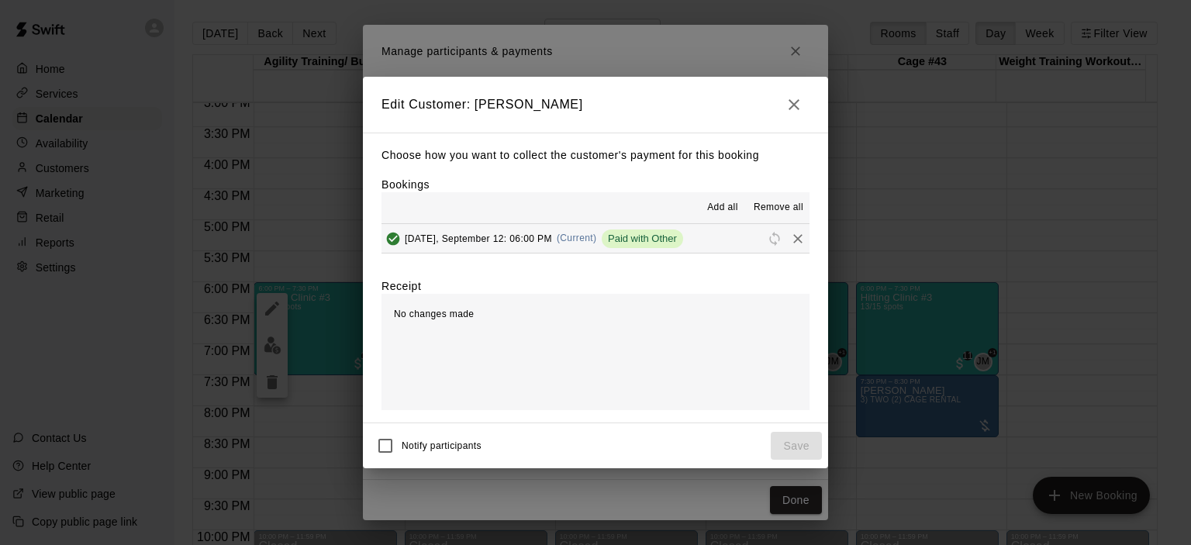
click at [777, 207] on span "Remove all" at bounding box center [779, 208] width 50 height 16
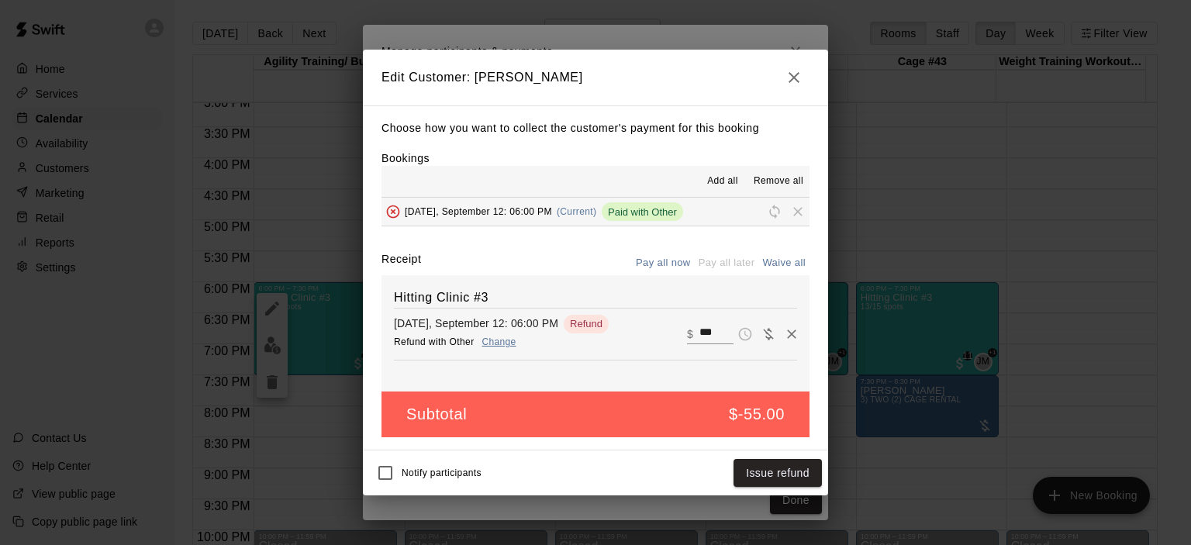
click at [791, 78] on icon "button" at bounding box center [794, 77] width 11 height 11
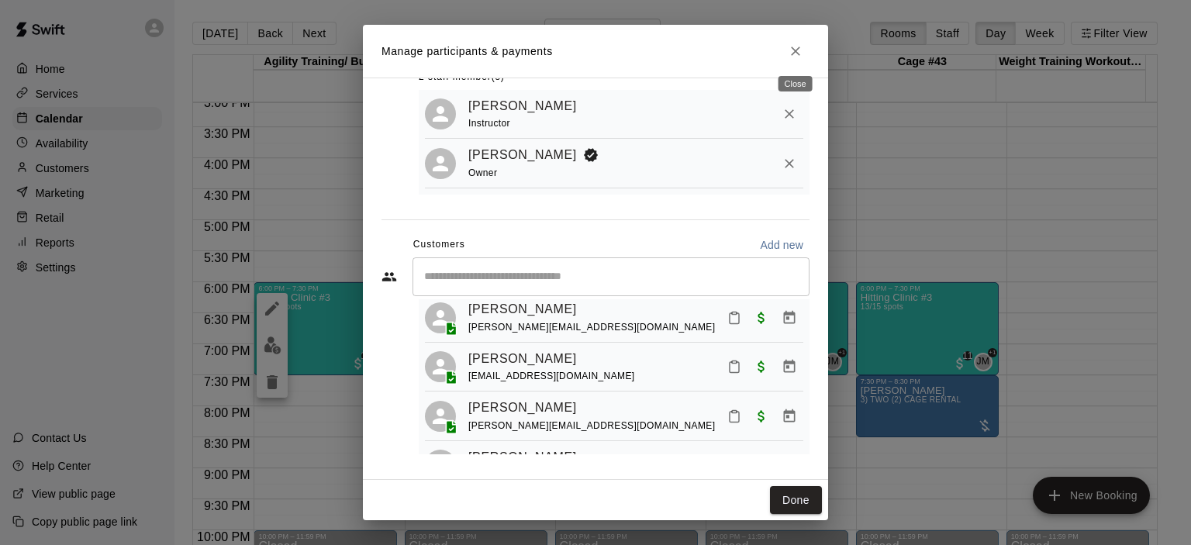
click at [791, 49] on icon "Close" at bounding box center [796, 51] width 16 height 16
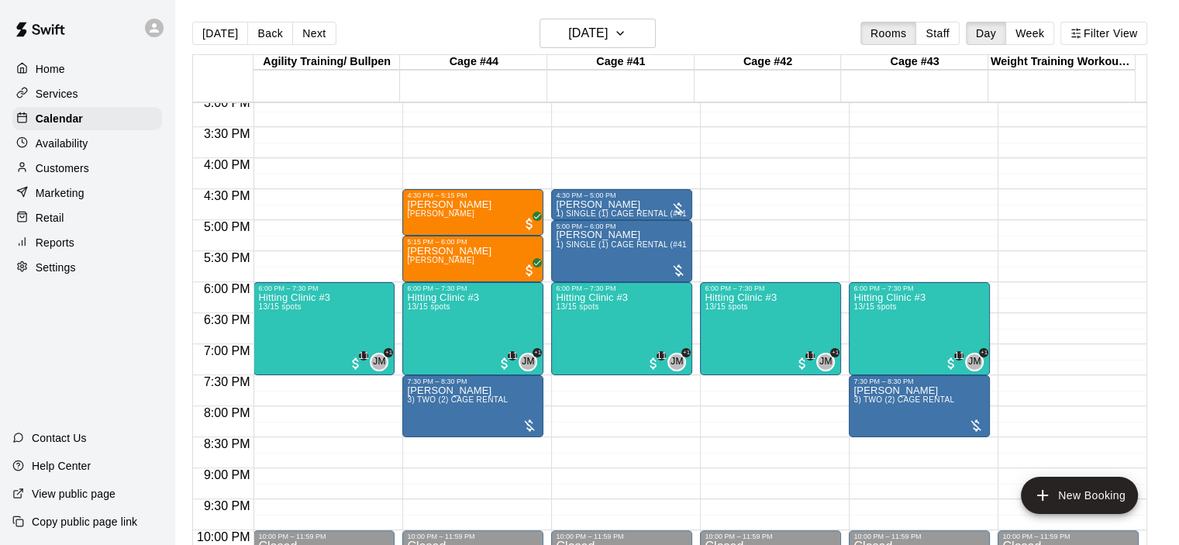
click at [59, 92] on p "Services" at bounding box center [57, 94] width 43 height 16
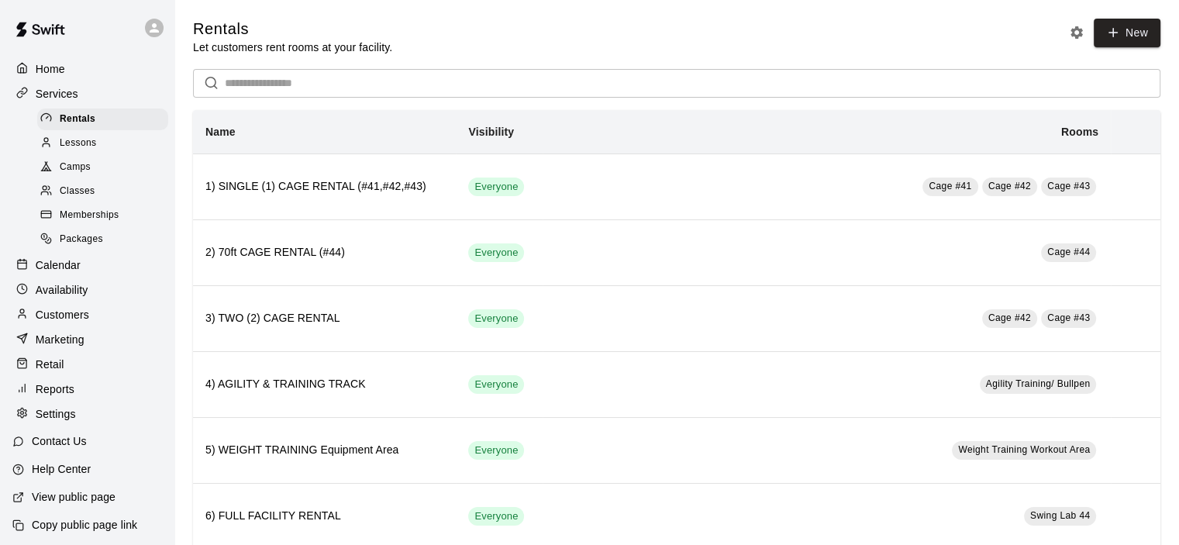
click at [81, 198] on span "Classes" at bounding box center [77, 192] width 35 height 16
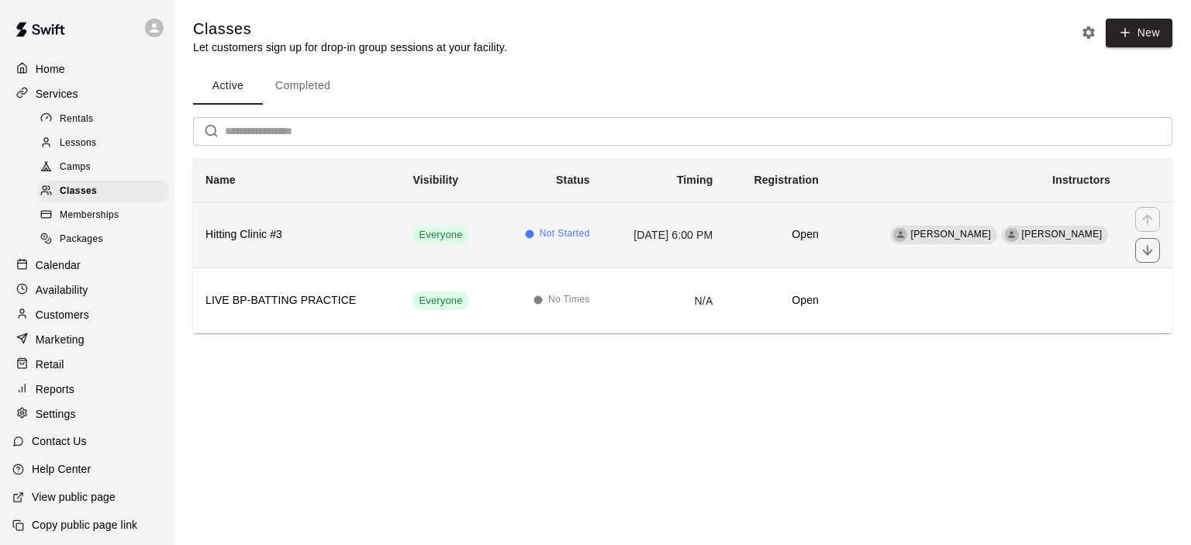
click at [292, 232] on h6 "Hitting Clinic #3" at bounding box center [296, 234] width 182 height 17
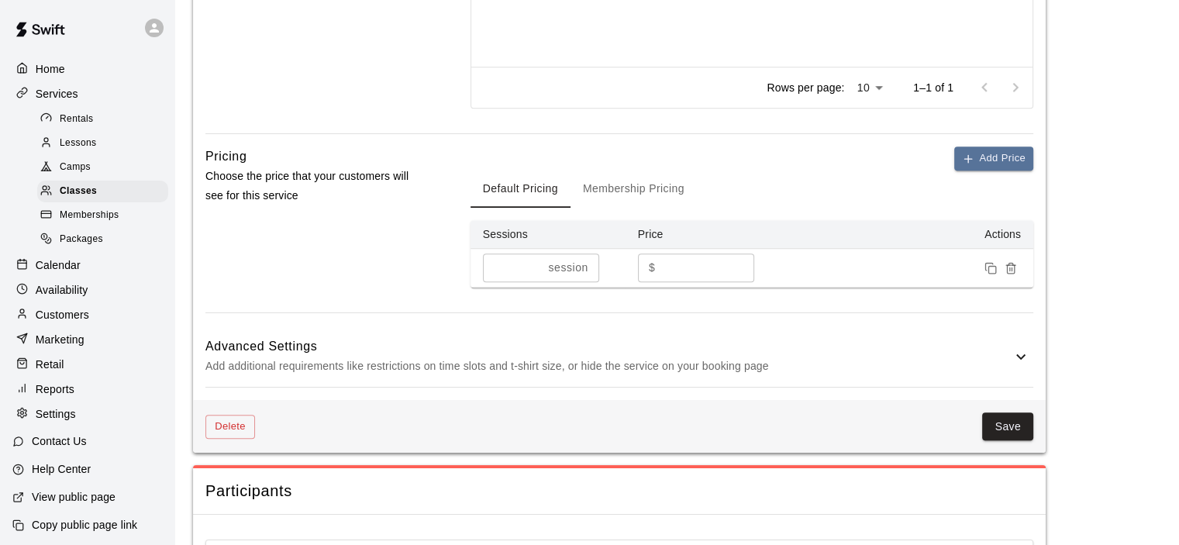
scroll to position [992, 0]
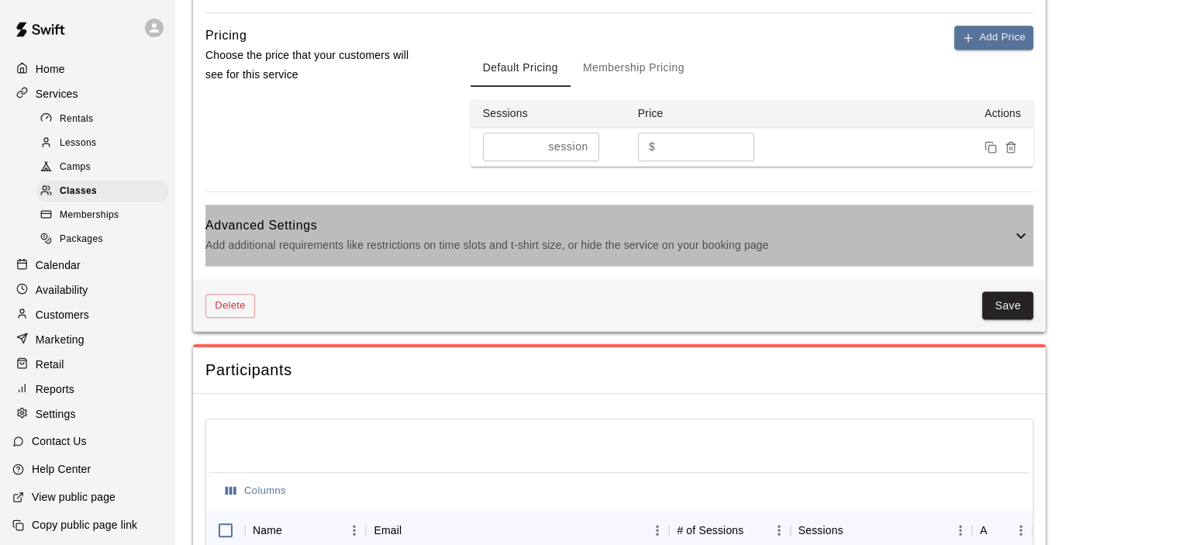
click at [1027, 235] on icon at bounding box center [1021, 235] width 19 height 19
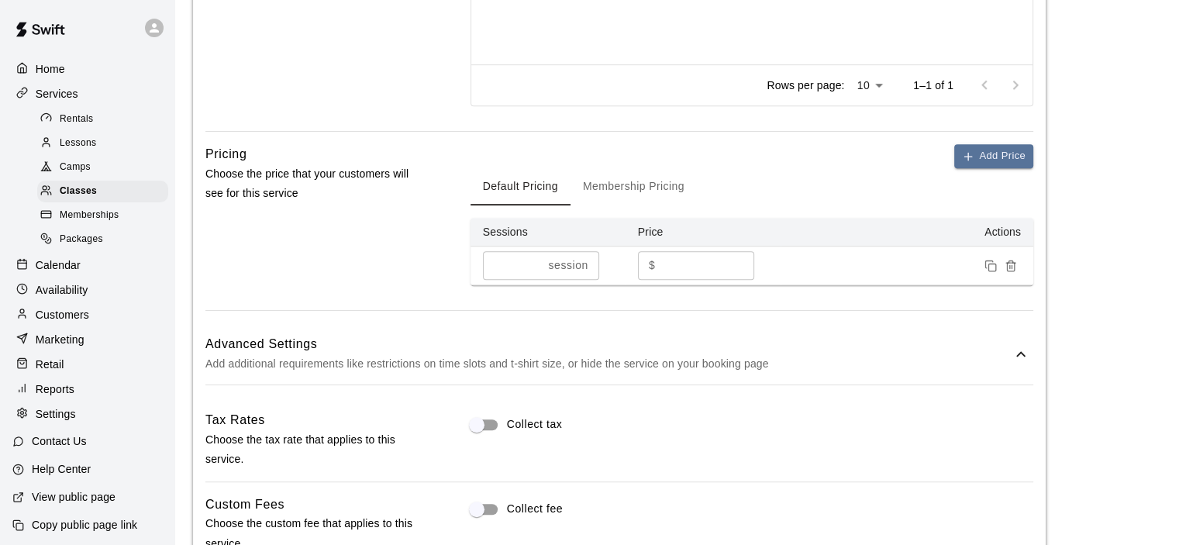
scroll to position [837, 0]
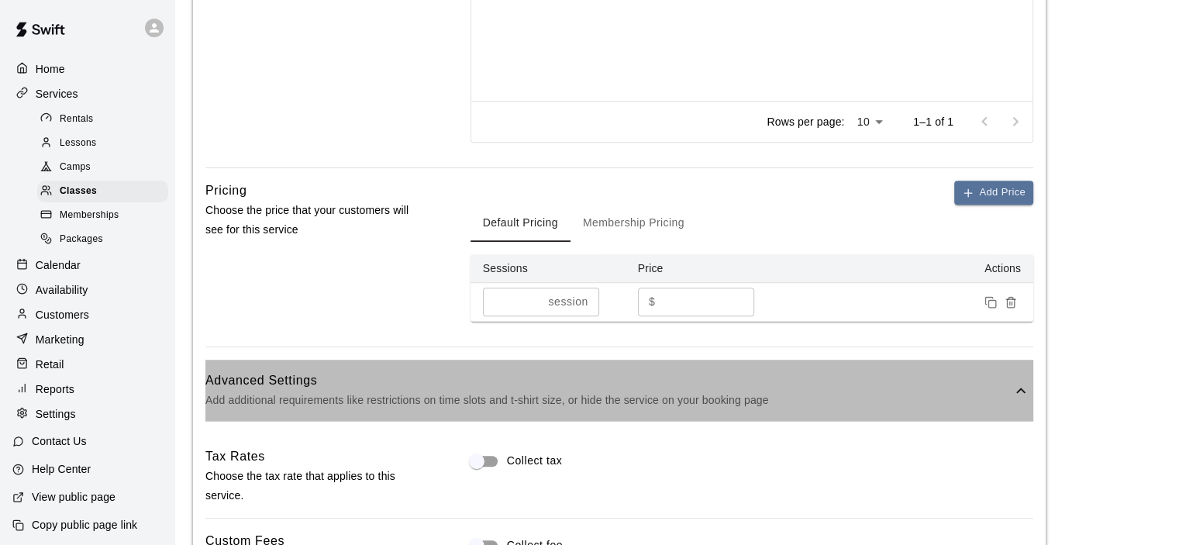
click at [1020, 382] on icon at bounding box center [1021, 391] width 19 height 19
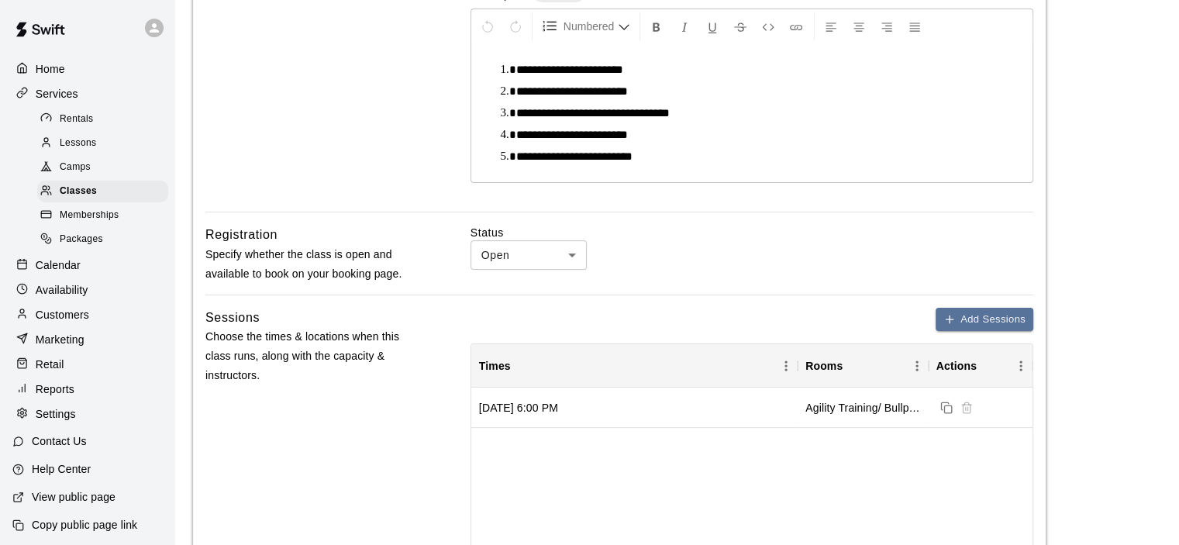
scroll to position [294, 0]
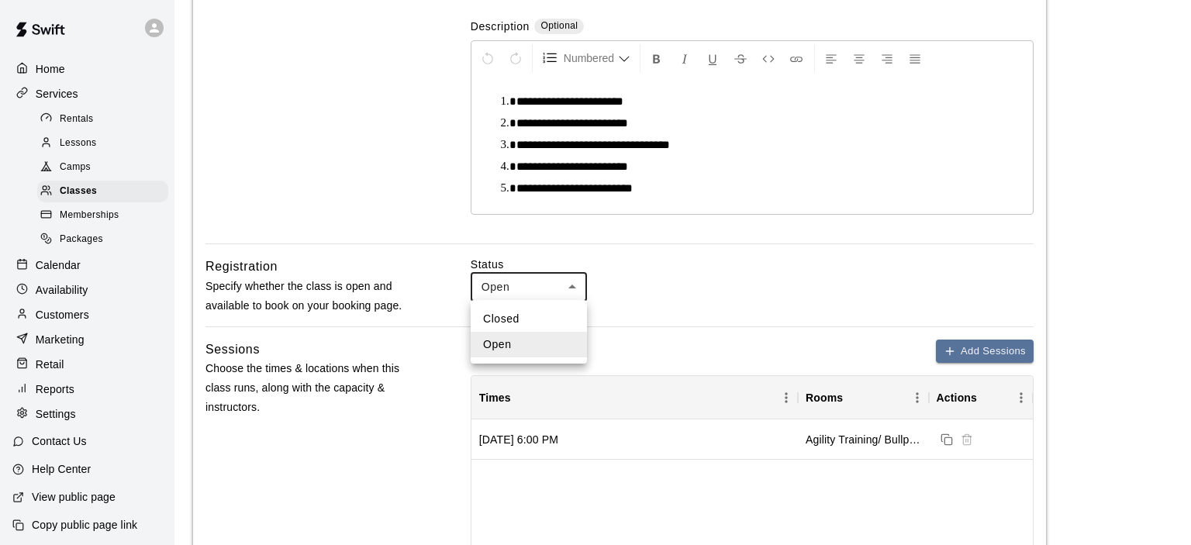
click at [573, 285] on div at bounding box center [595, 272] width 1191 height 545
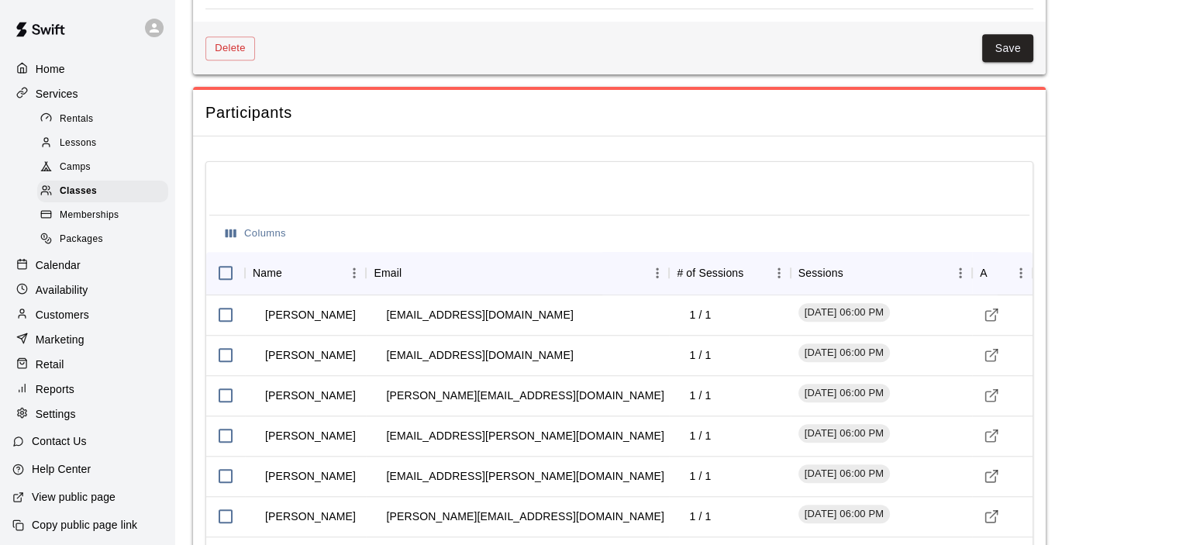
scroll to position [1147, 0]
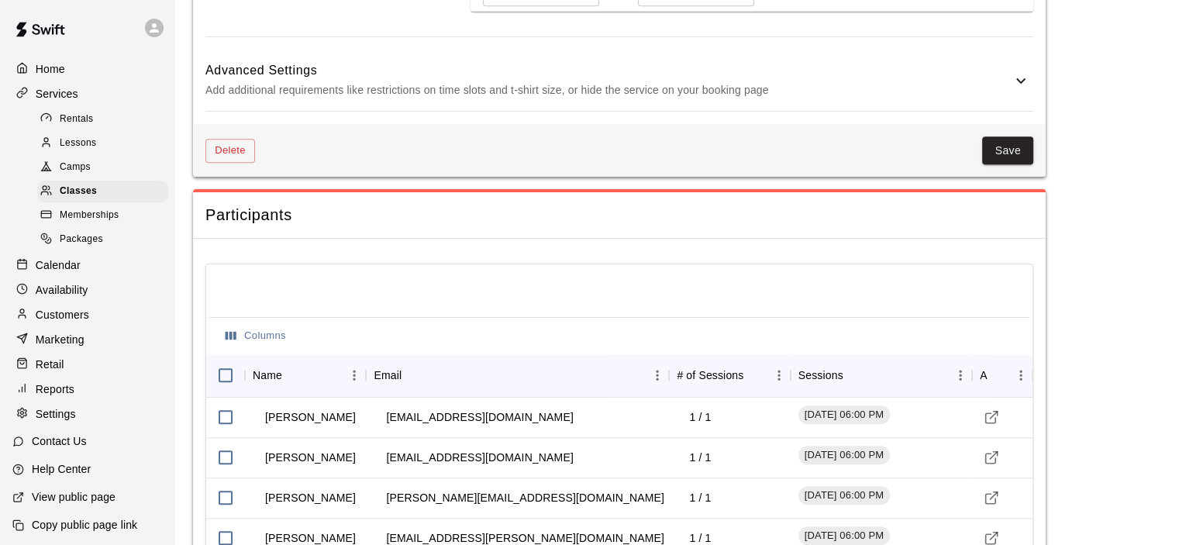
click at [1017, 71] on icon at bounding box center [1021, 80] width 19 height 19
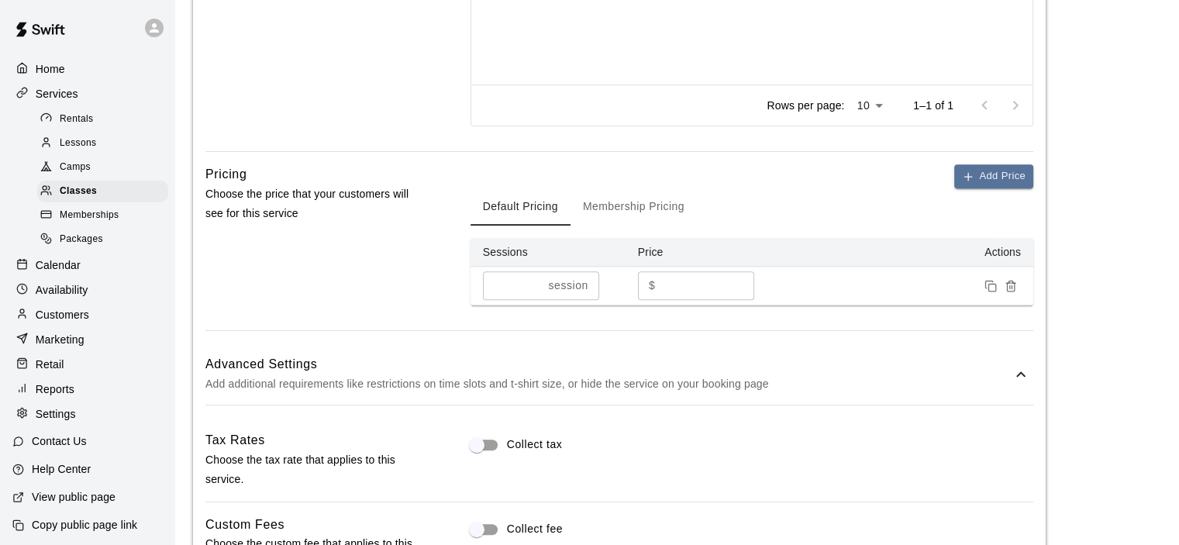
scroll to position [759, 0]
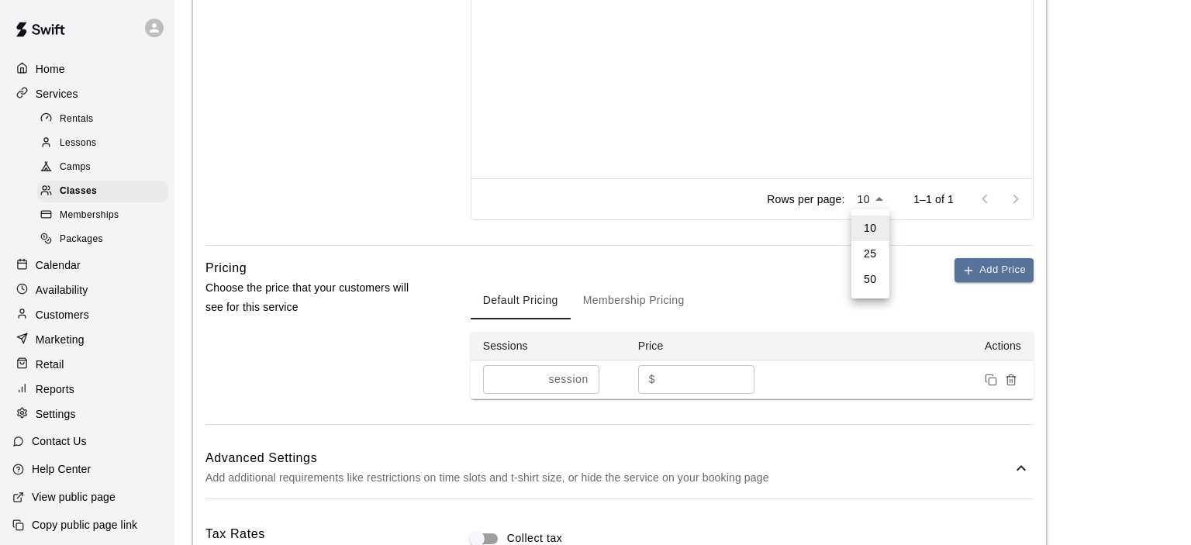
click at [881, 197] on div at bounding box center [595, 272] width 1191 height 545
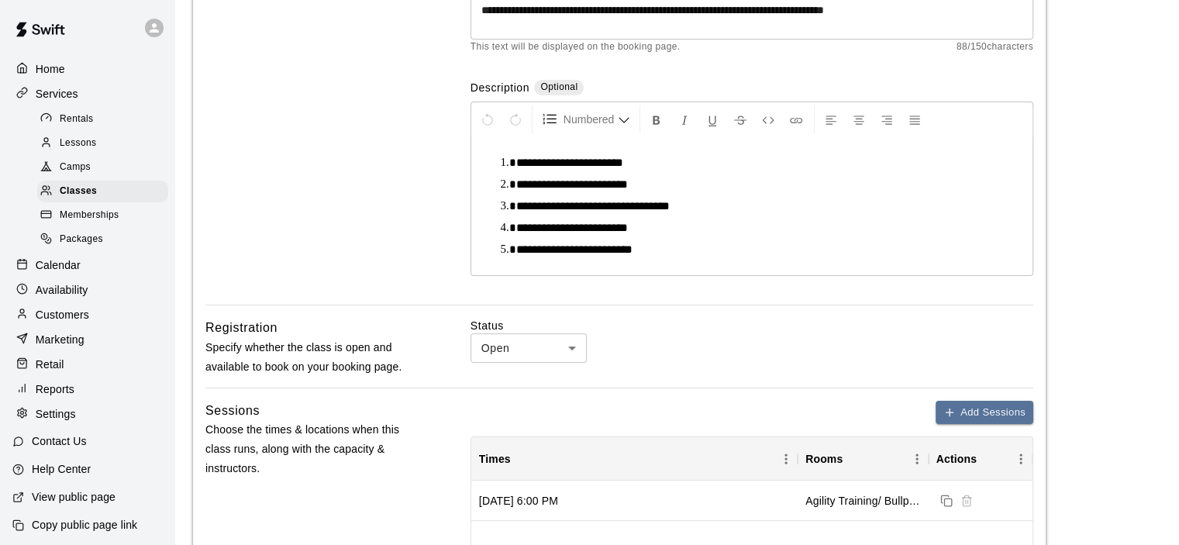
scroll to position [465, 0]
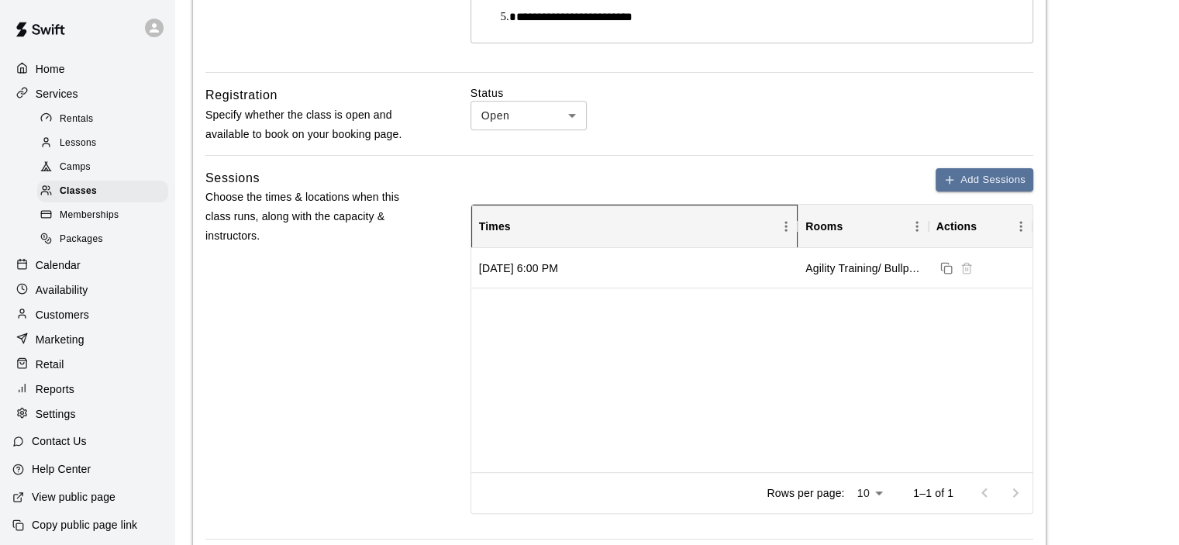
click at [789, 223] on icon "Times" at bounding box center [798, 226] width 19 height 19
click at [785, 328] on div "Friday, September 12, 2025 at 6:00 PM Agility Training/ Bullpen, Cage #41, Cage…" at bounding box center [751, 360] width 561 height 224
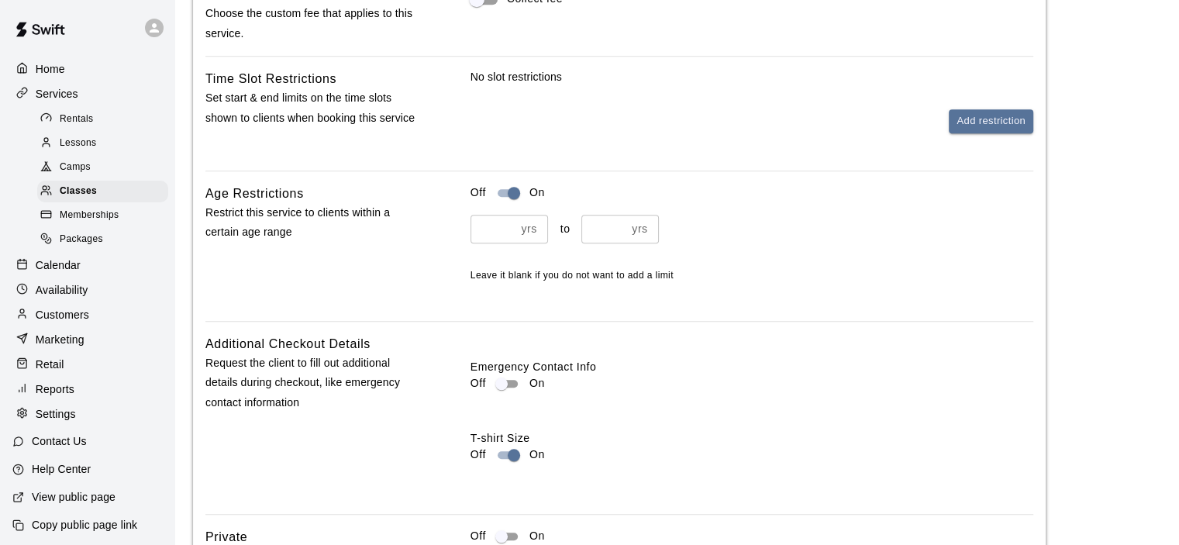
scroll to position [1396, 0]
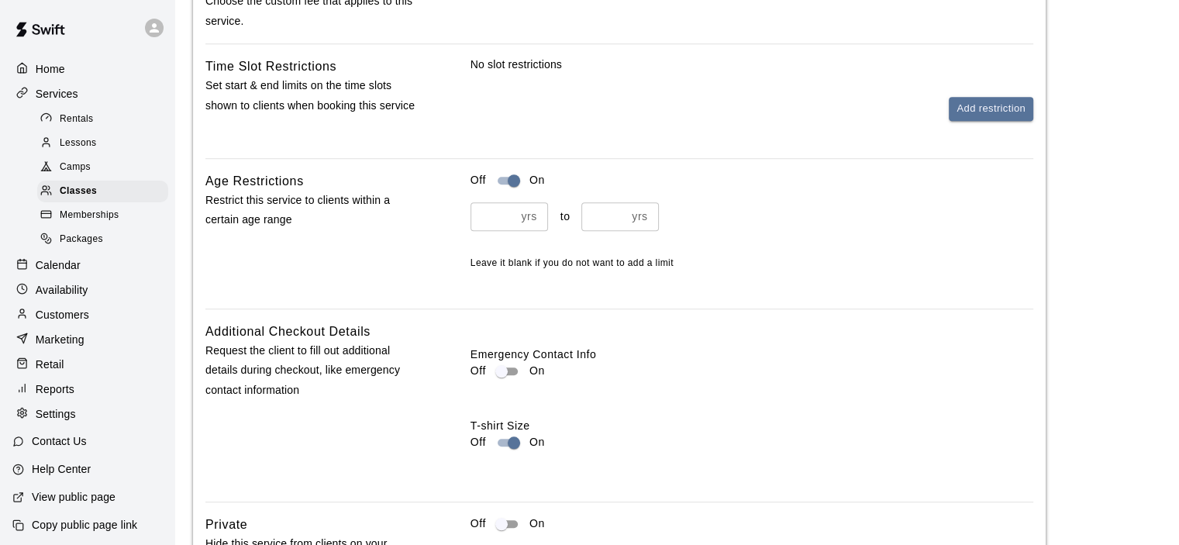
type input "**"
click at [620, 209] on input "**" at bounding box center [604, 216] width 45 height 29
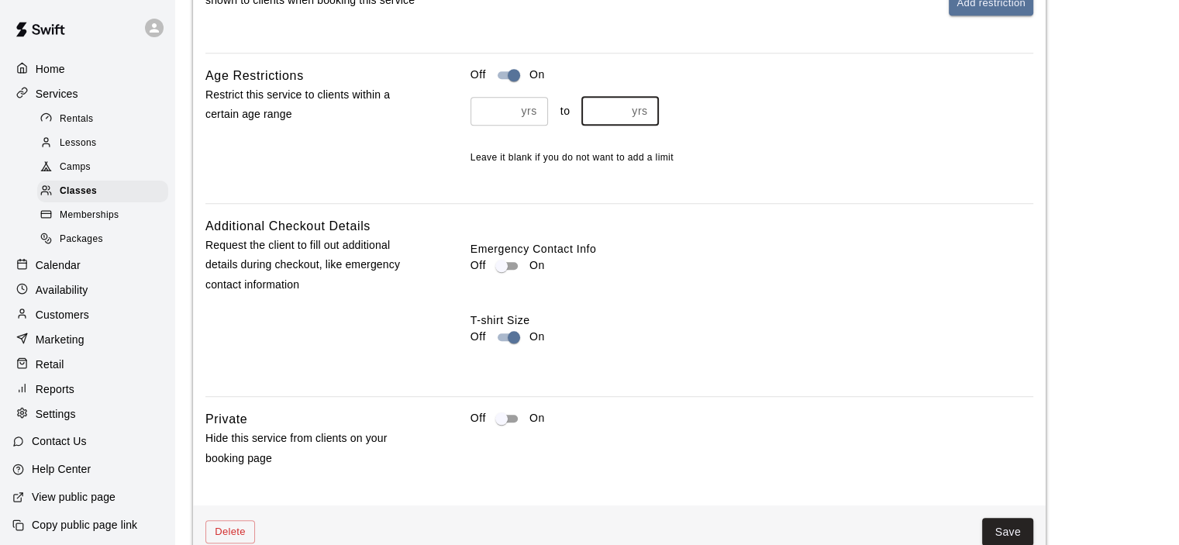
scroll to position [1628, 0]
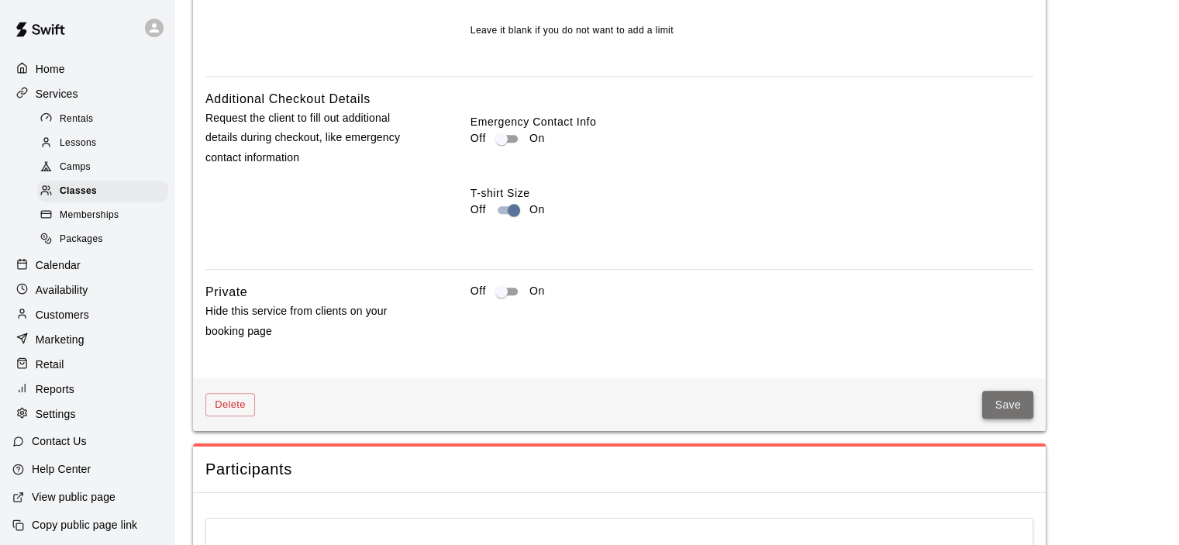
click at [1014, 399] on button "Save" at bounding box center [1007, 405] width 51 height 29
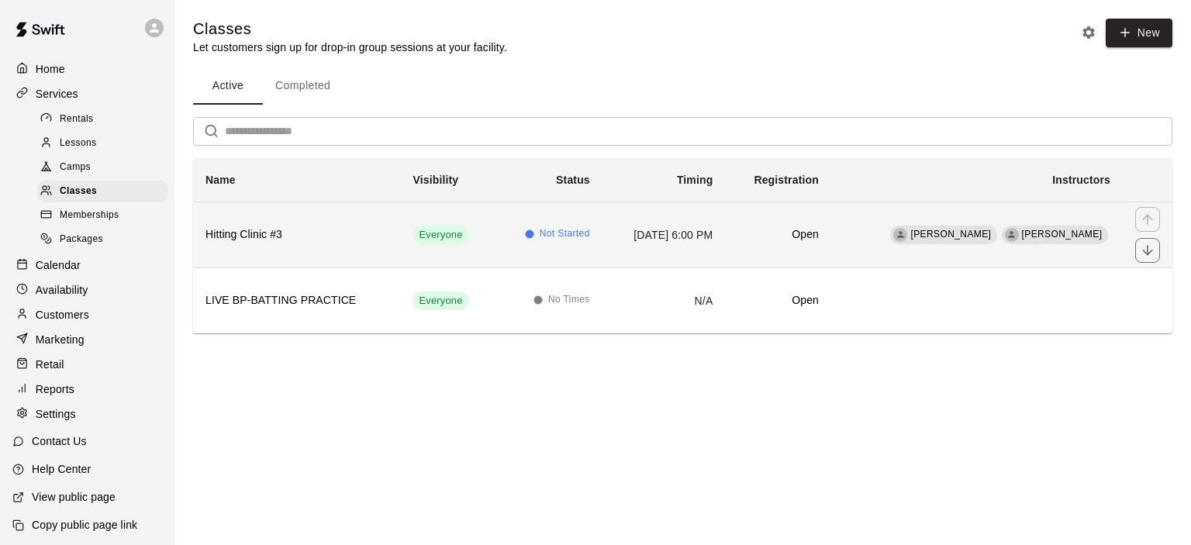
click at [561, 230] on span "Not Started" at bounding box center [565, 234] width 50 height 16
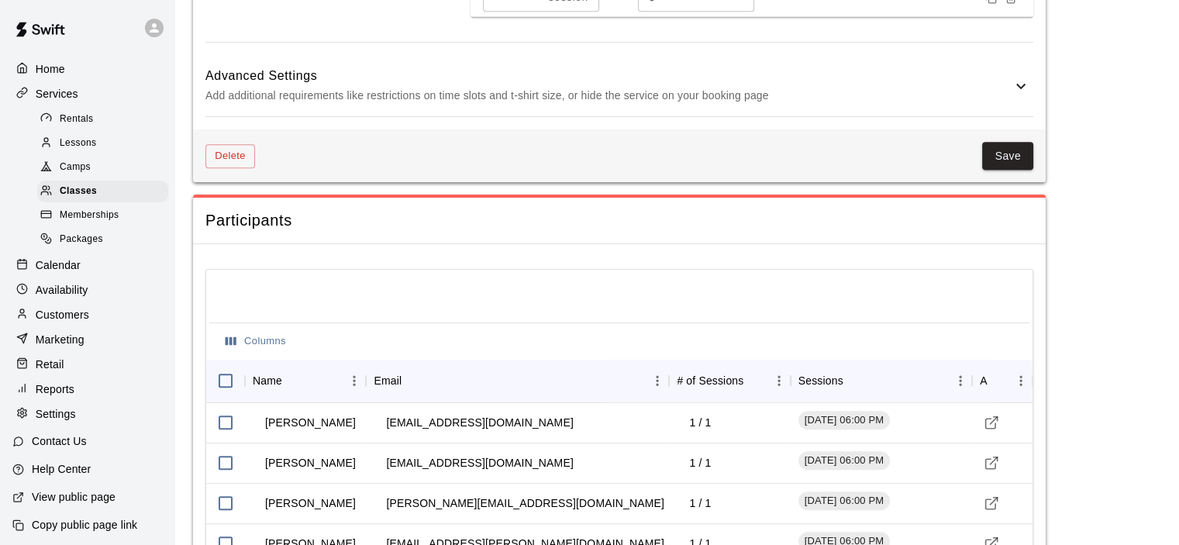
scroll to position [1163, 0]
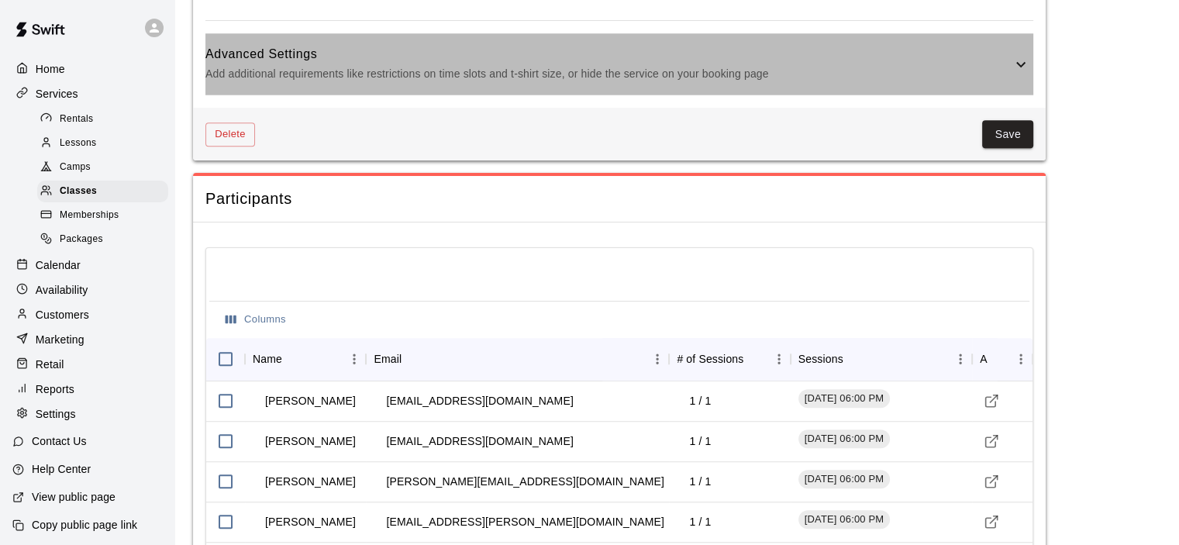
click at [1026, 61] on icon at bounding box center [1021, 64] width 19 height 19
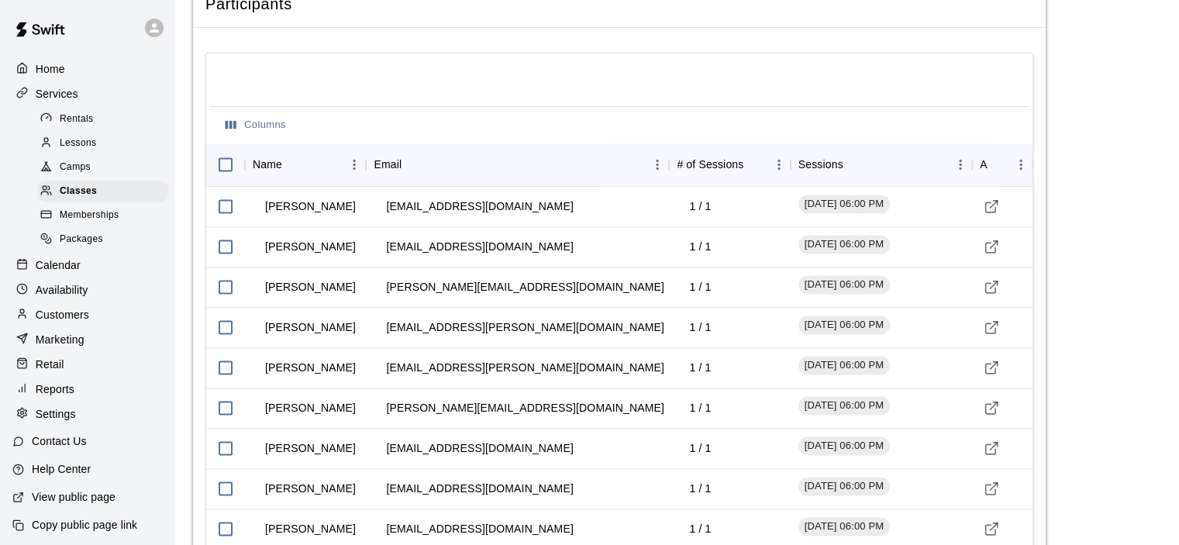
scroll to position [2388, 0]
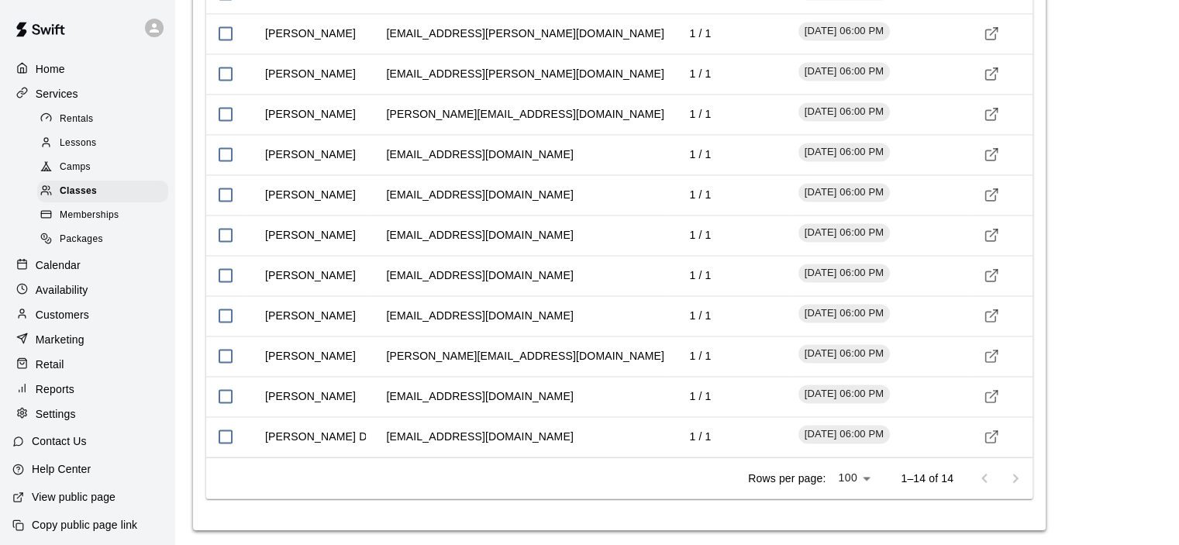
click at [64, 422] on p "Settings" at bounding box center [56, 414] width 40 height 16
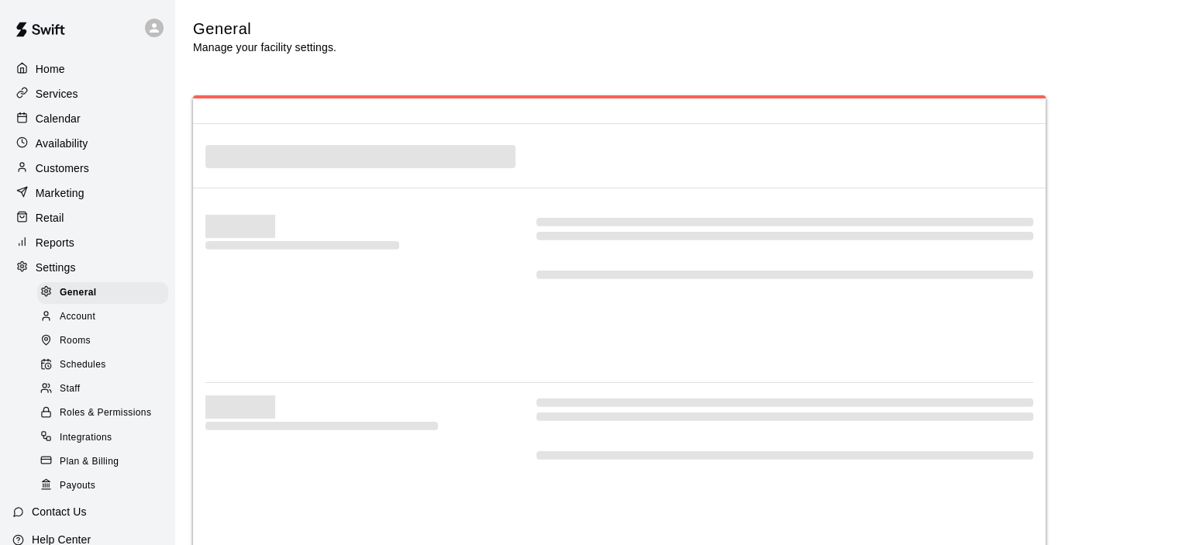
select select "**"
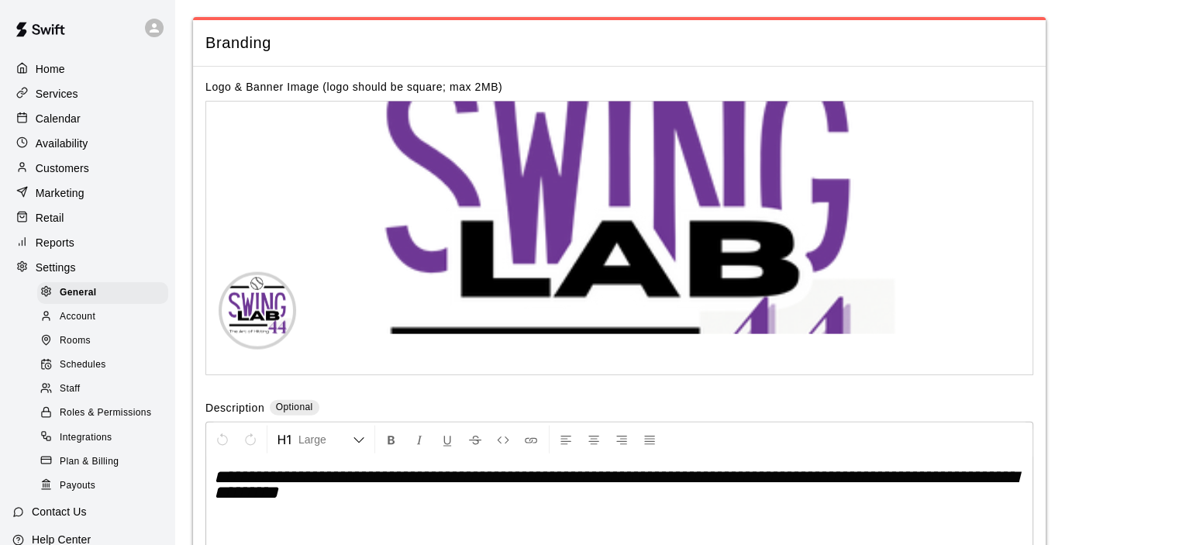
click at [71, 92] on p "Services" at bounding box center [57, 94] width 43 height 16
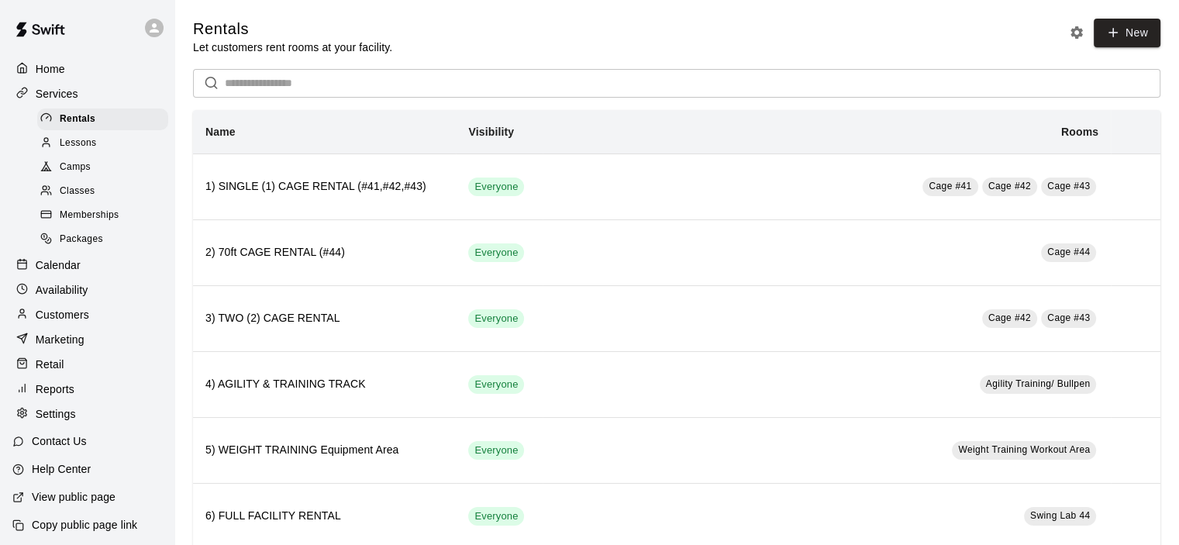
click at [79, 196] on span "Classes" at bounding box center [77, 192] width 35 height 16
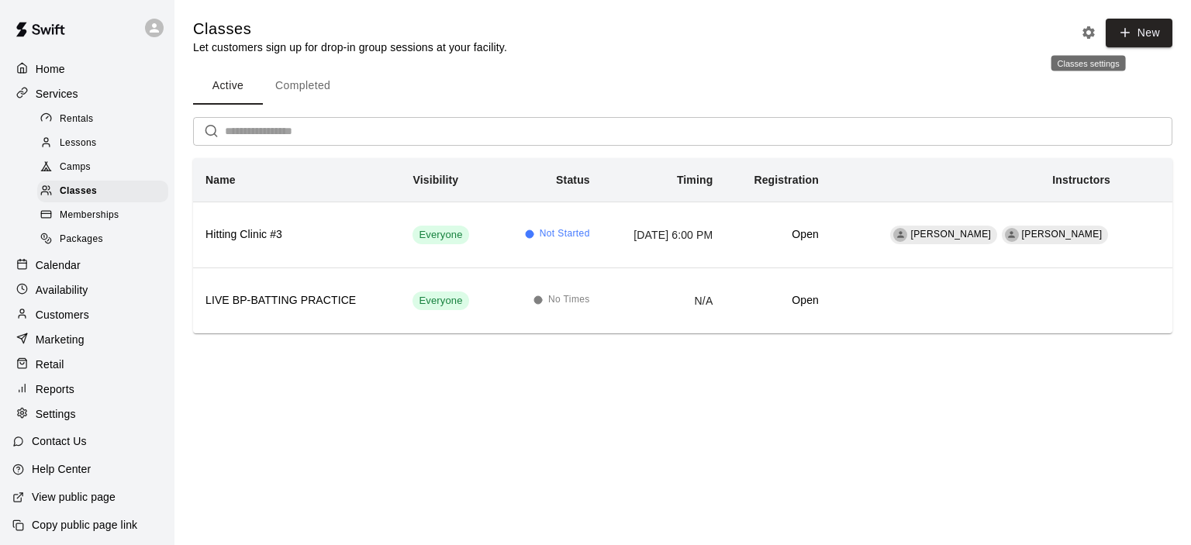
click at [1086, 32] on icon "Classes settings" at bounding box center [1089, 32] width 12 height 12
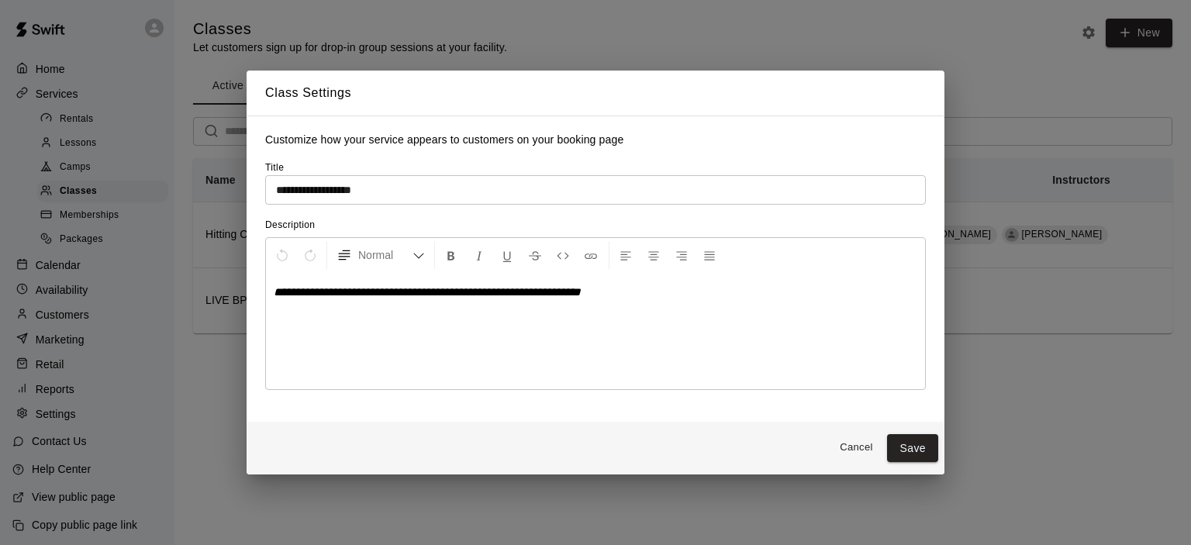
click at [860, 449] on button "Cancel" at bounding box center [856, 448] width 50 height 24
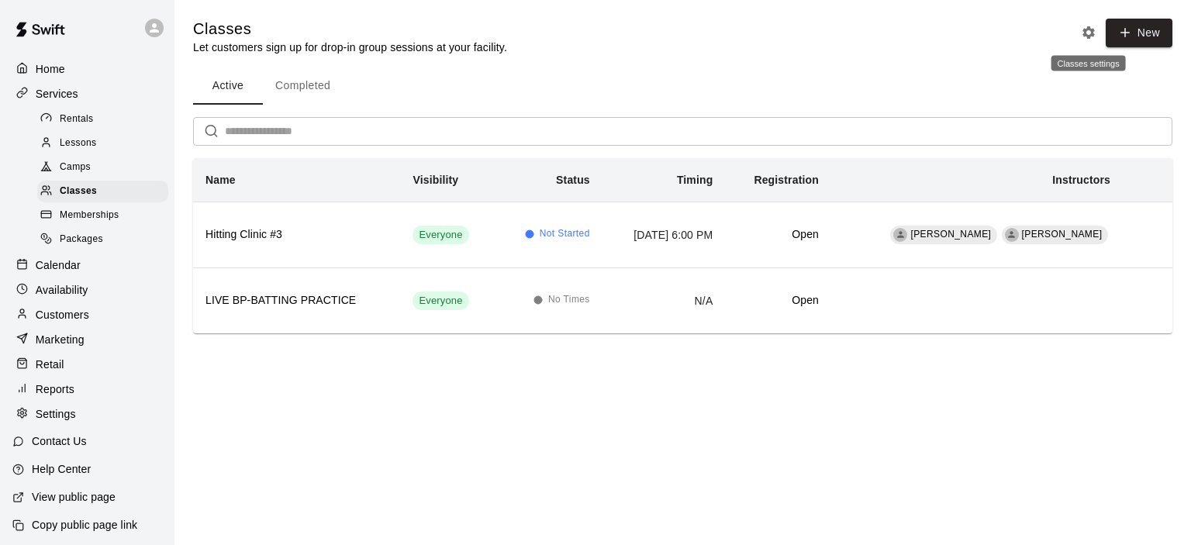
click at [1088, 32] on icon "Classes settings" at bounding box center [1089, 33] width 16 height 16
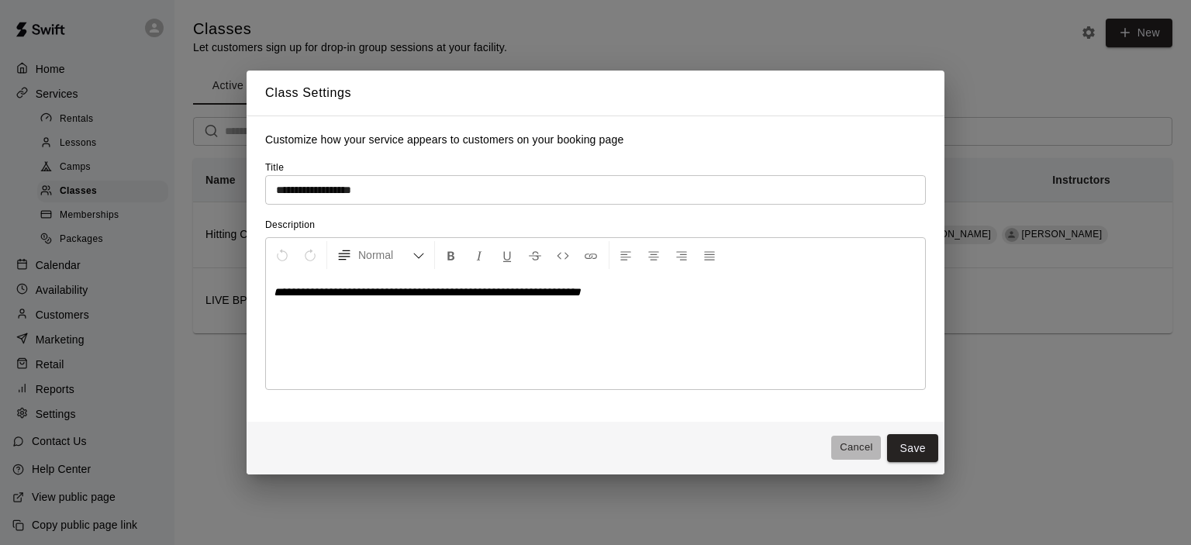
click at [865, 451] on button "Cancel" at bounding box center [856, 448] width 50 height 24
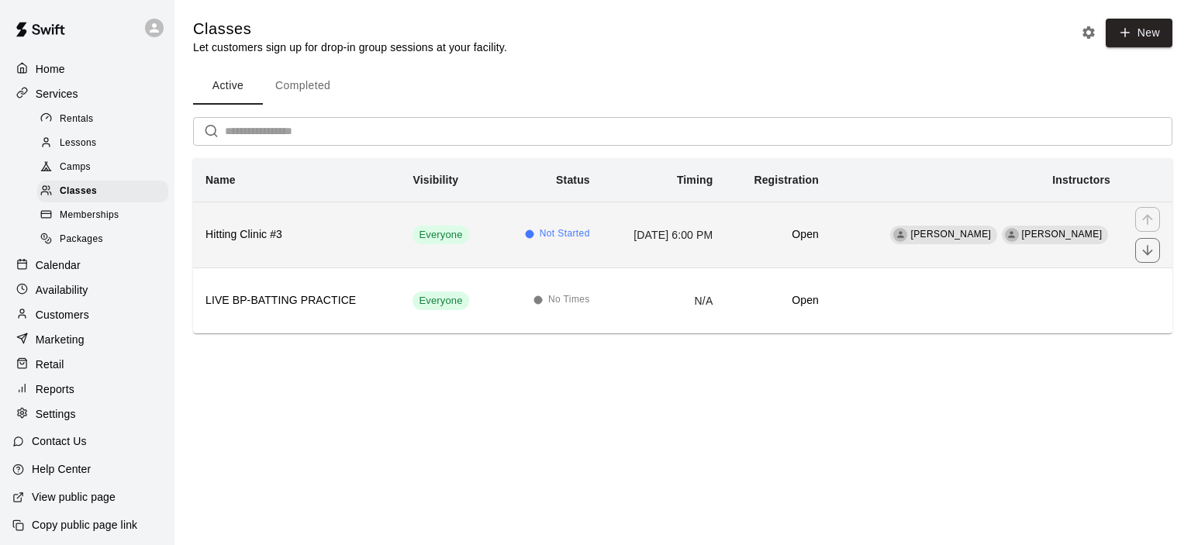
click at [560, 229] on span "Not Started" at bounding box center [565, 234] width 50 height 16
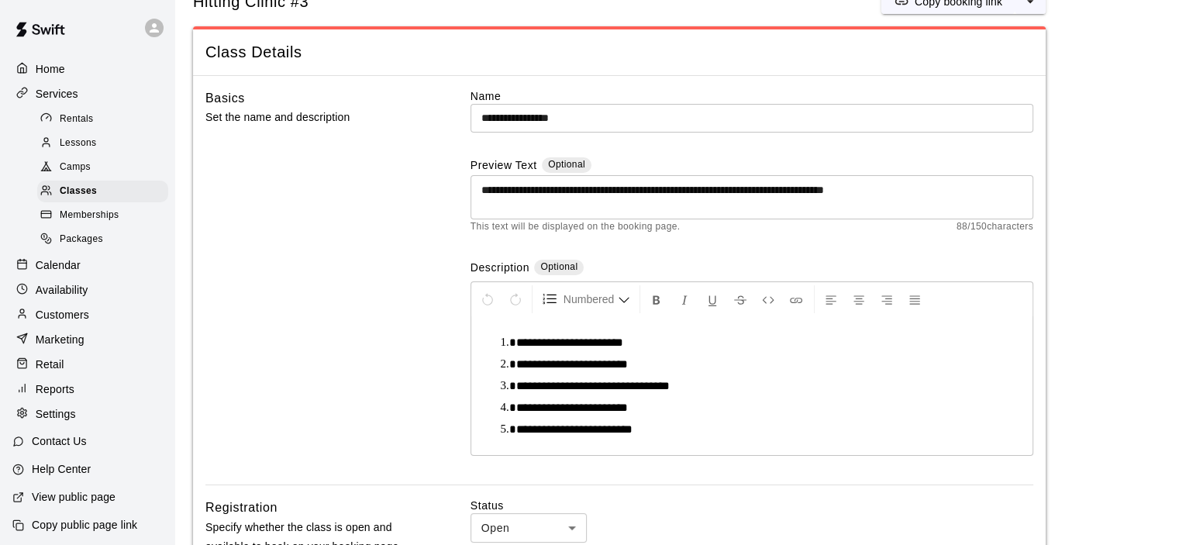
scroll to position [310, 0]
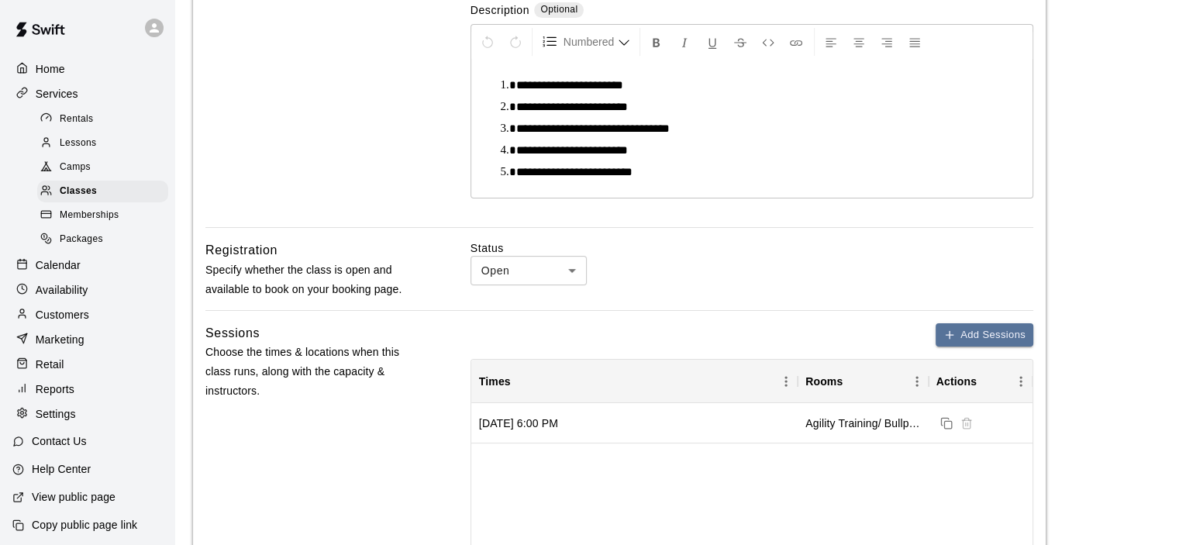
click at [75, 426] on div "Settings" at bounding box center [87, 413] width 150 height 23
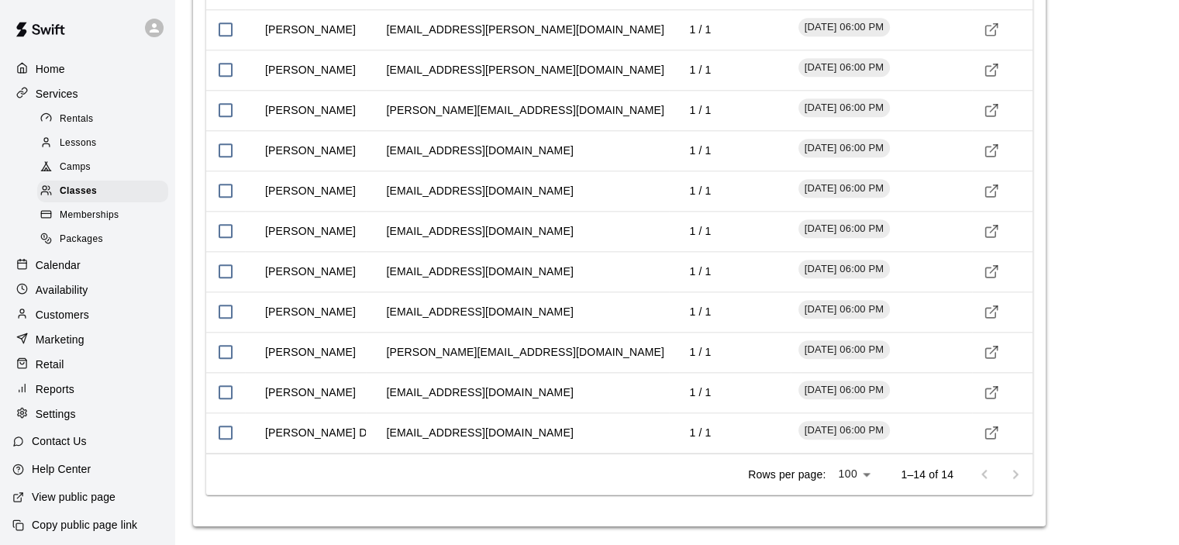
select select "**"
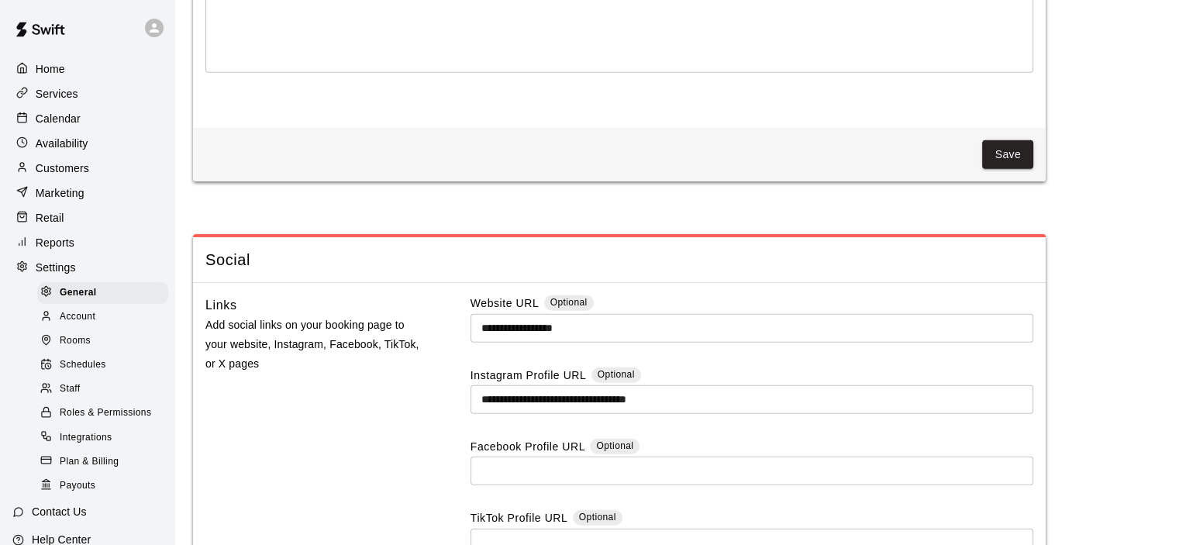
scroll to position [4038, 0]
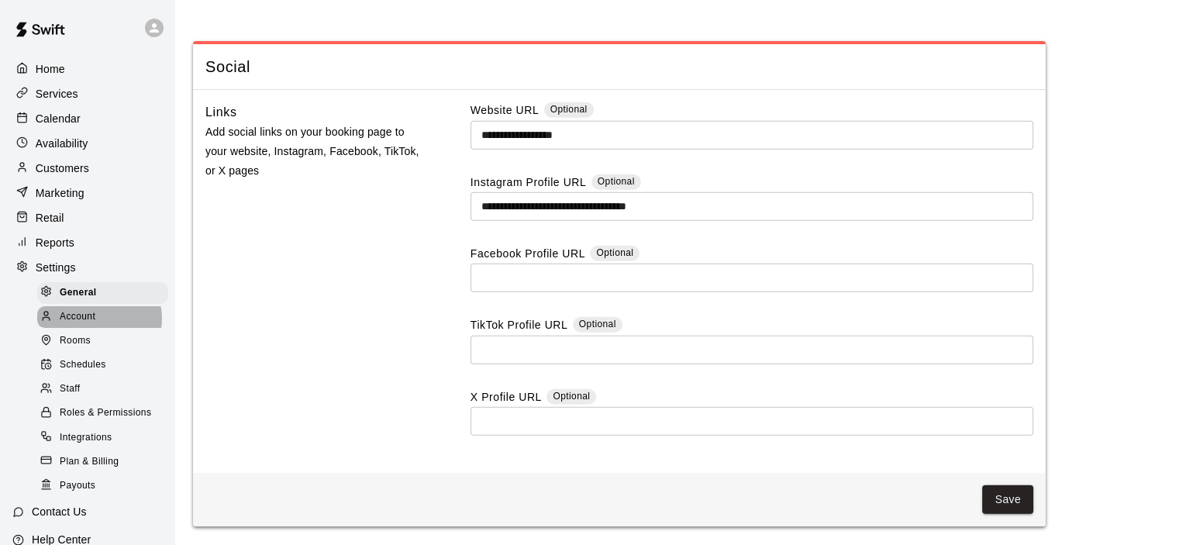
click at [98, 328] on div "Account" at bounding box center [102, 317] width 131 height 22
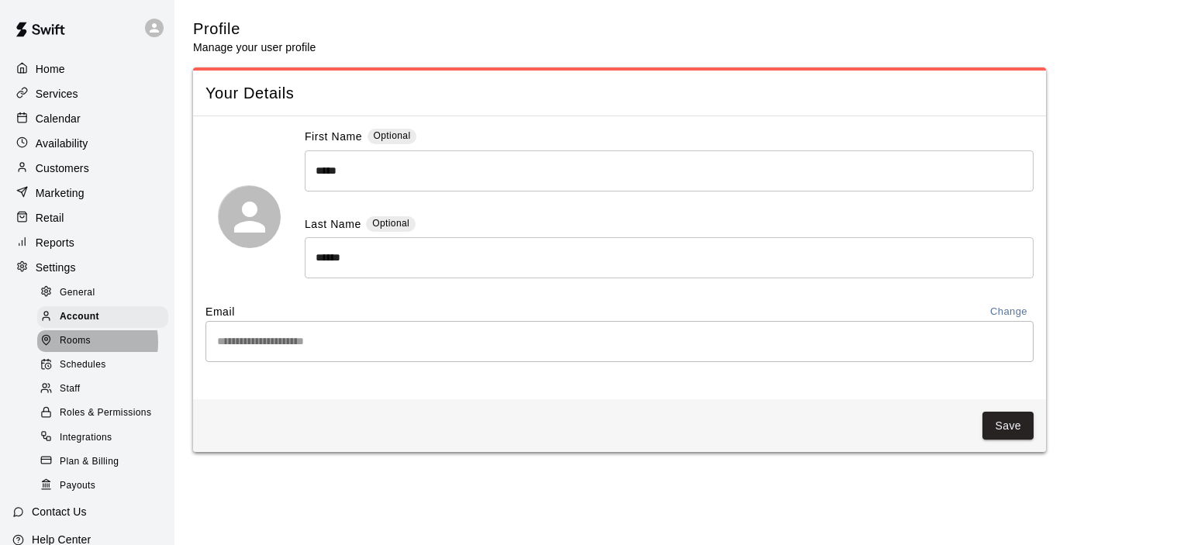
click at [88, 349] on span "Rooms" at bounding box center [75, 341] width 31 height 16
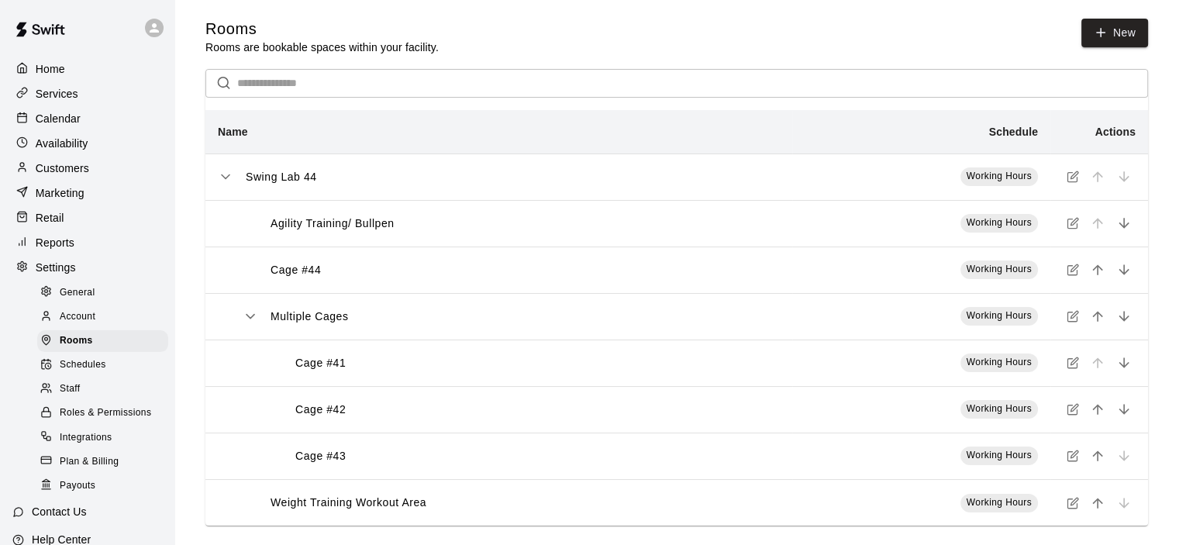
click at [92, 373] on span "Schedules" at bounding box center [83, 365] width 47 height 16
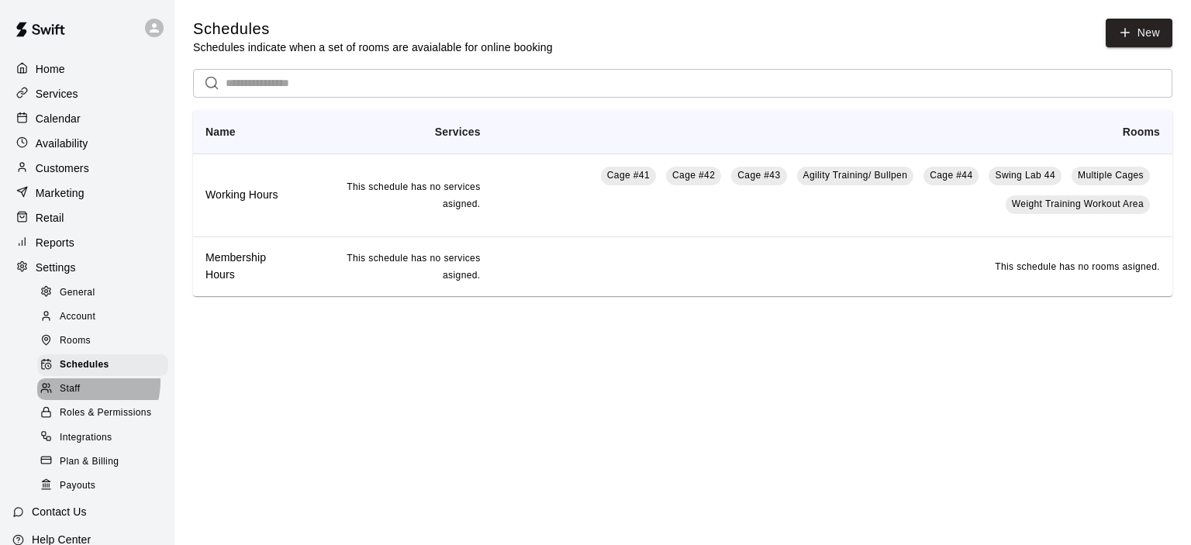
click at [81, 399] on div "Staff" at bounding box center [102, 389] width 131 height 22
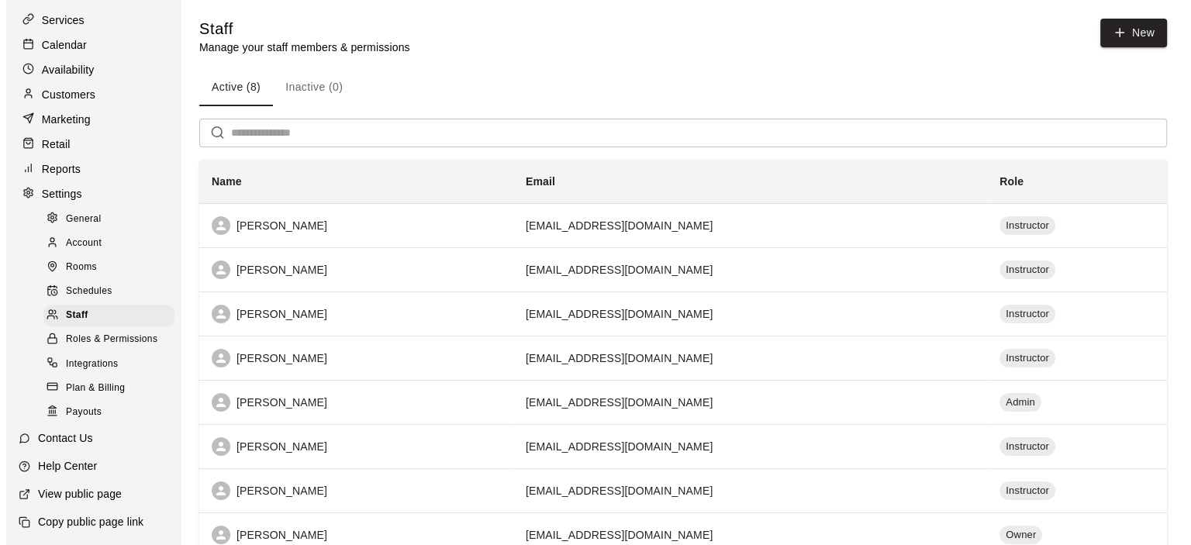
scroll to position [96, 0]
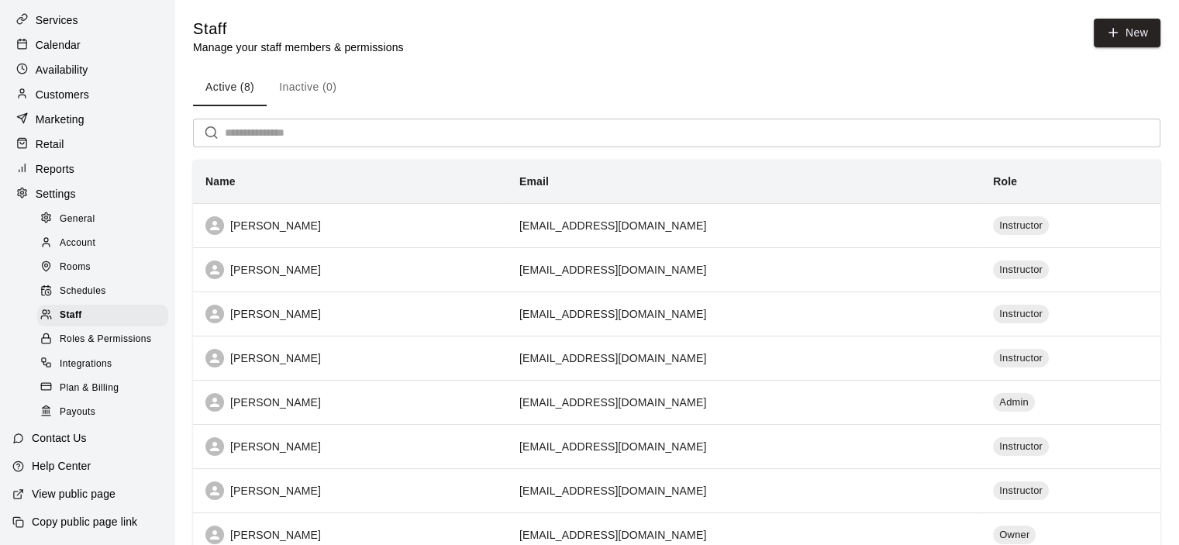
click at [119, 333] on span "Roles & Permissions" at bounding box center [106, 340] width 92 height 16
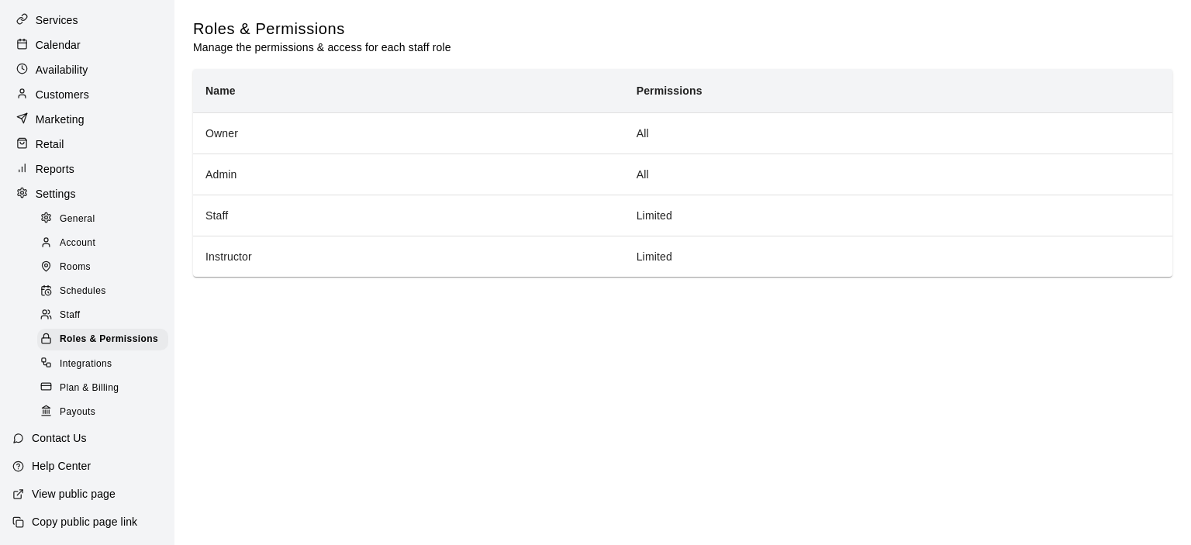
click at [113, 375] on div "Integrations" at bounding box center [102, 365] width 131 height 22
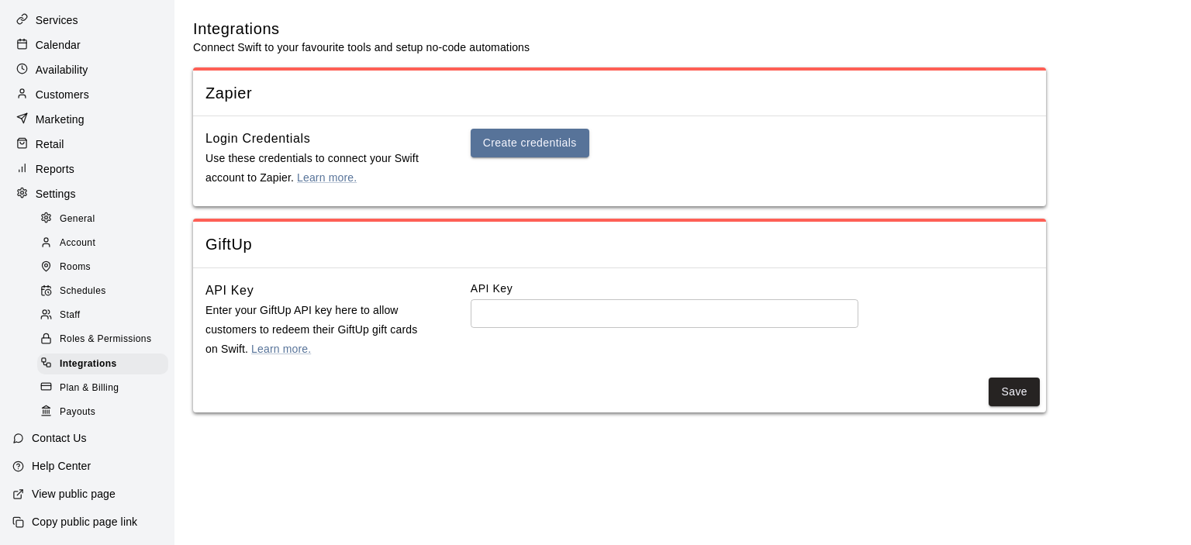
click at [90, 408] on span "Payouts" at bounding box center [78, 413] width 36 height 16
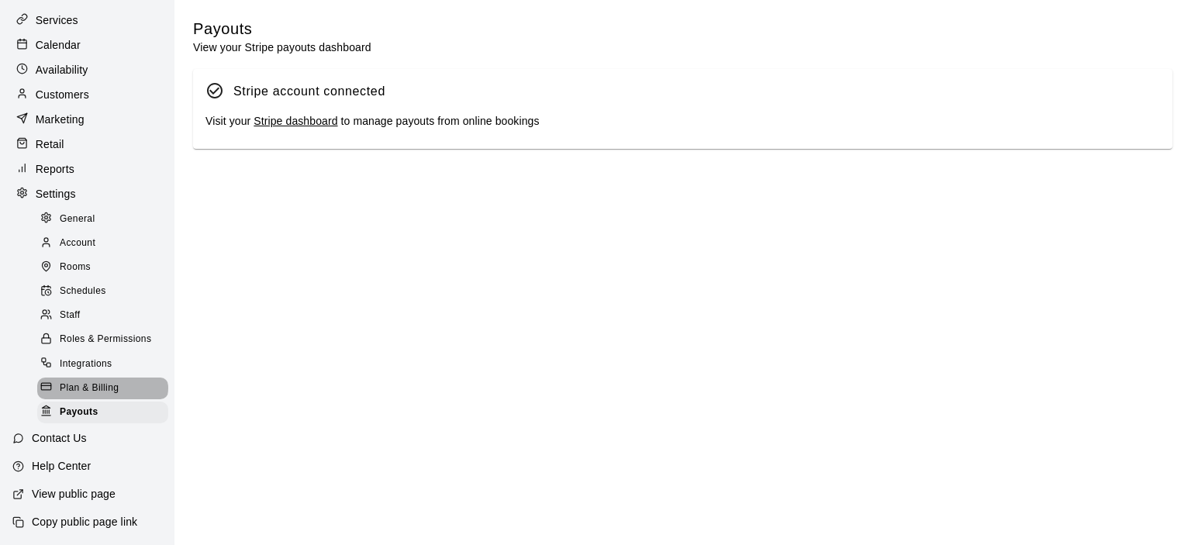
click at [102, 385] on span "Plan & Billing" at bounding box center [89, 389] width 59 height 16
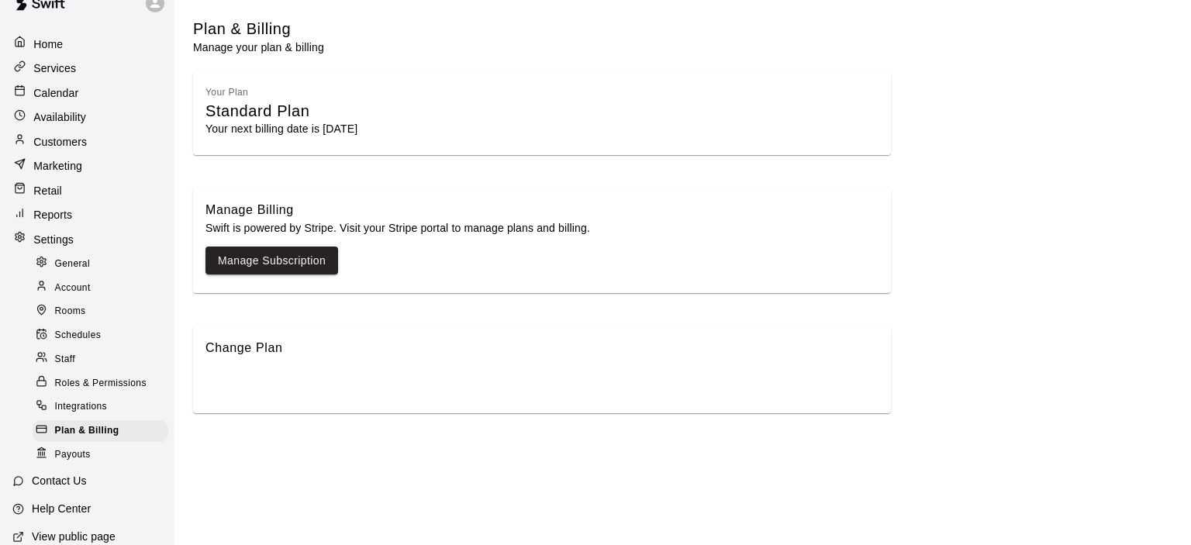
scroll to position [68, 0]
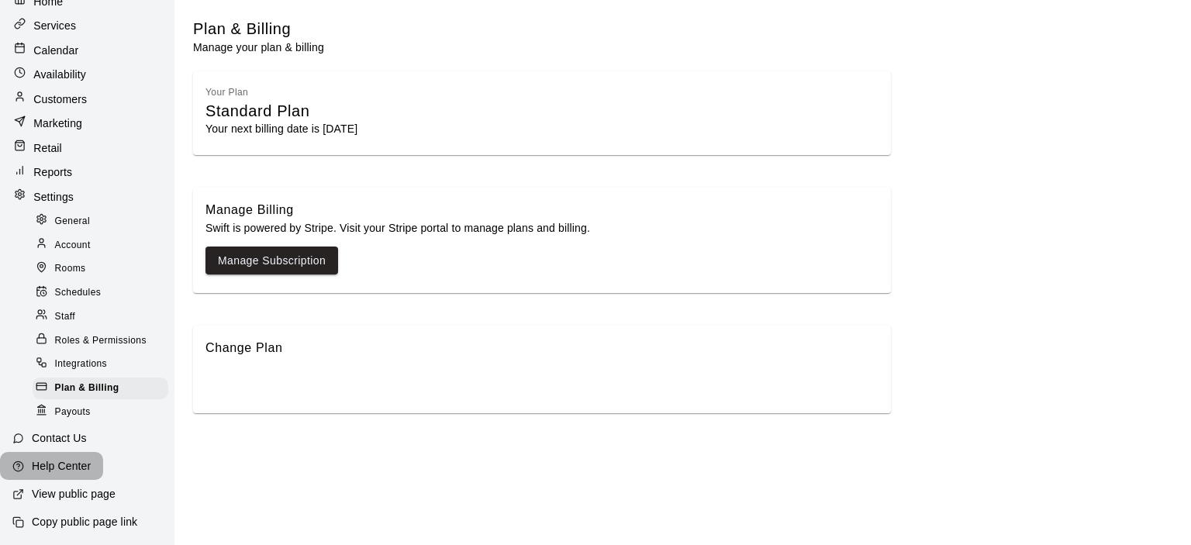
click at [72, 464] on p "Help Center" at bounding box center [61, 466] width 59 height 16
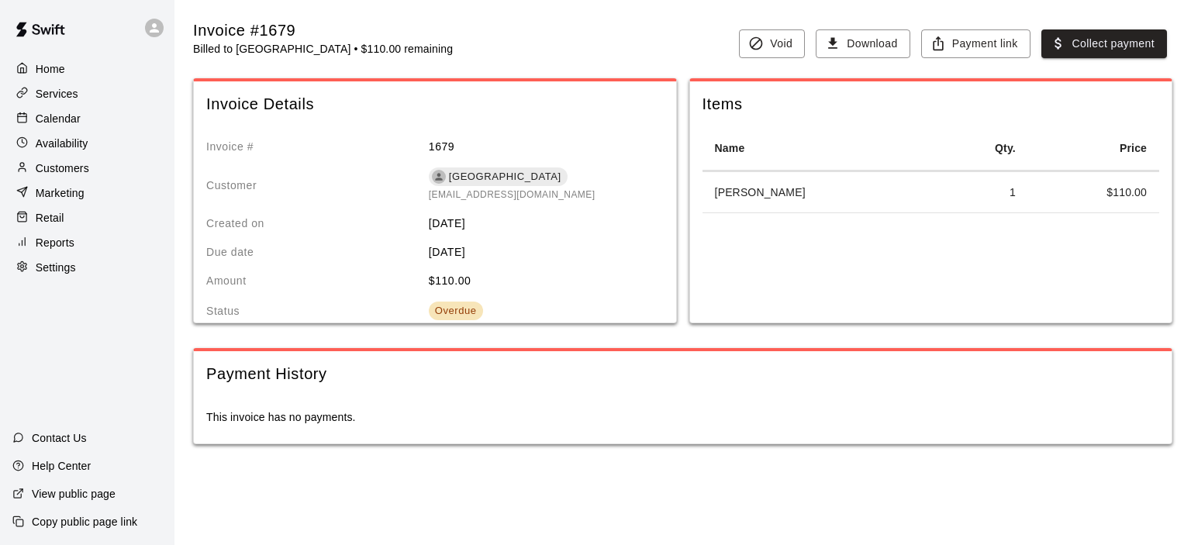
click at [71, 173] on p "Customers" at bounding box center [63, 169] width 54 height 16
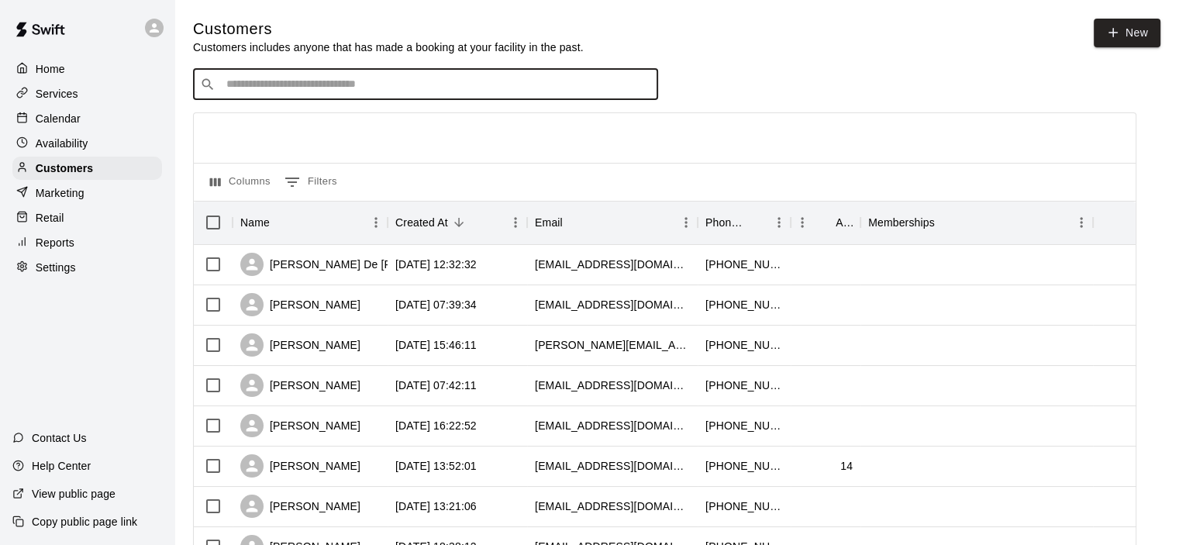
click at [301, 92] on input "Search customers by name or email" at bounding box center [437, 85] width 430 height 16
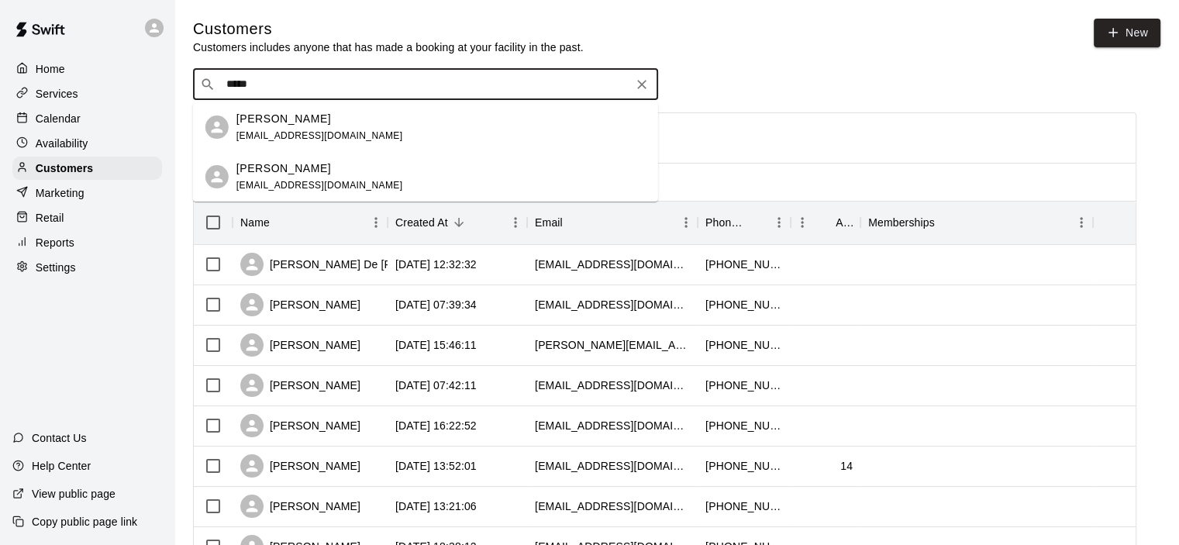
type input "******"
click at [291, 131] on span "[EMAIL_ADDRESS][DOMAIN_NAME]" at bounding box center [320, 135] width 167 height 11
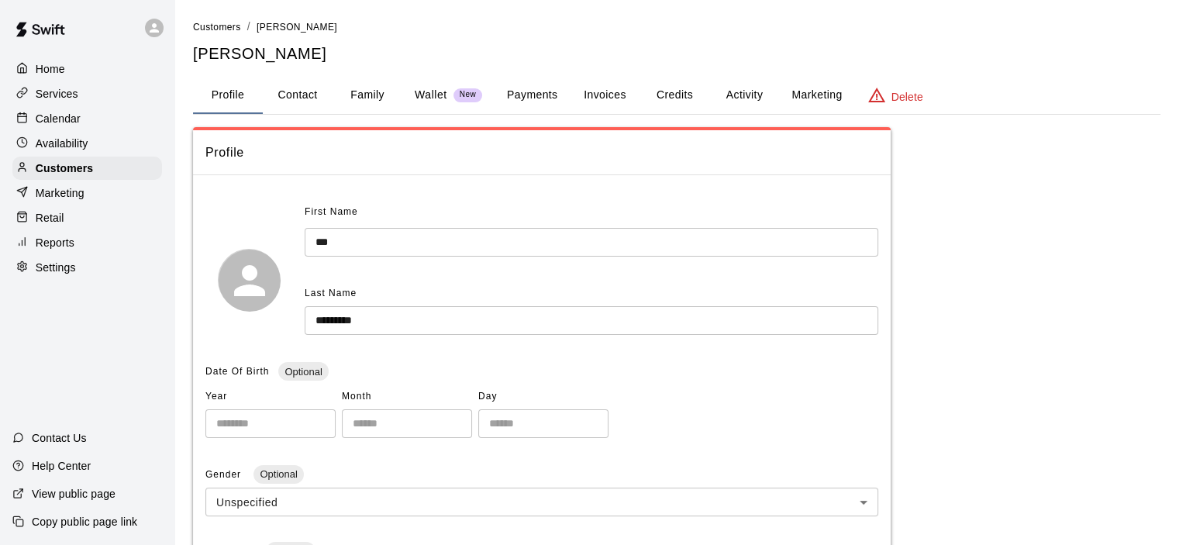
click at [300, 98] on button "Contact" at bounding box center [298, 95] width 70 height 37
select select "**"
